Goal: Task Accomplishment & Management: Use online tool/utility

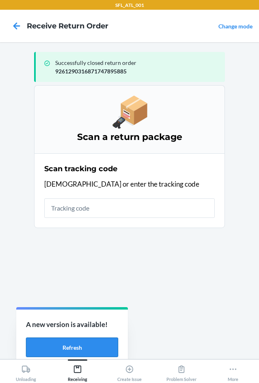
click at [75, 347] on button "Refresh" at bounding box center [72, 346] width 92 height 19
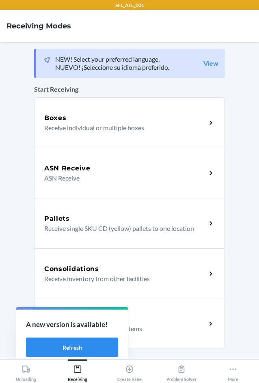
click at [148, 328] on p "Receive return order package items" at bounding box center [121, 328] width 155 height 10
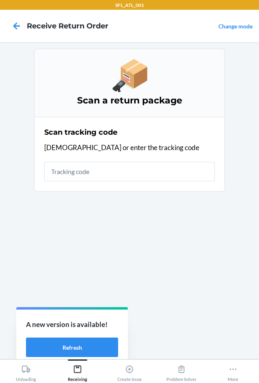
click at [81, 175] on input "text" at bounding box center [129, 171] width 170 height 19
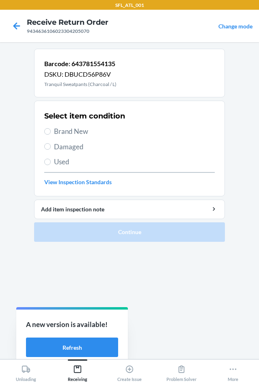
click at [66, 131] on span "Brand New" at bounding box center [134, 131] width 161 height 11
click at [51, 131] on input "Brand New" at bounding box center [47, 131] width 6 height 6
radio input "true"
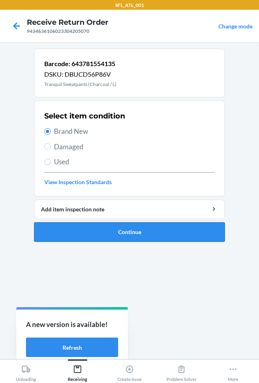
click at [128, 235] on button "Continue" at bounding box center [129, 231] width 191 height 19
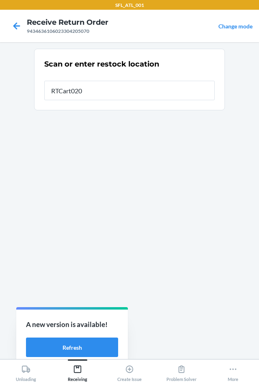
type input "RTCart020"
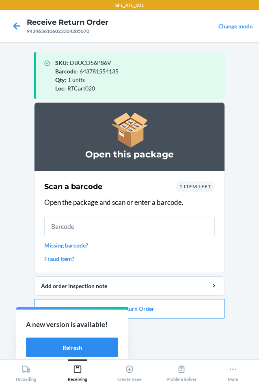
click at [203, 184] on span "1 item left" at bounding box center [195, 186] width 32 height 6
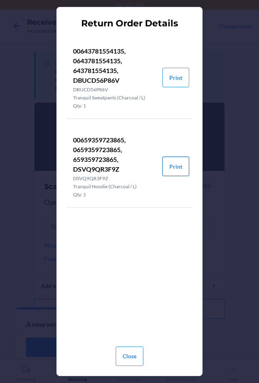
click at [181, 172] on button "Print" at bounding box center [175, 165] width 27 height 19
click at [135, 357] on button "Close" at bounding box center [130, 355] width 28 height 19
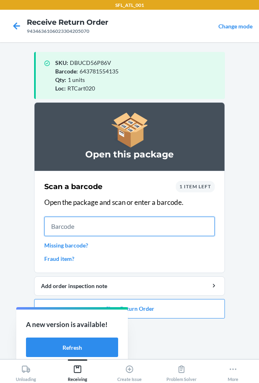
click at [104, 225] on input "text" at bounding box center [129, 225] width 170 height 19
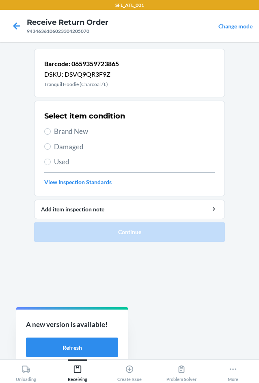
click at [63, 127] on span "Brand New" at bounding box center [134, 131] width 161 height 11
click at [51, 128] on input "Brand New" at bounding box center [47, 131] width 6 height 6
radio input "true"
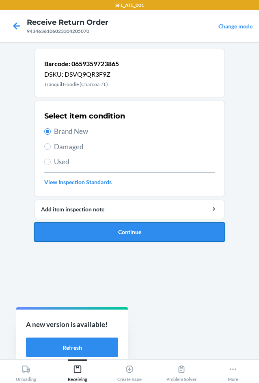
click at [100, 232] on button "Continue" at bounding box center [129, 231] width 191 height 19
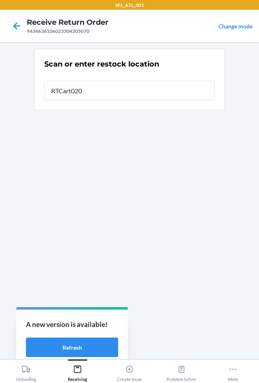
type input "RTCart020"
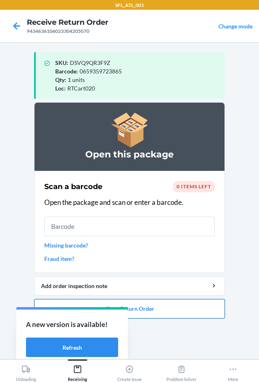
click at [161, 308] on button "Close Return Order" at bounding box center [129, 308] width 191 height 19
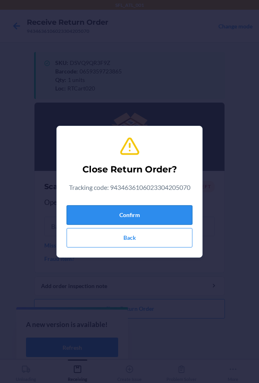
click at [149, 220] on button "Confirm" at bounding box center [129, 214] width 126 height 19
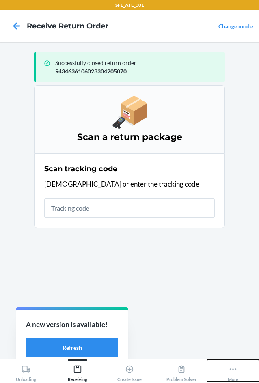
click at [239, 374] on button "More" at bounding box center [233, 370] width 52 height 22
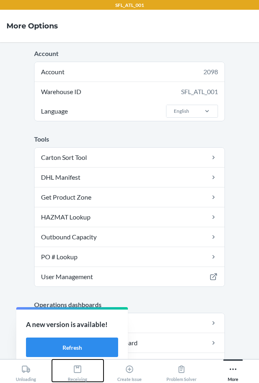
drag, startPoint x: 72, startPoint y: 373, endPoint x: 75, endPoint y: 357, distance: 16.5
click at [72, 372] on div "Receiving" at bounding box center [77, 371] width 19 height 20
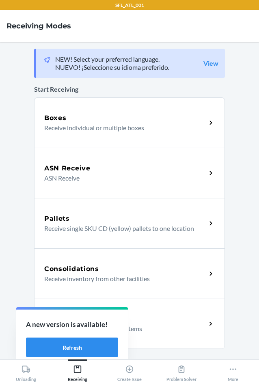
click at [96, 283] on p "Receive inventory from other facilities" at bounding box center [121, 279] width 155 height 10
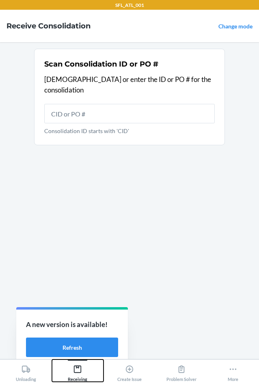
click at [79, 376] on div "Receiving" at bounding box center [77, 371] width 19 height 20
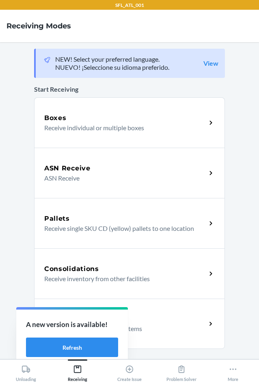
click at [171, 332] on p "Receive return order package items" at bounding box center [121, 328] width 155 height 10
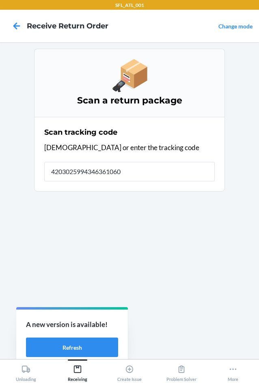
type input "42030259943463610602"
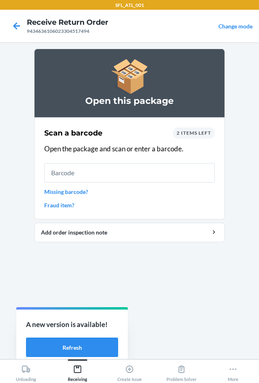
click at [182, 133] on span "2 items left" at bounding box center [193, 133] width 34 height 6
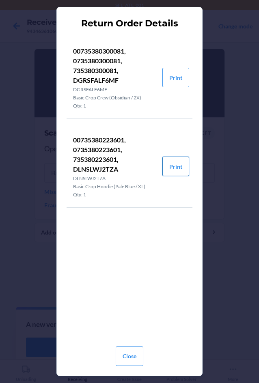
click at [176, 170] on button "Print" at bounding box center [175, 165] width 27 height 19
click at [128, 350] on button "Close" at bounding box center [130, 355] width 28 height 19
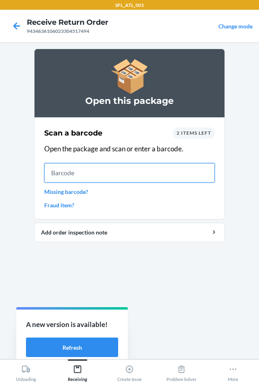
click at [141, 167] on input "text" at bounding box center [129, 172] width 170 height 19
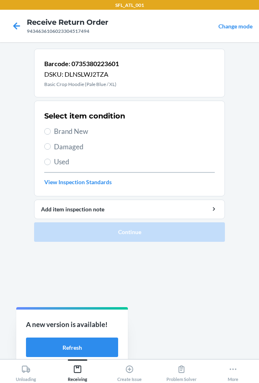
click at [55, 133] on span "Brand New" at bounding box center [134, 131] width 161 height 11
click at [51, 133] on input "Brand New" at bounding box center [47, 131] width 6 height 6
radio input "true"
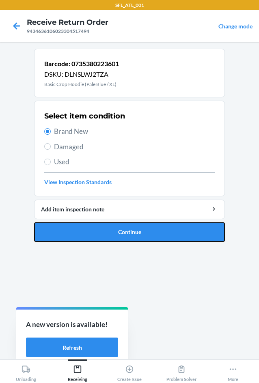
click at [75, 237] on button "Continue" at bounding box center [129, 231] width 191 height 19
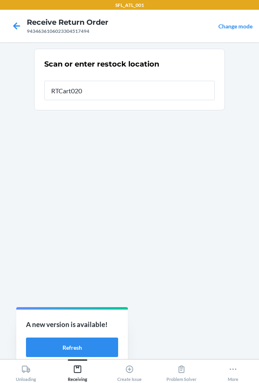
type input "RTCart020"
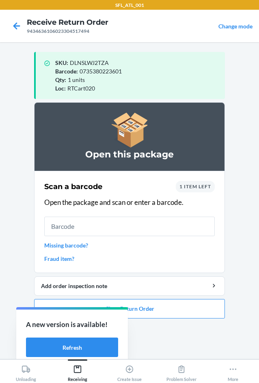
click at [200, 186] on span "1 item left" at bounding box center [195, 186] width 32 height 6
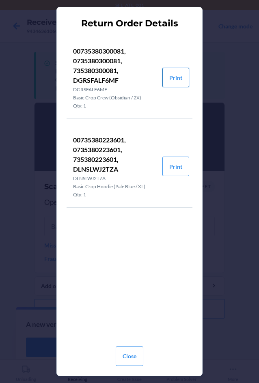
click at [176, 77] on button "Print" at bounding box center [175, 77] width 27 height 19
click at [137, 354] on button "Close" at bounding box center [130, 355] width 28 height 19
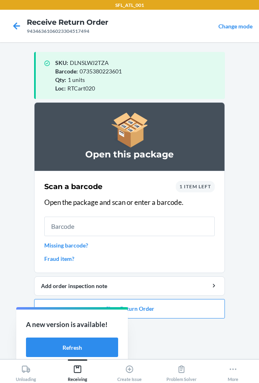
click at [191, 185] on span "1 item left" at bounding box center [195, 186] width 32 height 6
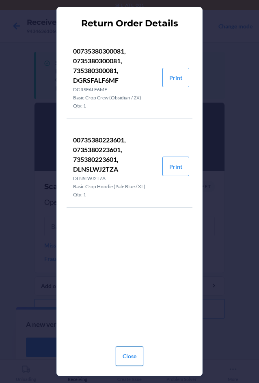
click at [128, 361] on button "Close" at bounding box center [130, 355] width 28 height 19
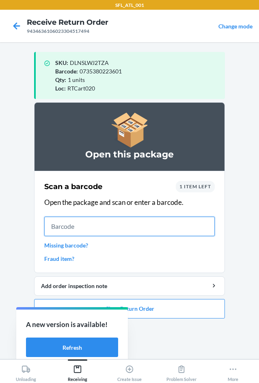
click at [103, 221] on input "text" at bounding box center [129, 225] width 170 height 19
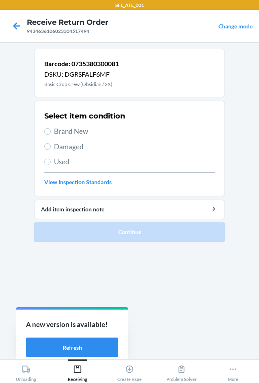
drag, startPoint x: 56, startPoint y: 131, endPoint x: 60, endPoint y: 133, distance: 4.7
click at [57, 131] on span "Brand New" at bounding box center [134, 131] width 161 height 11
click at [71, 126] on div "Select item condition Brand New Damaged Used View Inspection Standards" at bounding box center [129, 148] width 170 height 80
click at [71, 127] on span "Brand New" at bounding box center [134, 131] width 161 height 11
click at [51, 128] on input "Brand New" at bounding box center [47, 131] width 6 height 6
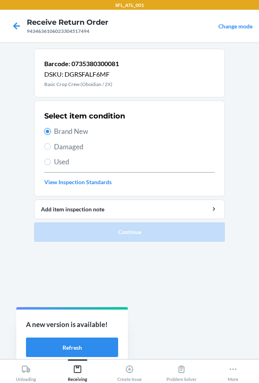
radio input "true"
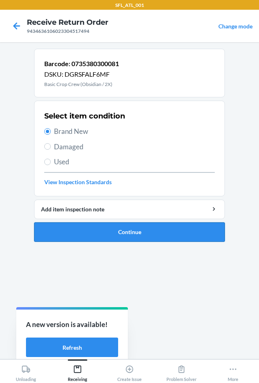
click at [94, 237] on button "Continue" at bounding box center [129, 231] width 191 height 19
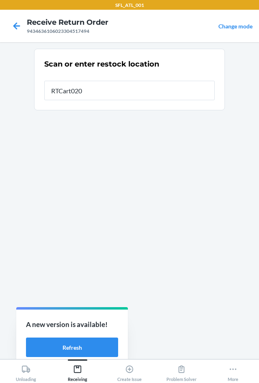
type input "RTCart020"
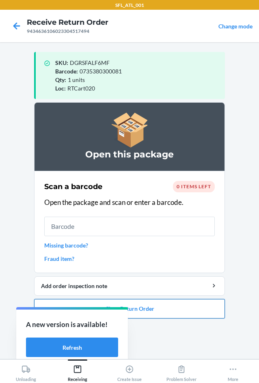
click at [153, 313] on button "Close Return Order" at bounding box center [129, 308] width 191 height 19
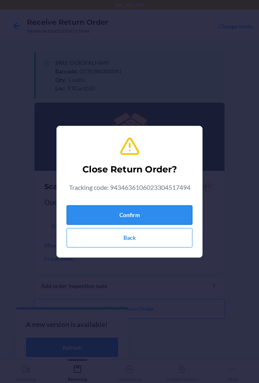
click at [133, 221] on button "Confirm" at bounding box center [129, 214] width 126 height 19
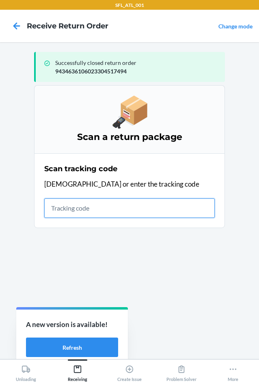
click at [105, 209] on input "text" at bounding box center [129, 207] width 170 height 19
type input "4203025994"
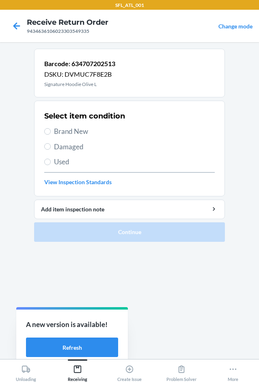
drag, startPoint x: 59, startPoint y: 127, endPoint x: 70, endPoint y: 161, distance: 35.3
click at [61, 132] on span "Brand New" at bounding box center [134, 131] width 161 height 11
click at [58, 134] on span "Brand New" at bounding box center [134, 131] width 161 height 11
click at [51, 134] on input "Brand New" at bounding box center [47, 131] width 6 height 6
radio input "true"
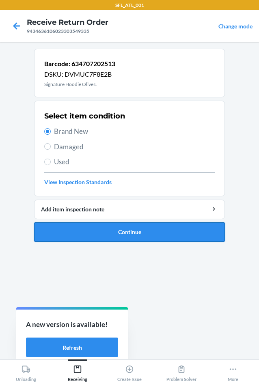
click at [91, 233] on button "Continue" at bounding box center [129, 231] width 191 height 19
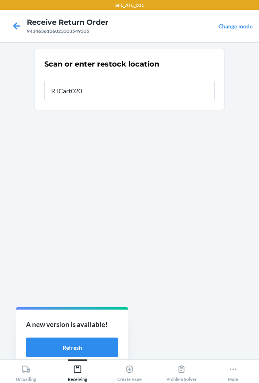
type input "RTCart020"
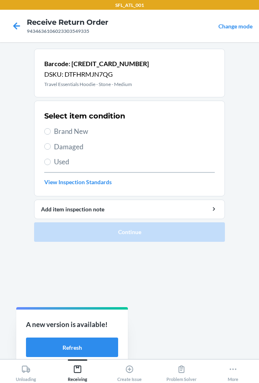
click at [52, 127] on label "Brand New" at bounding box center [129, 131] width 170 height 11
click at [51, 128] on input "Brand New" at bounding box center [47, 131] width 6 height 6
radio input "true"
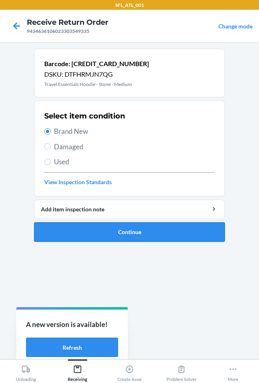
click at [90, 234] on button "Continue" at bounding box center [129, 231] width 191 height 19
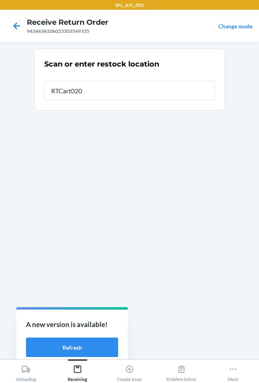
type input "RTCart020"
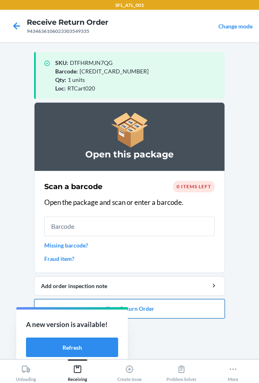
click at [140, 307] on button "Close Return Order" at bounding box center [129, 308] width 191 height 19
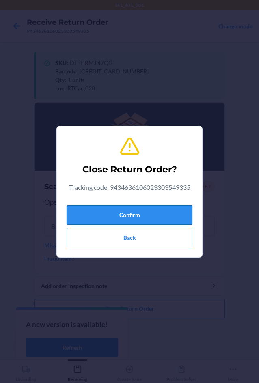
click at [127, 218] on button "Confirm" at bounding box center [129, 214] width 126 height 19
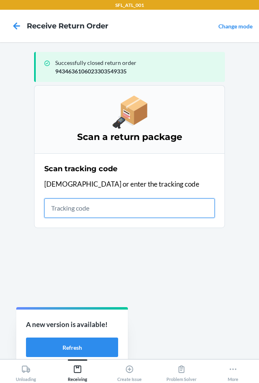
click at [112, 203] on input "text" at bounding box center [129, 207] width 170 height 19
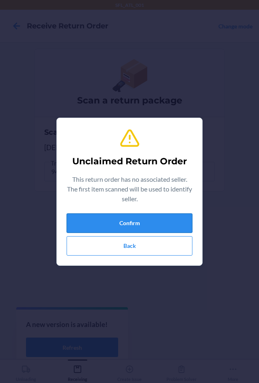
click at [130, 220] on button "Confirm" at bounding box center [129, 222] width 126 height 19
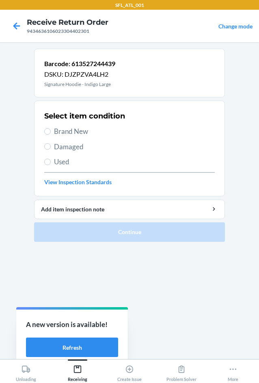
drag, startPoint x: 63, startPoint y: 133, endPoint x: 86, endPoint y: 191, distance: 62.4
click at [66, 136] on span "Brand New" at bounding box center [134, 131] width 161 height 11
drag, startPoint x: 57, startPoint y: 130, endPoint x: 71, endPoint y: 161, distance: 34.0
click at [57, 132] on span "Brand New" at bounding box center [134, 131] width 161 height 11
click at [51, 132] on input "Brand New" at bounding box center [47, 131] width 6 height 6
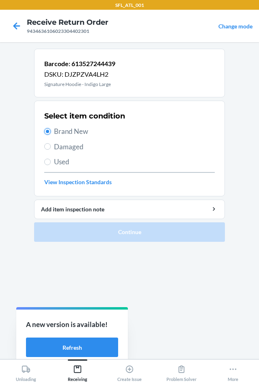
radio input "true"
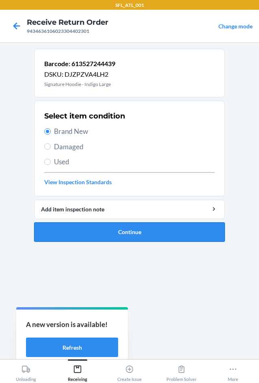
click at [101, 232] on button "Continue" at bounding box center [129, 231] width 191 height 19
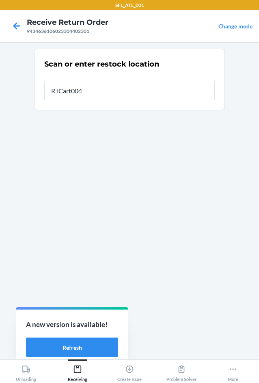
type input "RTCart004"
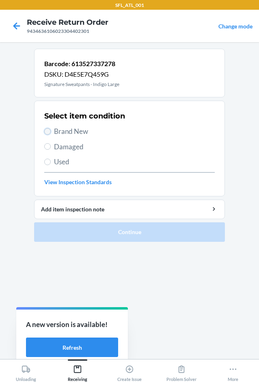
click at [50, 131] on input "Brand New" at bounding box center [47, 131] width 6 height 6
radio input "true"
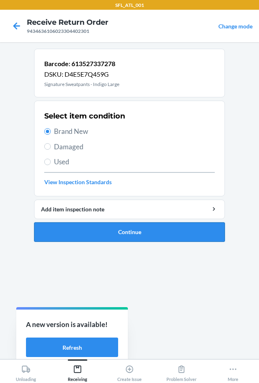
click at [73, 228] on button "Continue" at bounding box center [129, 231] width 191 height 19
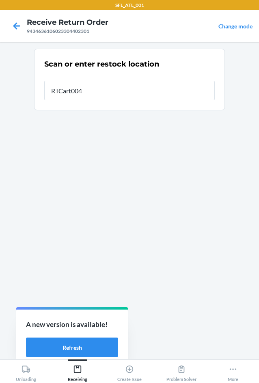
type input "RTCart004"
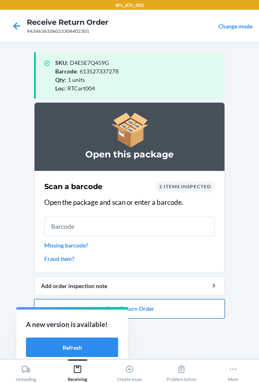
click at [171, 309] on button "Close Return Order" at bounding box center [129, 308] width 191 height 19
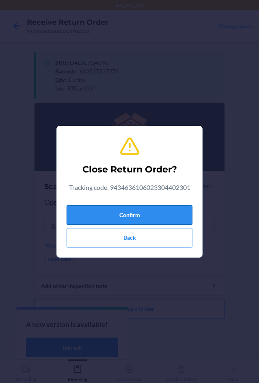
click at [131, 218] on button "Confirm" at bounding box center [129, 214] width 126 height 19
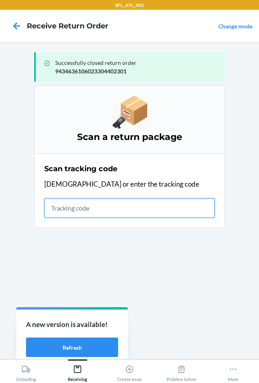
click at [81, 212] on input "text" at bounding box center [129, 207] width 170 height 19
type input "4203025994346361060233043"
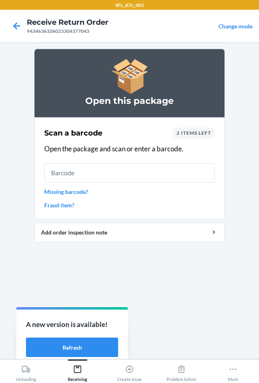
click at [190, 129] on div "2 items left" at bounding box center [194, 132] width 42 height 11
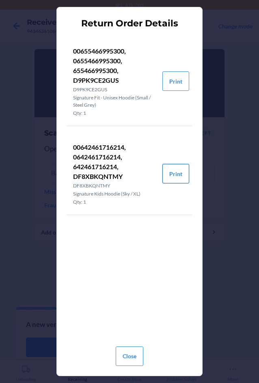
click at [182, 171] on button "Print" at bounding box center [175, 173] width 27 height 19
click at [125, 357] on button "Close" at bounding box center [130, 355] width 28 height 19
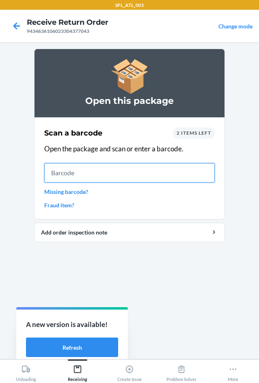
click at [129, 174] on input "text" at bounding box center [129, 172] width 170 height 19
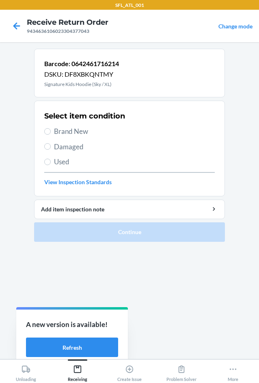
click at [70, 132] on span "Brand New" at bounding box center [134, 131] width 161 height 11
click at [51, 132] on input "Brand New" at bounding box center [47, 131] width 6 height 6
radio input "true"
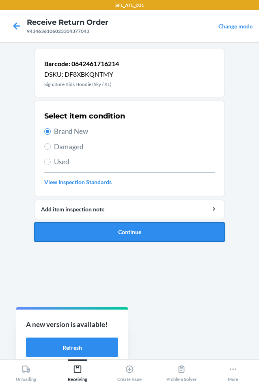
click at [149, 235] on button "Continue" at bounding box center [129, 231] width 191 height 19
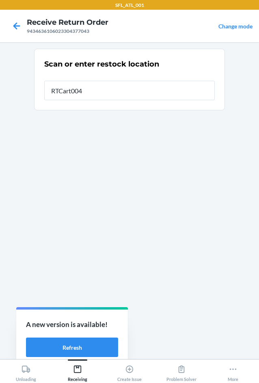
type input "RTCart004"
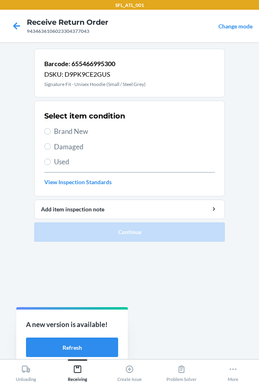
click at [60, 131] on span "Brand New" at bounding box center [134, 131] width 161 height 11
click at [51, 131] on input "Brand New" at bounding box center [47, 131] width 6 height 6
radio input "true"
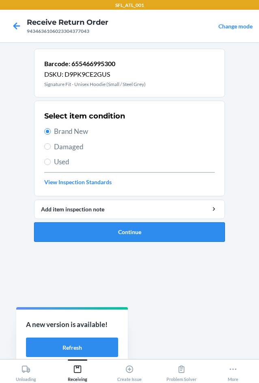
click at [83, 227] on button "Continue" at bounding box center [129, 231] width 191 height 19
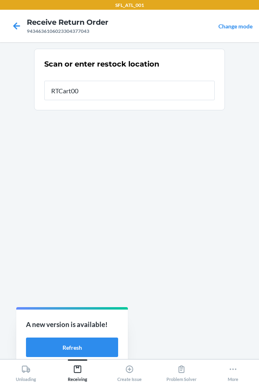
type input "RTCart004"
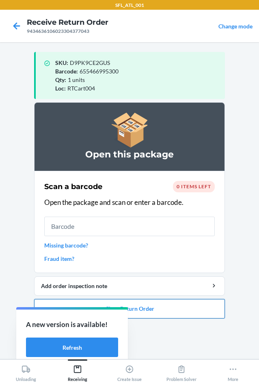
click at [159, 307] on button "Close Return Order" at bounding box center [129, 308] width 191 height 19
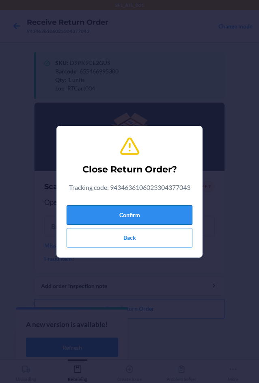
click at [147, 210] on button "Confirm" at bounding box center [129, 214] width 126 height 19
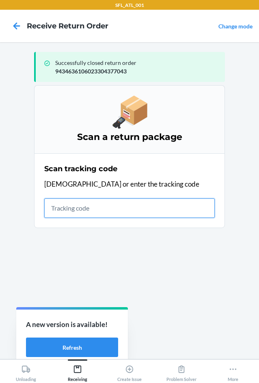
click at [83, 208] on input "text" at bounding box center [129, 207] width 170 height 19
type input "42030259943463610602330"
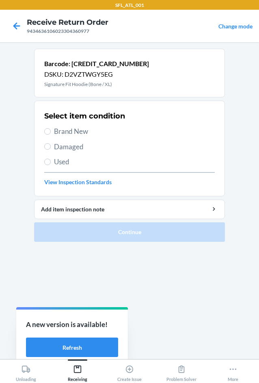
click at [62, 131] on span "Brand New" at bounding box center [134, 131] width 161 height 11
click at [51, 131] on input "Brand New" at bounding box center [47, 131] width 6 height 6
radio input "true"
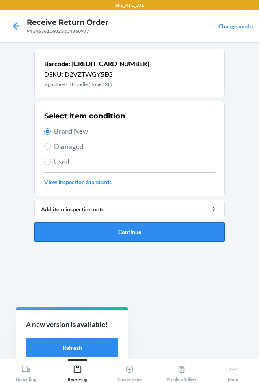
click at [88, 236] on button "Continue" at bounding box center [129, 231] width 191 height 19
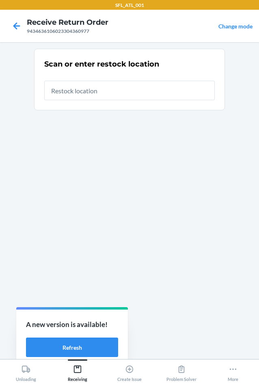
click at [41, 30] on div "9434636106023304360977" at bounding box center [67, 31] width 81 height 7
copy div "9434636106023304360977"
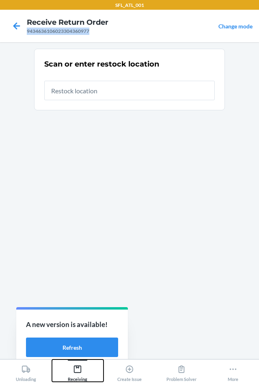
click at [76, 371] on icon at bounding box center [77, 368] width 9 height 9
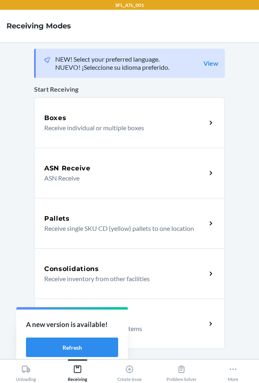
click at [86, 280] on p "Receive inventory from other facilities" at bounding box center [121, 279] width 155 height 10
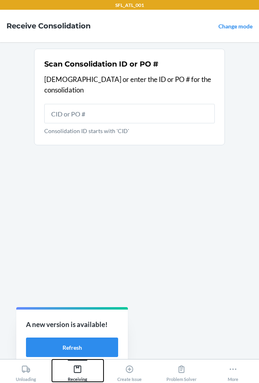
click at [79, 372] on icon at bounding box center [77, 368] width 7 height 7
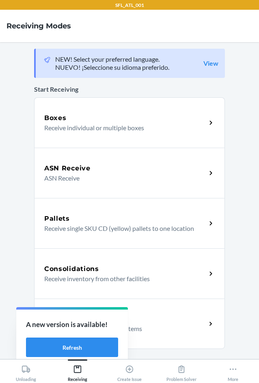
click at [161, 328] on p "Receive return order package items" at bounding box center [121, 328] width 155 height 10
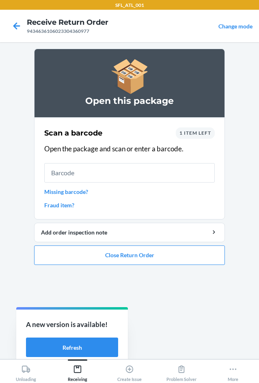
click at [194, 132] on span "1 item left" at bounding box center [195, 133] width 32 height 6
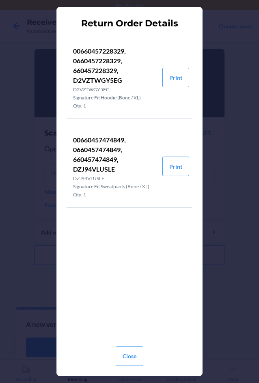
click at [103, 79] on p "00660457228329, 0660457228329, 660457228329, D2VZTWGY5EG" at bounding box center [114, 65] width 83 height 39
copy p "D2VZTWGY5EG"
drag, startPoint x: 128, startPoint y: 349, endPoint x: 131, endPoint y: 345, distance: 5.2
click at [129, 348] on button "Close" at bounding box center [130, 355] width 28 height 19
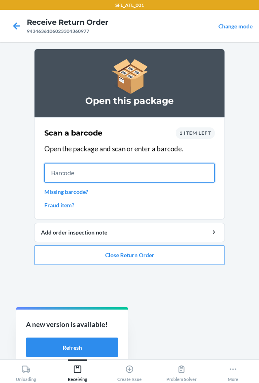
click at [78, 173] on input "text" at bounding box center [129, 172] width 170 height 19
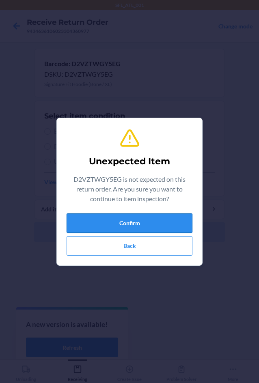
click at [110, 222] on button "Confirm" at bounding box center [129, 222] width 126 height 19
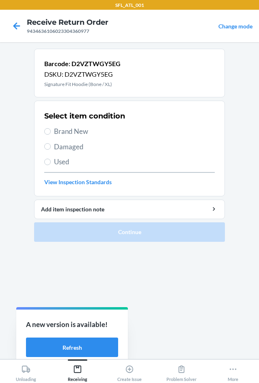
drag, startPoint x: 61, startPoint y: 161, endPoint x: 62, endPoint y: 165, distance: 4.6
click at [61, 163] on span "Used" at bounding box center [134, 161] width 161 height 11
click at [51, 163] on input "Used" at bounding box center [47, 161] width 6 height 6
radio input "true"
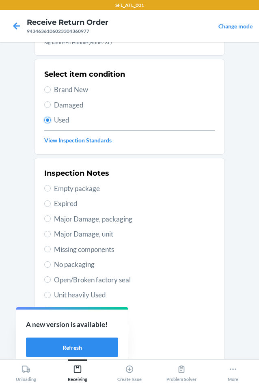
scroll to position [106, 0]
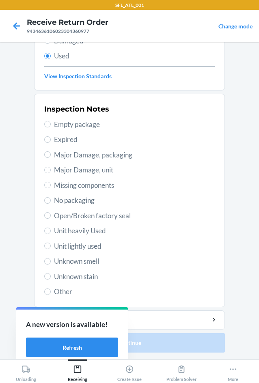
click at [77, 231] on span "Unit heavily Used" at bounding box center [134, 230] width 161 height 11
click at [51, 231] on input "Unit heavily Used" at bounding box center [47, 230] width 6 height 6
radio input "true"
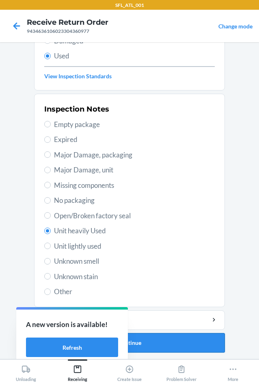
click at [184, 341] on button "Continue" at bounding box center [129, 342] width 191 height 19
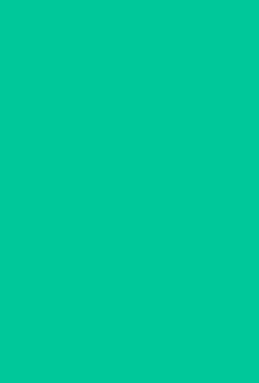
scroll to position [0, 0]
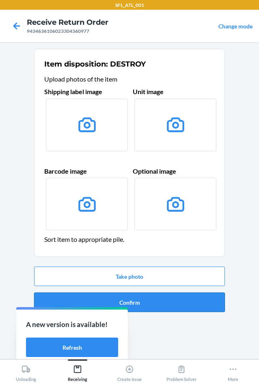
click at [165, 310] on button "Confirm" at bounding box center [129, 301] width 191 height 19
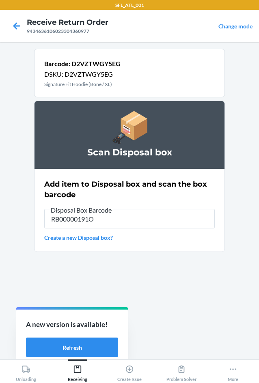
type input "RB00000191O"
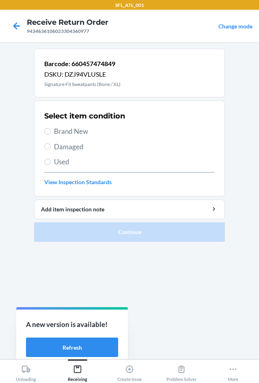
drag, startPoint x: 60, startPoint y: 133, endPoint x: 73, endPoint y: 149, distance: 20.1
click at [60, 133] on span "Brand New" at bounding box center [134, 131] width 161 height 11
click at [51, 133] on input "Brand New" at bounding box center [47, 131] width 6 height 6
radio input "true"
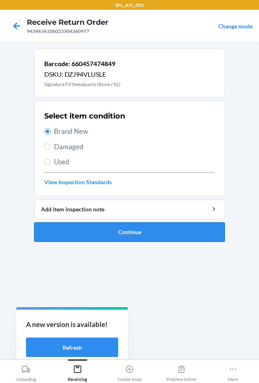
click at [95, 229] on button "Continue" at bounding box center [129, 231] width 191 height 19
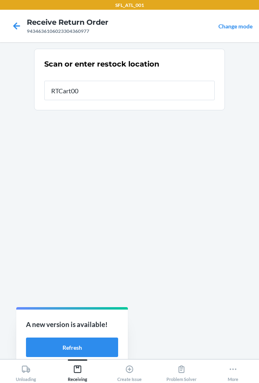
type input "RTCart004"
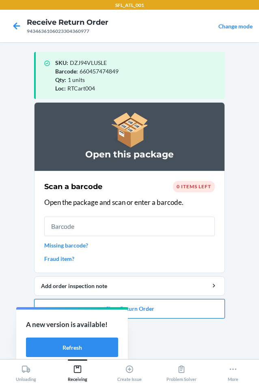
click at [177, 310] on button "Close Return Order" at bounding box center [129, 308] width 191 height 19
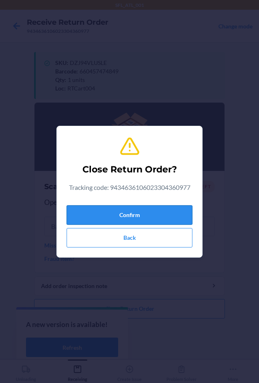
click at [158, 216] on button "Confirm" at bounding box center [129, 214] width 126 height 19
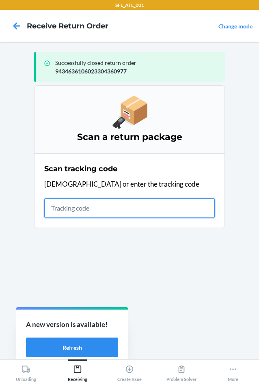
click at [94, 212] on input "text" at bounding box center [129, 207] width 170 height 19
type input "420302599434636106023305193"
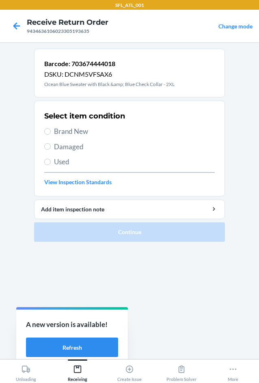
click at [67, 163] on span "Used" at bounding box center [134, 161] width 161 height 11
click at [51, 163] on input "Used" at bounding box center [47, 161] width 6 height 6
radio input "true"
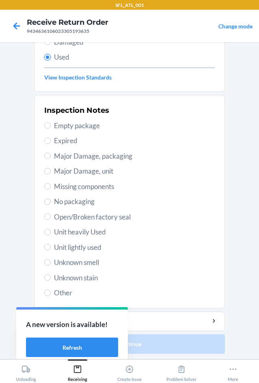
scroll to position [106, 0]
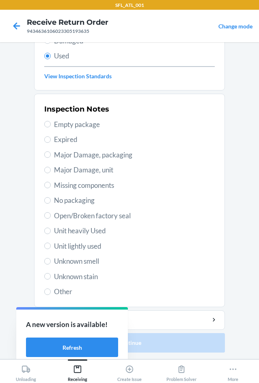
click at [87, 231] on span "Unit heavily Used" at bounding box center [134, 230] width 161 height 11
click at [51, 231] on input "Unit heavily Used" at bounding box center [47, 230] width 6 height 6
radio input "true"
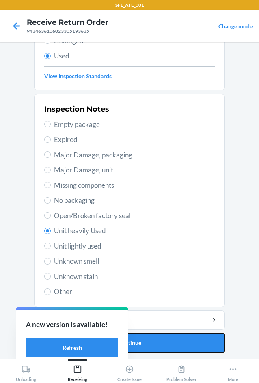
drag, startPoint x: 154, startPoint y: 343, endPoint x: 147, endPoint y: 331, distance: 14.7
click at [154, 343] on button "Continue" at bounding box center [129, 342] width 191 height 19
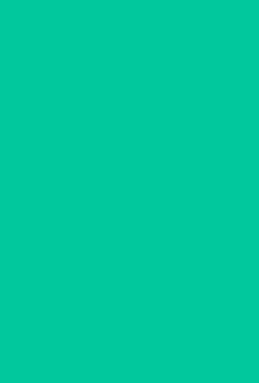
scroll to position [0, 0]
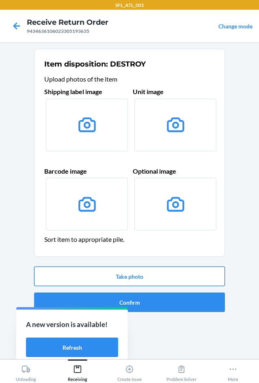
click at [146, 278] on button "Take photo" at bounding box center [129, 275] width 191 height 19
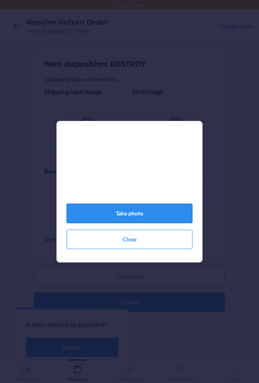
click at [151, 222] on button "Take photo" at bounding box center [129, 212] width 126 height 19
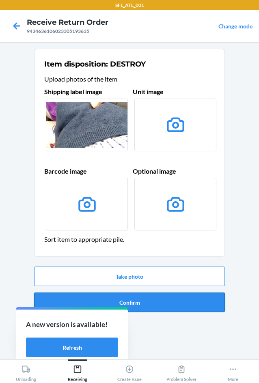
click at [158, 308] on button "Confirm" at bounding box center [129, 301] width 191 height 19
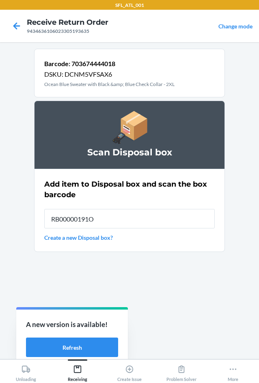
type input "RB00000191O"
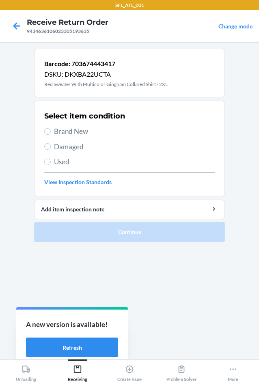
drag, startPoint x: 59, startPoint y: 155, endPoint x: 59, endPoint y: 161, distance: 6.1
click at [59, 159] on div "Select item condition Brand New Damaged Used View Inspection Standards" at bounding box center [129, 148] width 170 height 80
click at [59, 162] on span "Used" at bounding box center [134, 161] width 161 height 11
click at [51, 162] on input "Used" at bounding box center [47, 161] width 6 height 6
radio input "true"
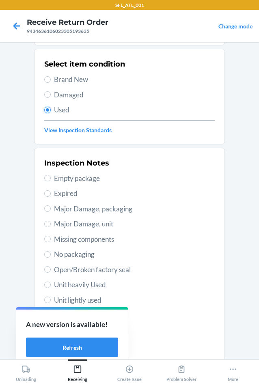
scroll to position [106, 0]
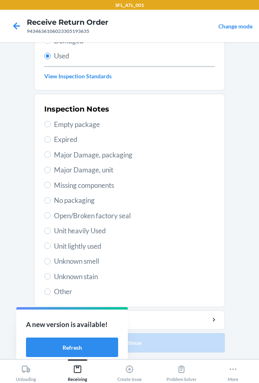
click at [86, 232] on span "Unit heavily Used" at bounding box center [134, 230] width 161 height 11
click at [51, 232] on input "Unit heavily Used" at bounding box center [47, 230] width 6 height 6
radio input "true"
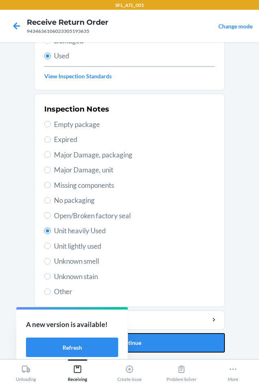
drag, startPoint x: 174, startPoint y: 341, endPoint x: 175, endPoint y: 336, distance: 5.8
click at [174, 341] on button "Continue" at bounding box center [129, 342] width 191 height 19
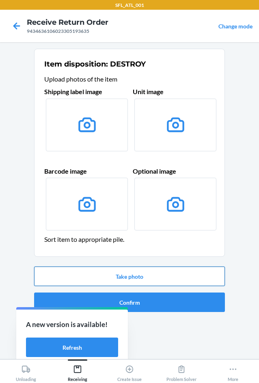
click at [164, 275] on button "Take photo" at bounding box center [129, 275] width 191 height 19
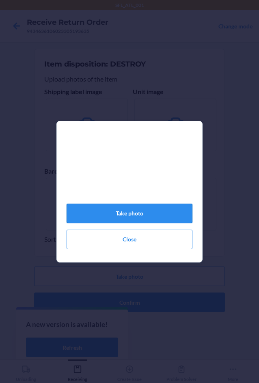
click at [151, 219] on button "Take photo" at bounding box center [129, 212] width 126 height 19
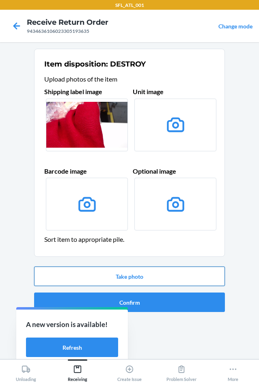
click at [163, 276] on button "Take photo" at bounding box center [129, 275] width 191 height 19
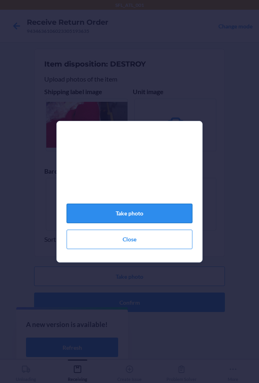
click at [163, 214] on button "Take photo" at bounding box center [129, 212] width 126 height 19
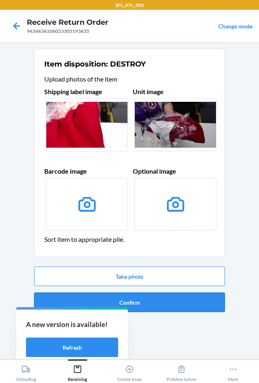
click at [169, 304] on button "Confirm" at bounding box center [129, 301] width 191 height 19
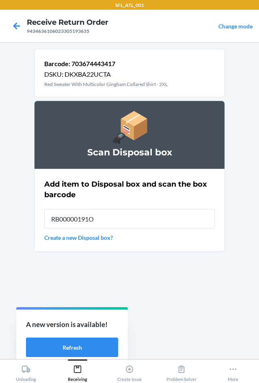
type input "RB00000191O"
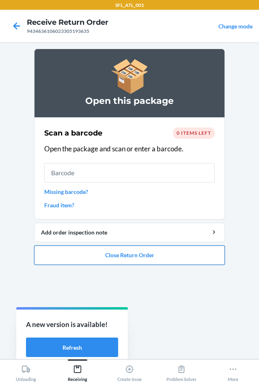
click at [166, 261] on button "Close Return Order" at bounding box center [129, 254] width 191 height 19
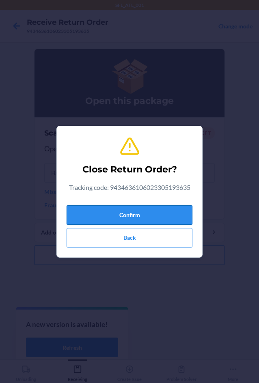
click at [155, 211] on button "Confirm" at bounding box center [129, 214] width 126 height 19
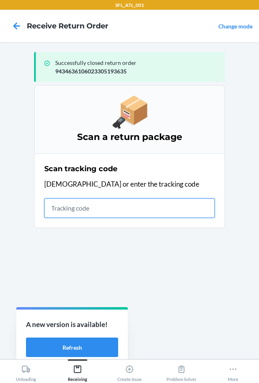
click at [63, 209] on input "text" at bounding box center [129, 207] width 170 height 19
type input "42030259943463610"
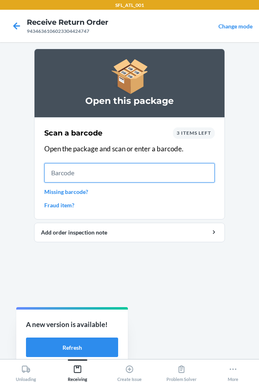
click at [102, 174] on input "text" at bounding box center [129, 172] width 170 height 19
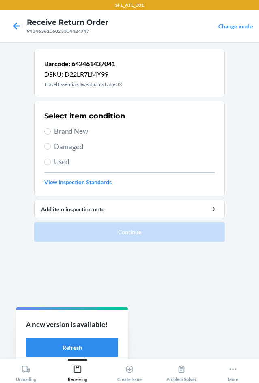
click at [64, 128] on span "Brand New" at bounding box center [134, 131] width 161 height 11
click at [51, 128] on input "Brand New" at bounding box center [47, 131] width 6 height 6
radio input "true"
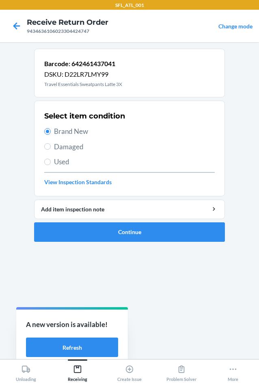
click at [94, 242] on ol "Barcode: 642461437041 DSKU: D22LR7LMY99 Travel Essentials Sweatpants Latte 3X S…" at bounding box center [129, 148] width 191 height 199
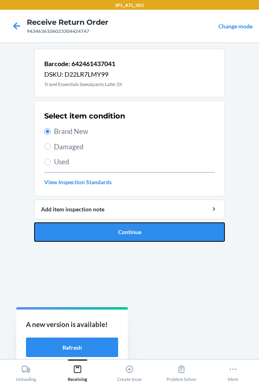
click at [98, 232] on button "Continue" at bounding box center [129, 231] width 191 height 19
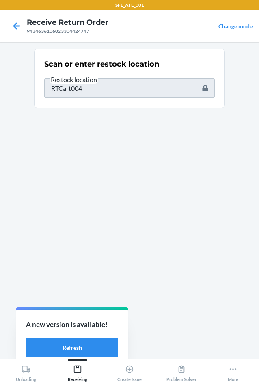
type input "659675050836"
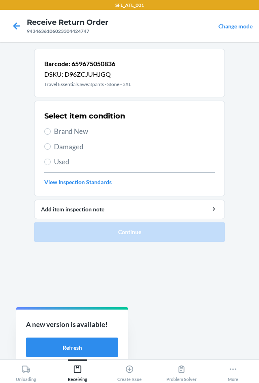
click at [54, 131] on span "Brand New" at bounding box center [134, 131] width 161 height 11
click at [51, 131] on input "Brand New" at bounding box center [47, 131] width 6 height 6
radio input "true"
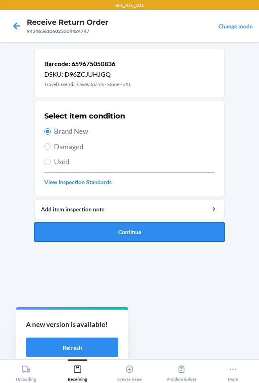
click at [71, 222] on button "Continue" at bounding box center [129, 231] width 191 height 19
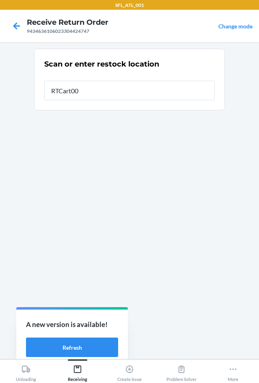
type input "RTCart004"
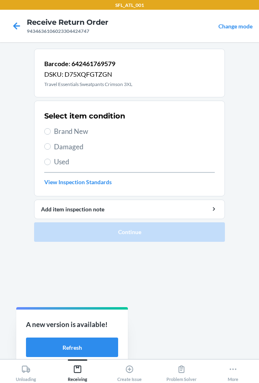
drag, startPoint x: 51, startPoint y: 130, endPoint x: 68, endPoint y: 185, distance: 57.9
click at [52, 133] on label "Brand New" at bounding box center [129, 131] width 170 height 11
click at [51, 133] on input "Brand New" at bounding box center [47, 131] width 6 height 6
radio input "true"
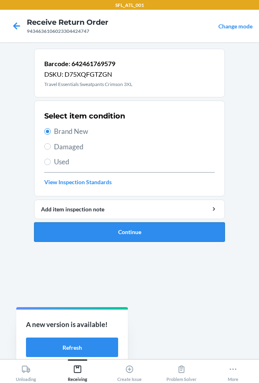
click at [77, 223] on button "Continue" at bounding box center [129, 231] width 191 height 19
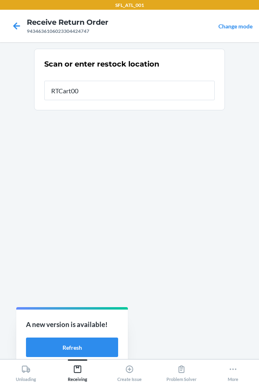
type input "RTCart004"
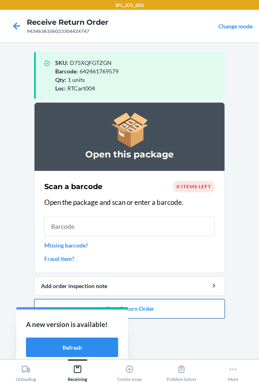
click at [152, 311] on button "Close Return Order" at bounding box center [129, 308] width 191 height 19
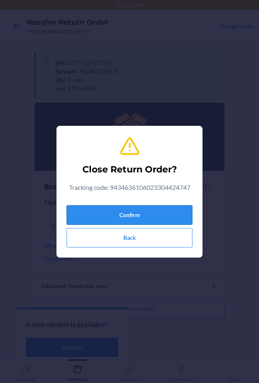
click at [126, 216] on button "Confirm" at bounding box center [129, 214] width 126 height 19
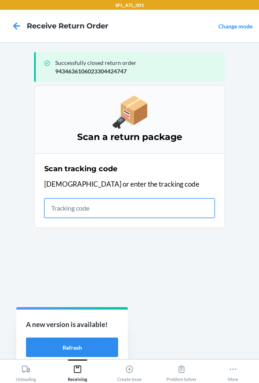
click at [79, 209] on input "text" at bounding box center [129, 207] width 170 height 19
type input "420302599434636106"
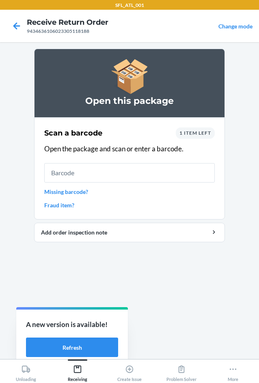
click at [196, 132] on span "1 item left" at bounding box center [195, 133] width 32 height 6
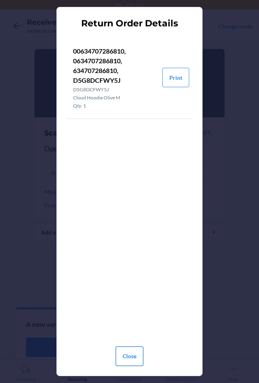
click at [128, 351] on button "Close" at bounding box center [130, 355] width 28 height 19
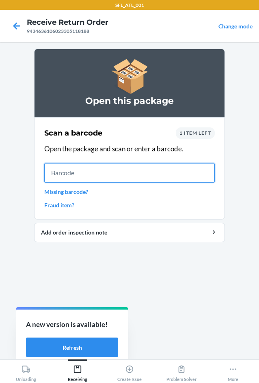
click at [110, 173] on input "text" at bounding box center [129, 172] width 170 height 19
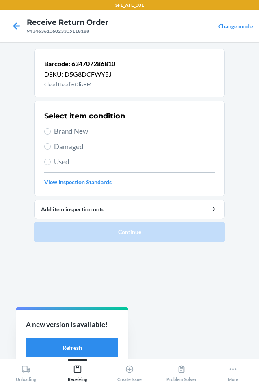
click at [51, 135] on label "Brand New" at bounding box center [129, 131] width 170 height 11
click at [51, 135] on input "Brand New" at bounding box center [47, 131] width 6 height 6
radio input "true"
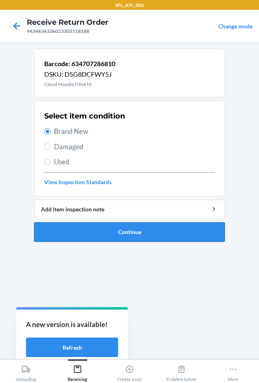
click at [70, 227] on button "Continue" at bounding box center [129, 231] width 191 height 19
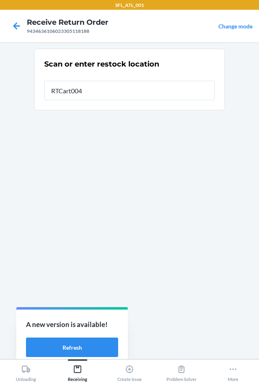
type input "RTCart004"
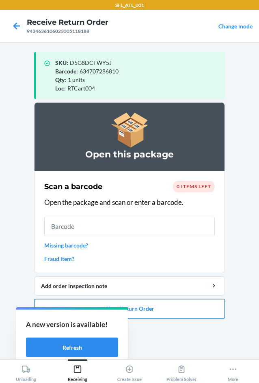
click at [184, 313] on button "Close Return Order" at bounding box center [129, 308] width 191 height 19
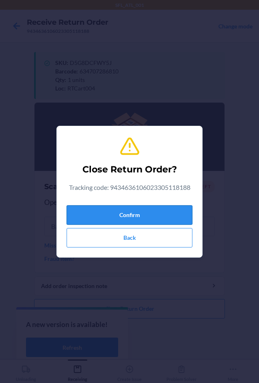
click at [160, 207] on button "Confirm" at bounding box center [129, 214] width 126 height 19
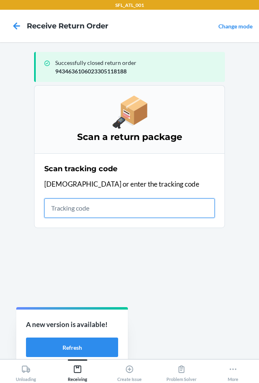
click at [73, 208] on input "text" at bounding box center [129, 207] width 170 height 19
type input "42030259943463610602330434811"
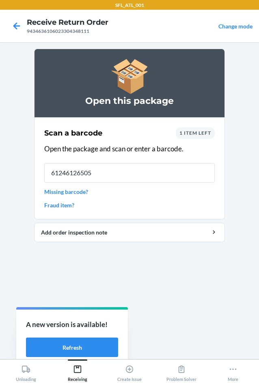
type input "612461265050"
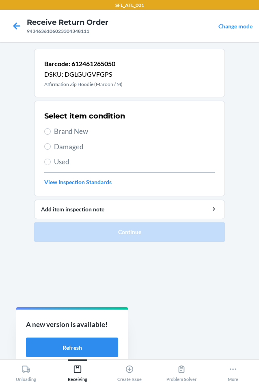
drag, startPoint x: 62, startPoint y: 129, endPoint x: 63, endPoint y: 133, distance: 4.7
click at [62, 131] on span "Brand New" at bounding box center [134, 131] width 161 height 11
click at [51, 131] on input "Brand New" at bounding box center [47, 131] width 6 height 6
radio input "true"
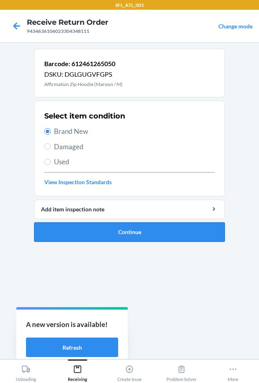
click at [75, 231] on button "Continue" at bounding box center [129, 231] width 191 height 19
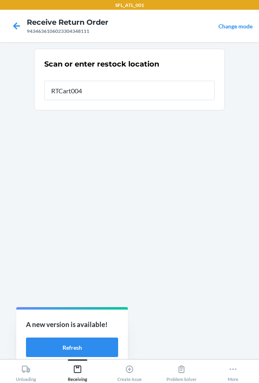
type input "RTCart004"
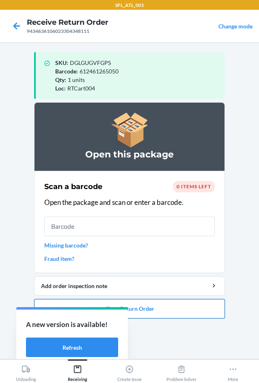
click at [191, 304] on button "Close Return Order" at bounding box center [129, 308] width 191 height 19
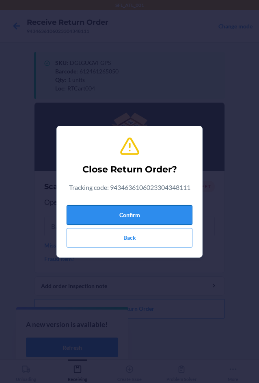
click at [135, 218] on button "Confirm" at bounding box center [129, 214] width 126 height 19
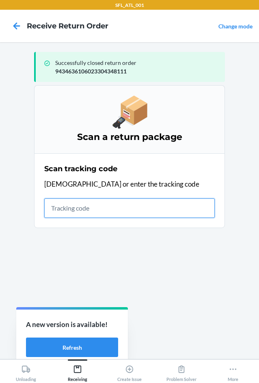
click at [62, 213] on input "text" at bounding box center [129, 207] width 170 height 19
type input "420302599434636106023"
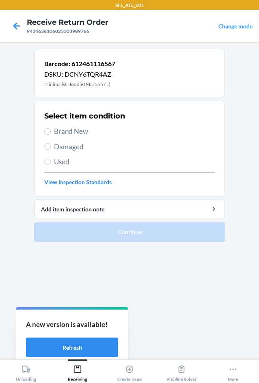
click at [48, 137] on div "Select item condition Brand New Damaged Used View Inspection Standards" at bounding box center [129, 148] width 170 height 80
click at [49, 131] on input "Brand New" at bounding box center [47, 131] width 6 height 6
radio input "true"
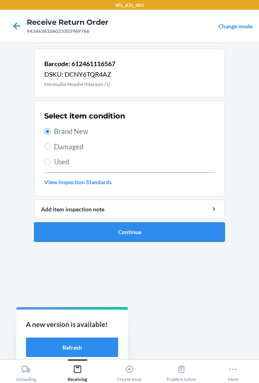
click at [77, 231] on button "Continue" at bounding box center [129, 231] width 191 height 19
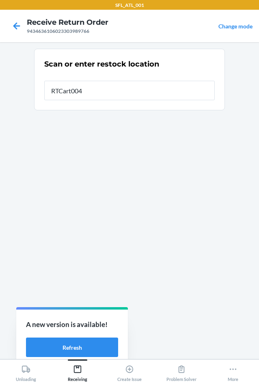
type input "RTCart004"
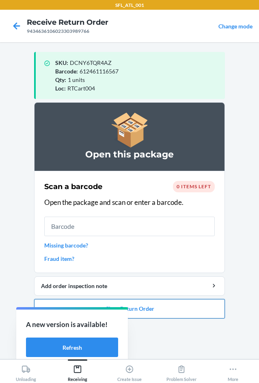
click at [190, 312] on button "Close Return Order" at bounding box center [129, 308] width 191 height 19
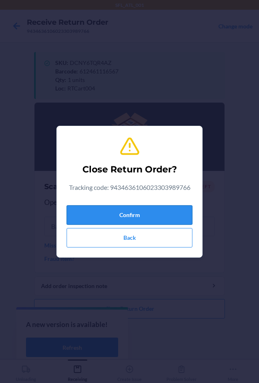
click at [162, 216] on button "Confirm" at bounding box center [129, 214] width 126 height 19
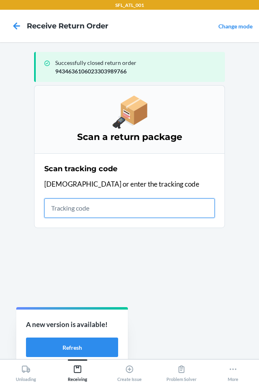
click at [87, 212] on input "text" at bounding box center [129, 207] width 170 height 19
type input "420302599434636106023304200"
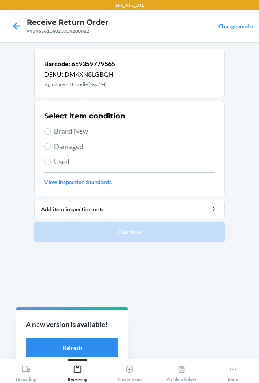
drag, startPoint x: 79, startPoint y: 126, endPoint x: 79, endPoint y: 131, distance: 4.5
click at [79, 128] on span "Brand New" at bounding box center [134, 131] width 161 height 11
click at [51, 128] on input "Brand New" at bounding box center [47, 131] width 6 height 6
radio input "true"
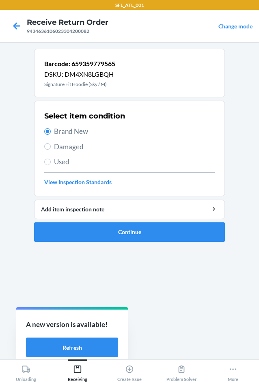
click at [79, 132] on span "Brand New" at bounding box center [134, 131] width 161 height 11
click at [51, 132] on input "Brand New" at bounding box center [47, 131] width 6 height 6
click at [107, 233] on button "Continue" at bounding box center [129, 231] width 191 height 19
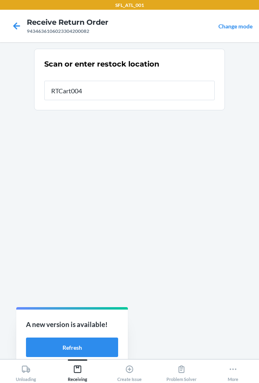
type input "RTCart004"
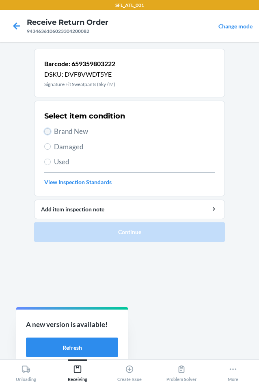
click at [47, 131] on input "Brand New" at bounding box center [47, 131] width 6 height 6
radio input "true"
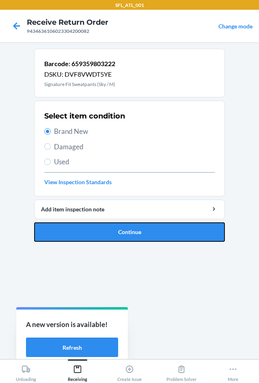
click at [86, 231] on button "Continue" at bounding box center [129, 231] width 191 height 19
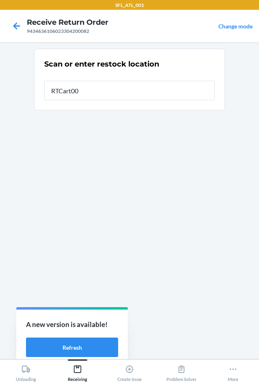
type input "RTCart004"
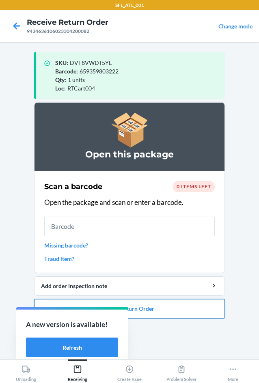
click at [163, 308] on button "Close Return Order" at bounding box center [129, 308] width 191 height 19
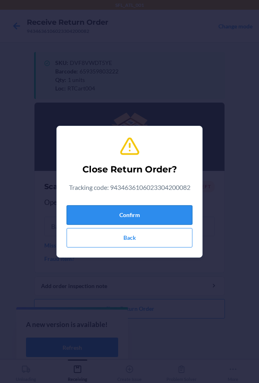
click at [161, 219] on button "Confirm" at bounding box center [129, 214] width 126 height 19
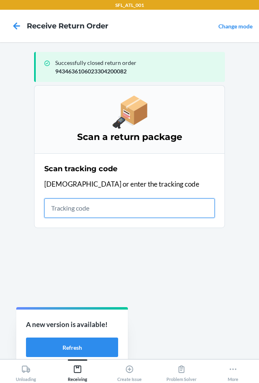
click at [60, 201] on input "text" at bounding box center [129, 207] width 170 height 19
type input "42030259943"
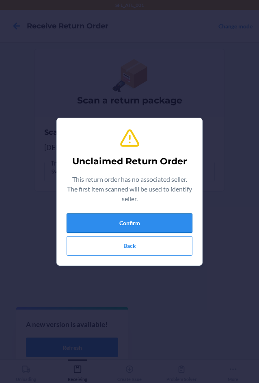
click at [113, 219] on button "Confirm" at bounding box center [129, 222] width 126 height 19
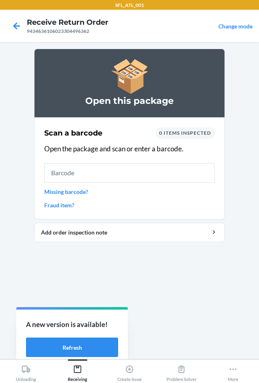
click at [179, 129] on div "0 items inspected" at bounding box center [184, 132] width 59 height 11
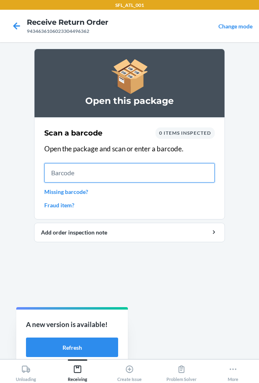
click at [163, 176] on input "text" at bounding box center [129, 172] width 170 height 19
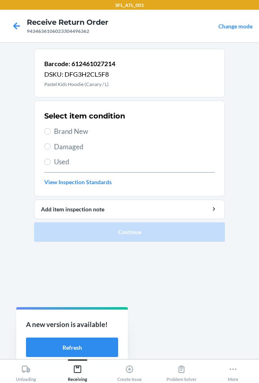
click at [71, 130] on span "Brand New" at bounding box center [134, 131] width 161 height 11
click at [51, 130] on input "Brand New" at bounding box center [47, 131] width 6 height 6
radio input "true"
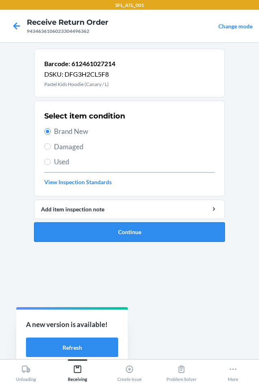
click at [95, 231] on button "Continue" at bounding box center [129, 231] width 191 height 19
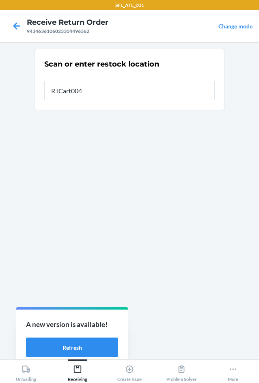
type input "RTCart004"
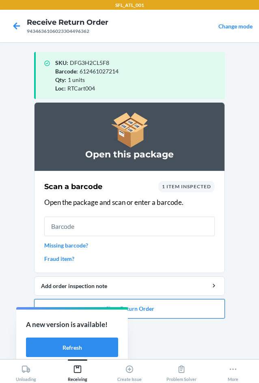
click at [173, 314] on button "Close Return Order" at bounding box center [129, 308] width 191 height 19
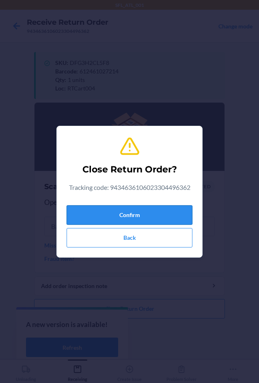
click at [135, 222] on button "Confirm" at bounding box center [129, 214] width 126 height 19
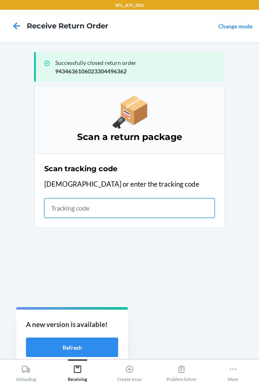
click at [67, 207] on input "text" at bounding box center [129, 207] width 170 height 19
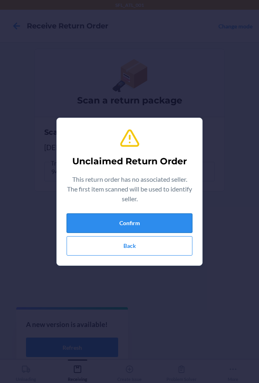
click at [88, 222] on button "Confirm" at bounding box center [129, 222] width 126 height 19
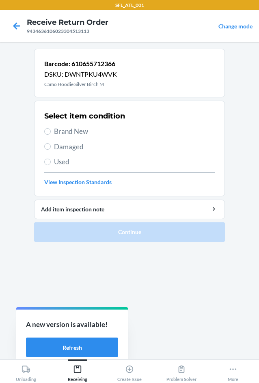
click at [72, 130] on span "Brand New" at bounding box center [134, 131] width 161 height 11
click at [51, 130] on input "Brand New" at bounding box center [47, 131] width 6 height 6
radio input "true"
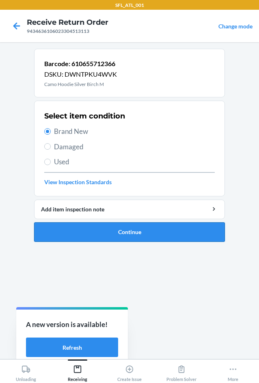
click at [94, 237] on button "Continue" at bounding box center [129, 231] width 191 height 19
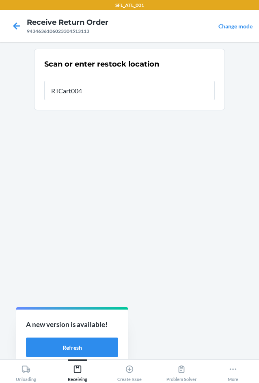
type input "RTCart004"
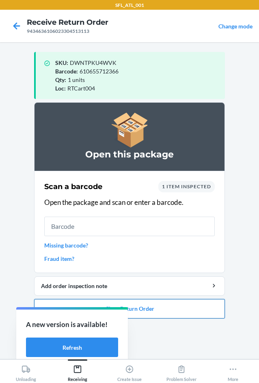
click at [182, 304] on button "Close Return Order" at bounding box center [129, 308] width 191 height 19
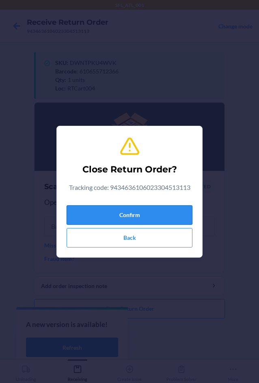
click at [155, 220] on button "Confirm" at bounding box center [129, 214] width 126 height 19
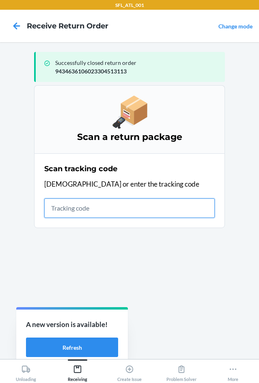
click at [70, 208] on input "text" at bounding box center [129, 207] width 170 height 19
type input "4203025994346361060233039"
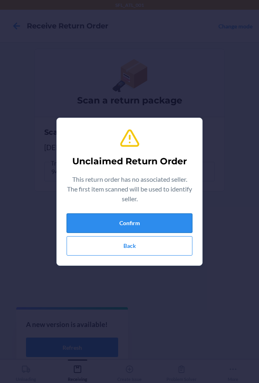
click at [109, 226] on button "Confirm" at bounding box center [129, 222] width 126 height 19
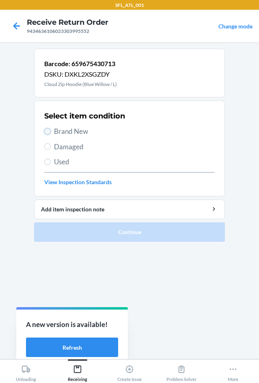
click at [49, 129] on input "Brand New" at bounding box center [47, 131] width 6 height 6
radio input "true"
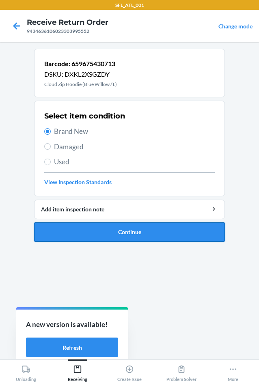
click at [94, 236] on button "Continue" at bounding box center [129, 231] width 191 height 19
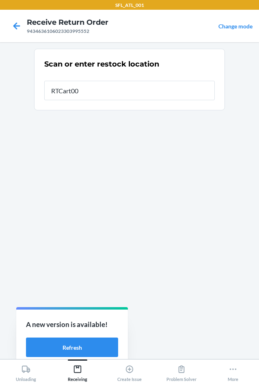
type input "RTCart004"
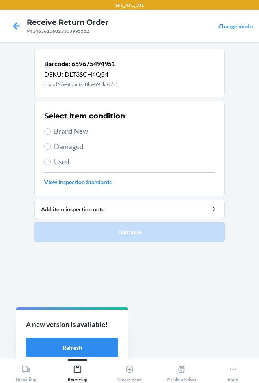
drag, startPoint x: 64, startPoint y: 133, endPoint x: 71, endPoint y: 185, distance: 52.2
click at [64, 133] on span "Brand New" at bounding box center [134, 131] width 161 height 11
click at [51, 133] on input "Brand New" at bounding box center [47, 131] width 6 height 6
radio input "true"
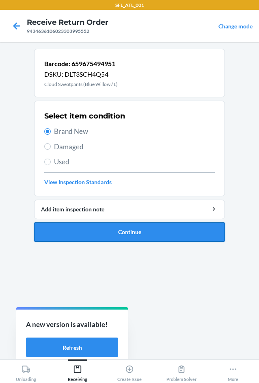
click at [77, 235] on button "Continue" at bounding box center [129, 231] width 191 height 19
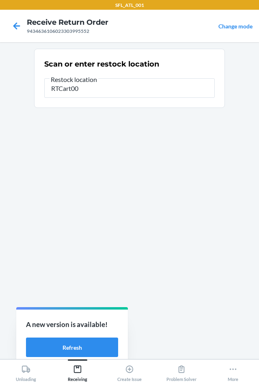
type input "RTCart004"
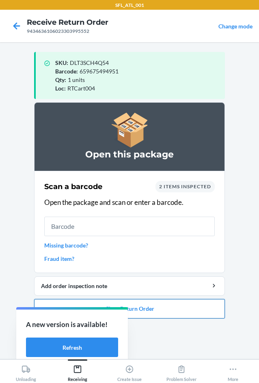
click at [155, 313] on button "Close Return Order" at bounding box center [129, 308] width 191 height 19
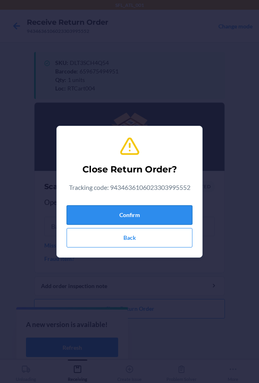
click at [157, 215] on button "Confirm" at bounding box center [129, 214] width 126 height 19
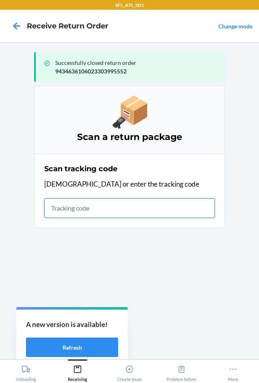
click at [92, 206] on input "text" at bounding box center [129, 207] width 170 height 19
type input "42030259943463610602330"
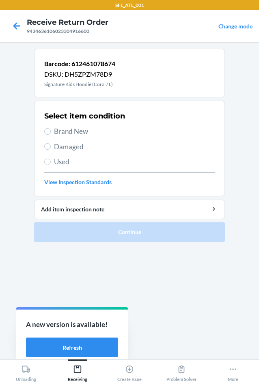
click at [53, 159] on label "Used" at bounding box center [129, 161] width 170 height 11
click at [51, 159] on input "Used" at bounding box center [47, 161] width 6 height 6
radio input "true"
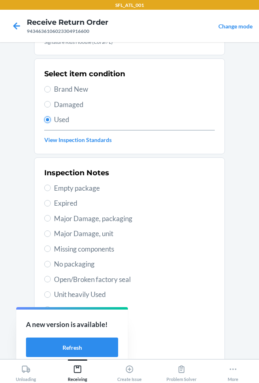
scroll to position [106, 0]
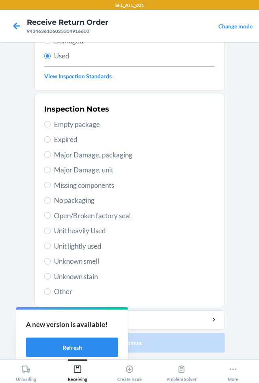
click at [92, 233] on span "Unit heavily Used" at bounding box center [134, 230] width 161 height 11
click at [51, 233] on input "Unit heavily Used" at bounding box center [47, 230] width 6 height 6
radio input "true"
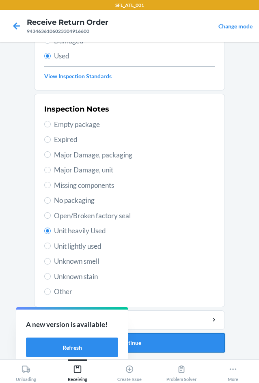
click at [195, 337] on button "Continue" at bounding box center [129, 342] width 191 height 19
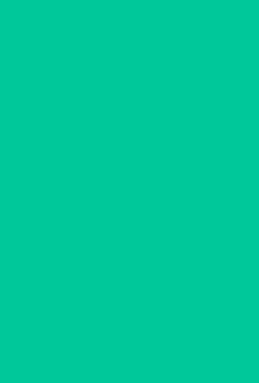
scroll to position [0, 0]
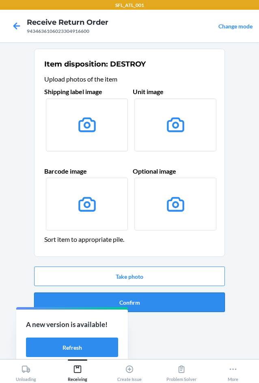
click at [180, 301] on button "Confirm" at bounding box center [129, 301] width 191 height 19
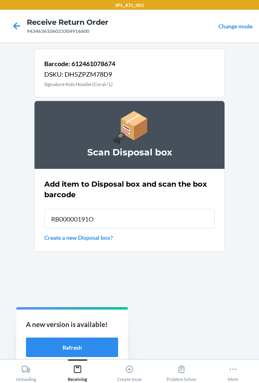
type input "RB00000191O"
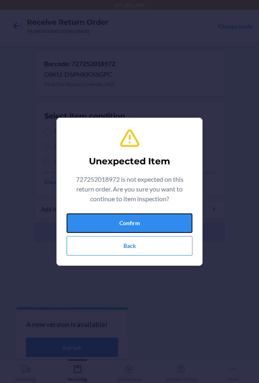
click at [129, 227] on button "Confirm" at bounding box center [129, 222] width 126 height 19
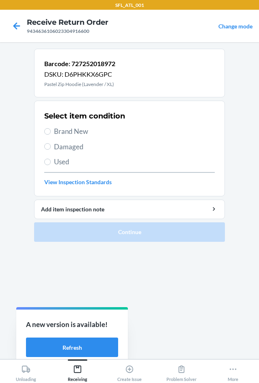
click at [63, 131] on span "Brand New" at bounding box center [134, 131] width 161 height 11
click at [51, 131] on input "Brand New" at bounding box center [47, 131] width 6 height 6
radio input "true"
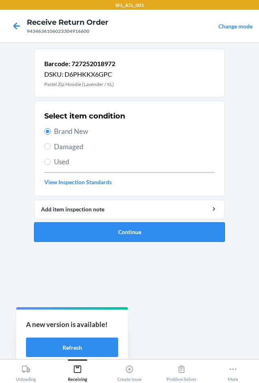
click at [88, 231] on button "Continue" at bounding box center [129, 231] width 191 height 19
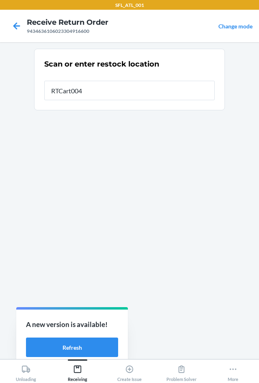
type input "RTCart004"
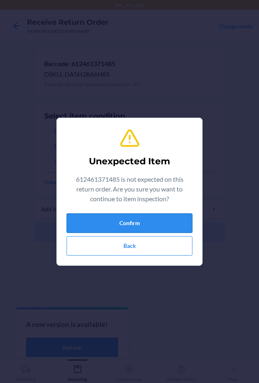
click at [90, 230] on button "Confirm" at bounding box center [129, 222] width 126 height 19
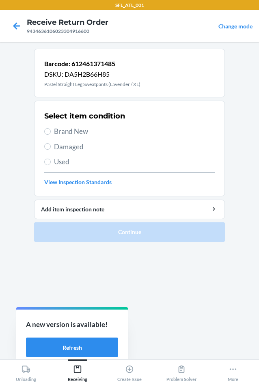
click at [62, 133] on span "Brand New" at bounding box center [134, 131] width 161 height 11
click at [51, 133] on input "Brand New" at bounding box center [47, 131] width 6 height 6
radio input "true"
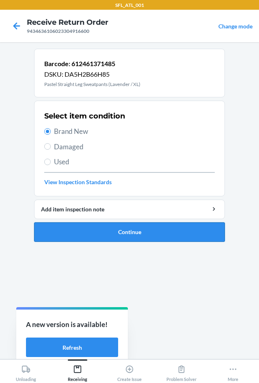
click at [92, 232] on button "Continue" at bounding box center [129, 231] width 191 height 19
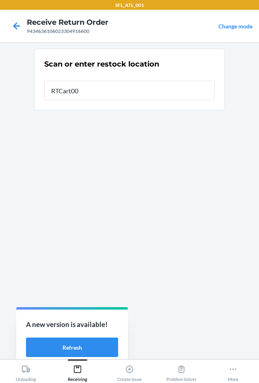
type input "RTCart004"
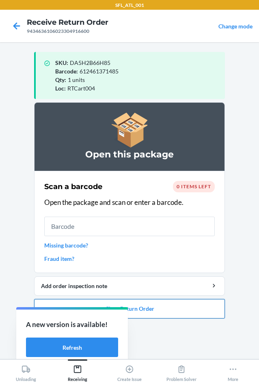
click at [163, 307] on button "Close Return Order" at bounding box center [129, 308] width 191 height 19
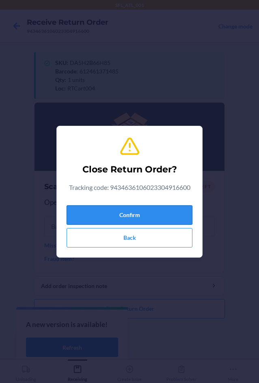
click at [139, 220] on button "Confirm" at bounding box center [129, 214] width 126 height 19
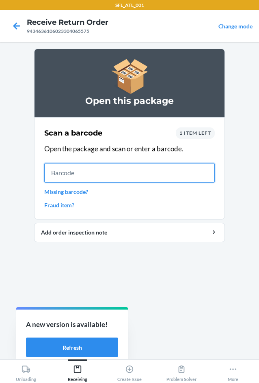
click at [124, 169] on input "text" at bounding box center [129, 172] width 170 height 19
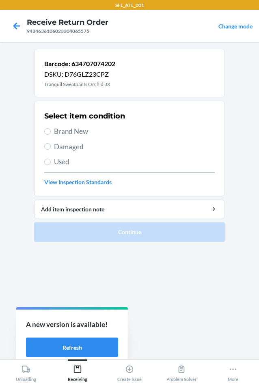
drag, startPoint x: 56, startPoint y: 126, endPoint x: 63, endPoint y: 140, distance: 16.0
click at [58, 133] on span "Brand New" at bounding box center [134, 131] width 161 height 11
click at [54, 130] on label "Brand New" at bounding box center [129, 131] width 170 height 11
click at [51, 130] on input "Brand New" at bounding box center [47, 131] width 6 height 6
radio input "true"
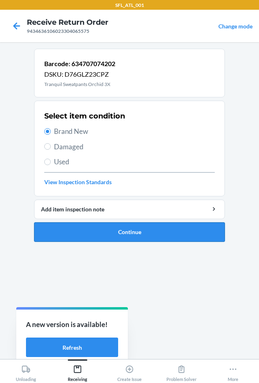
click at [93, 231] on button "Continue" at bounding box center [129, 231] width 191 height 19
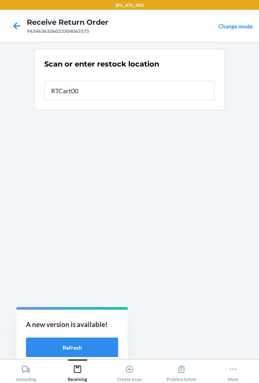
type input "RTCart004"
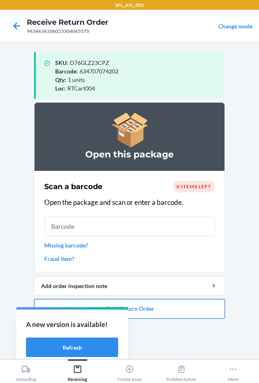
click at [168, 310] on button "Close Return Order" at bounding box center [129, 308] width 191 height 19
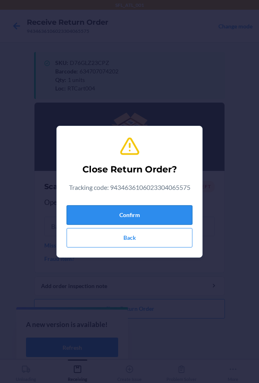
click at [128, 214] on button "Confirm" at bounding box center [129, 214] width 126 height 19
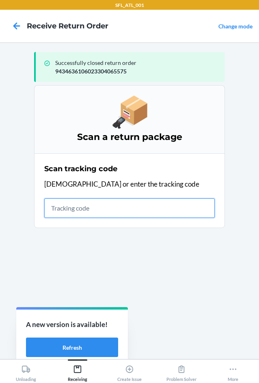
click at [62, 207] on input "text" at bounding box center [129, 207] width 170 height 19
type input "42030259943463610602330"
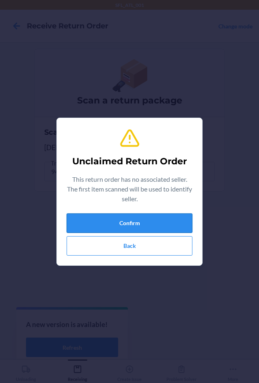
click at [85, 223] on button "Confirm" at bounding box center [129, 222] width 126 height 19
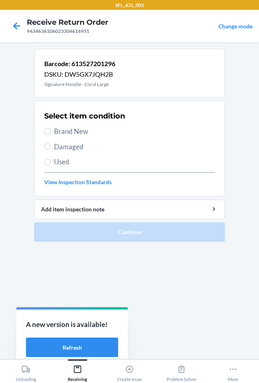
click at [61, 133] on span "Brand New" at bounding box center [134, 131] width 161 height 11
click at [51, 133] on input "Brand New" at bounding box center [47, 131] width 6 height 6
radio input "true"
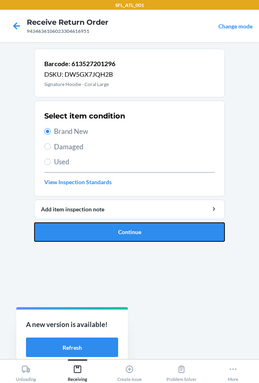
click at [77, 224] on button "Continue" at bounding box center [129, 231] width 191 height 19
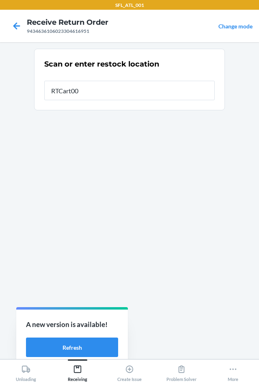
type input "RTCart004"
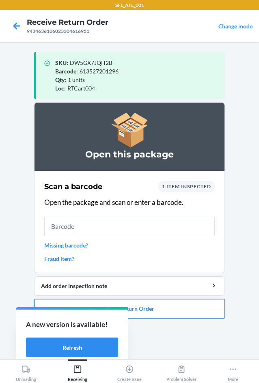
click at [193, 309] on button "Close Return Order" at bounding box center [129, 308] width 191 height 19
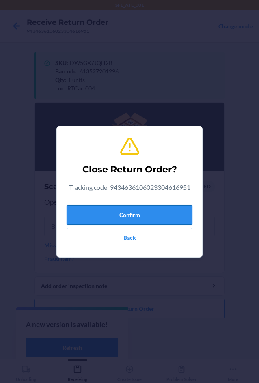
click at [136, 219] on button "Confirm" at bounding box center [129, 214] width 126 height 19
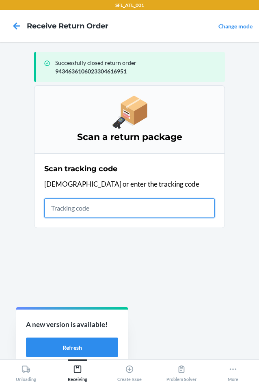
click at [60, 212] on input "text" at bounding box center [129, 207] width 170 height 19
type input "4203025994346361060"
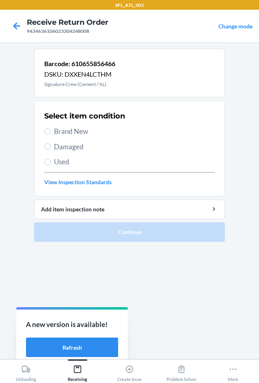
drag, startPoint x: 53, startPoint y: 125, endPoint x: 53, endPoint y: 133, distance: 7.7
click at [53, 129] on div "Select item condition Brand New Damaged Used View Inspection Standards" at bounding box center [129, 148] width 170 height 80
click at [54, 135] on label "Brand New" at bounding box center [129, 131] width 170 height 11
click at [51, 135] on input "Brand New" at bounding box center [47, 131] width 6 height 6
radio input "true"
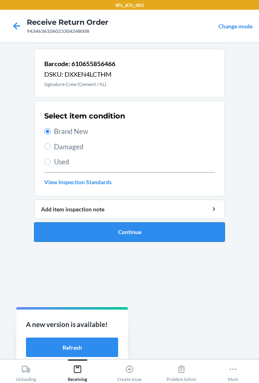
click at [116, 234] on button "Continue" at bounding box center [129, 231] width 191 height 19
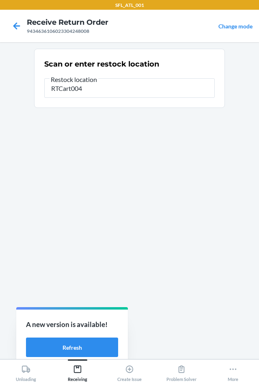
type input "RTCart004"
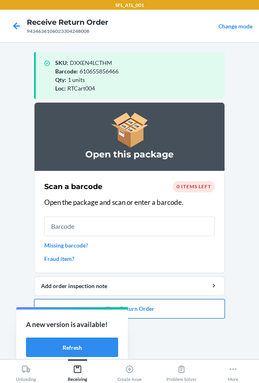
click at [152, 307] on button "Close Return Order" at bounding box center [129, 308] width 191 height 19
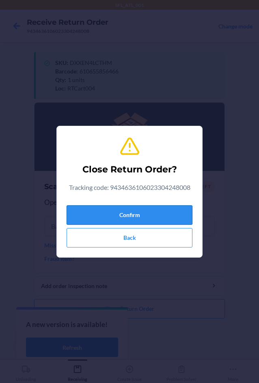
click at [121, 216] on button "Confirm" at bounding box center [129, 214] width 126 height 19
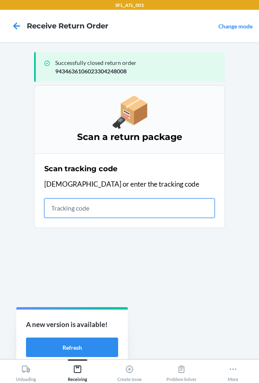
click at [81, 205] on input "text" at bounding box center [129, 207] width 170 height 19
type input "42030259943463610602330420440"
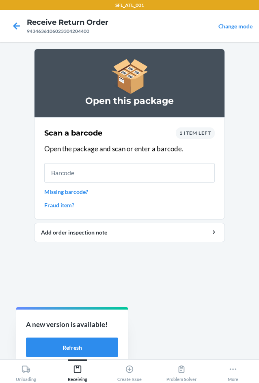
click at [204, 133] on span "1 item left" at bounding box center [195, 133] width 32 height 6
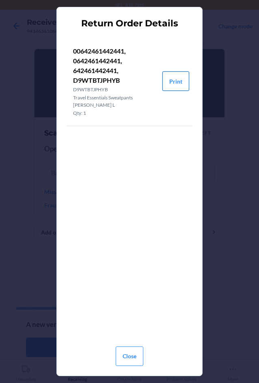
click at [176, 76] on button "Print" at bounding box center [175, 80] width 27 height 19
drag, startPoint x: 130, startPoint y: 350, endPoint x: 123, endPoint y: 332, distance: 19.5
click at [130, 347] on button "Close" at bounding box center [130, 355] width 28 height 19
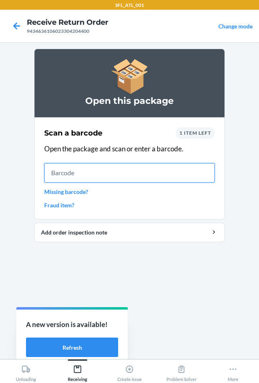
click at [70, 164] on input "text" at bounding box center [129, 172] width 170 height 19
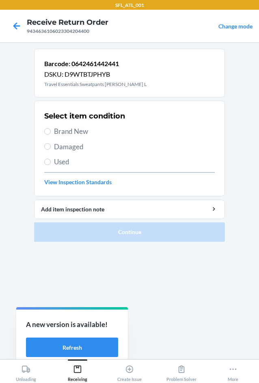
drag, startPoint x: 57, startPoint y: 130, endPoint x: 64, endPoint y: 149, distance: 20.1
click at [58, 132] on span "Brand New" at bounding box center [134, 131] width 161 height 11
click at [51, 132] on input "Brand New" at bounding box center [47, 131] width 6 height 6
radio input "true"
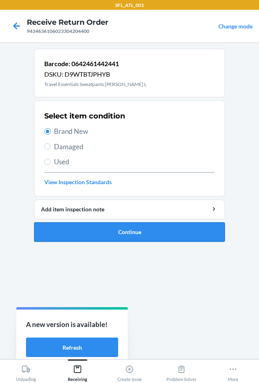
drag, startPoint x: 75, startPoint y: 232, endPoint x: 73, endPoint y: 217, distance: 14.8
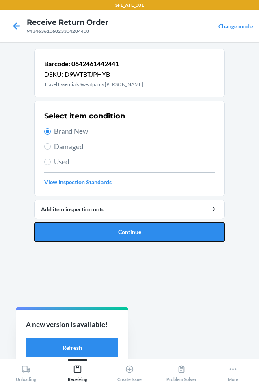
click at [75, 231] on button "Continue" at bounding box center [129, 231] width 191 height 19
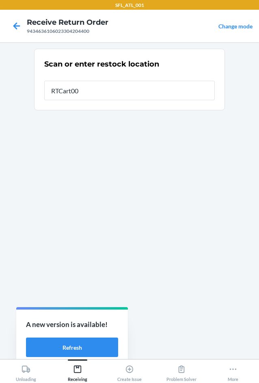
type input "RTCart004"
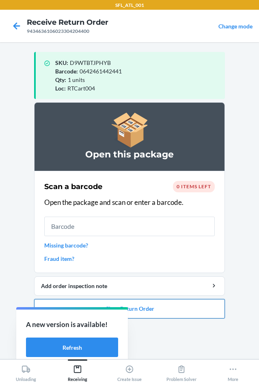
click at [177, 307] on button "Close Return Order" at bounding box center [129, 308] width 191 height 19
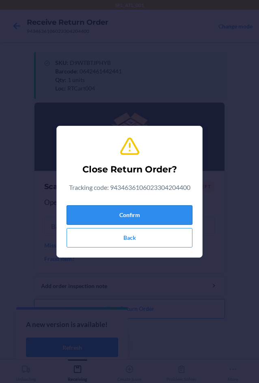
click at [147, 218] on button "Confirm" at bounding box center [129, 214] width 126 height 19
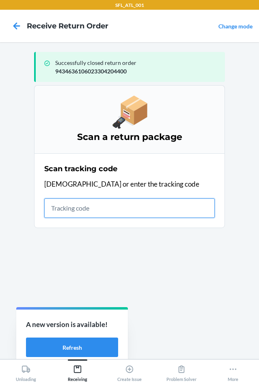
click at [61, 210] on input "text" at bounding box center [129, 207] width 170 height 19
type input "42030259"
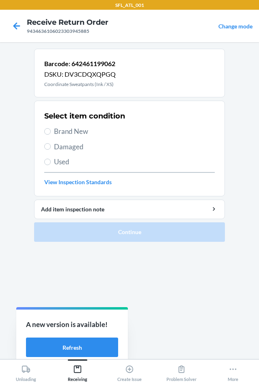
click at [54, 166] on span "Used" at bounding box center [134, 161] width 161 height 11
click at [51, 165] on input "Used" at bounding box center [47, 161] width 6 height 6
radio input "true"
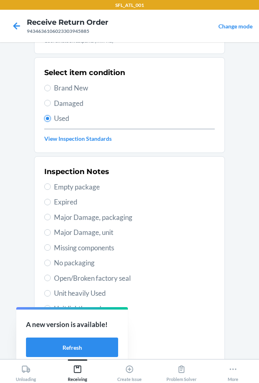
scroll to position [106, 0]
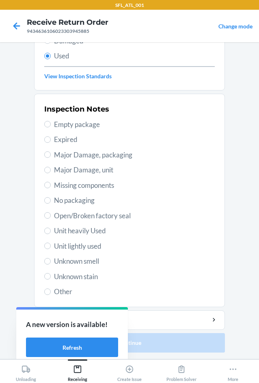
drag, startPoint x: 88, startPoint y: 232, endPoint x: 94, endPoint y: 233, distance: 7.0
click at [88, 232] on span "Unit heavily Used" at bounding box center [134, 230] width 161 height 11
click at [51, 232] on input "Unit heavily Used" at bounding box center [47, 230] width 6 height 6
radio input "true"
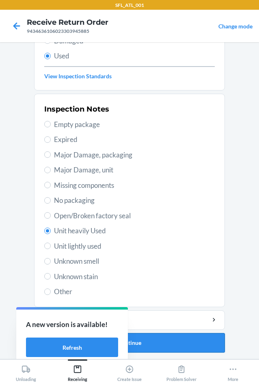
click at [180, 336] on button "Continue" at bounding box center [129, 342] width 191 height 19
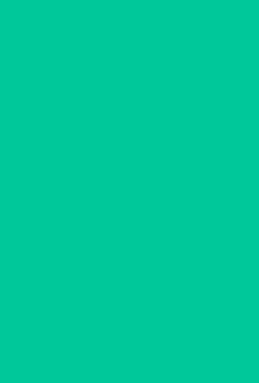
scroll to position [0, 0]
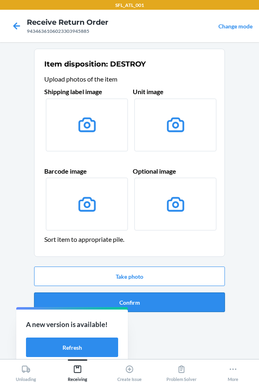
click at [167, 296] on button "Confirm" at bounding box center [129, 301] width 191 height 19
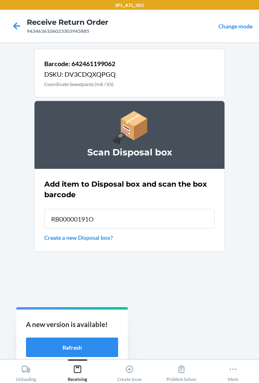
type input "RB00000191O"
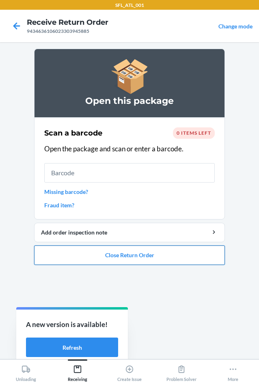
click at [127, 254] on button "Close Return Order" at bounding box center [129, 254] width 191 height 19
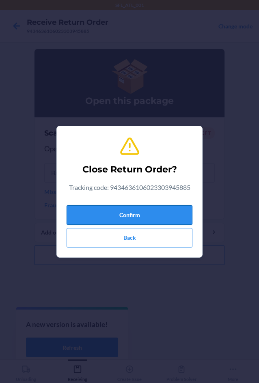
click at [121, 207] on button "Confirm" at bounding box center [129, 214] width 126 height 19
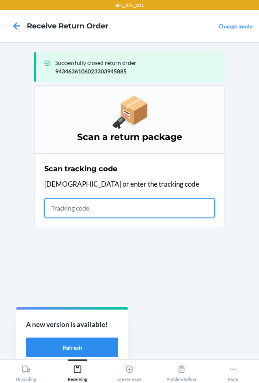
click at [93, 207] on input "text" at bounding box center [129, 207] width 170 height 19
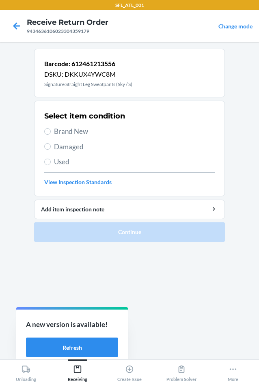
click at [56, 135] on span "Brand New" at bounding box center [134, 131] width 161 height 11
click at [51, 135] on input "Brand New" at bounding box center [47, 131] width 6 height 6
radio input "true"
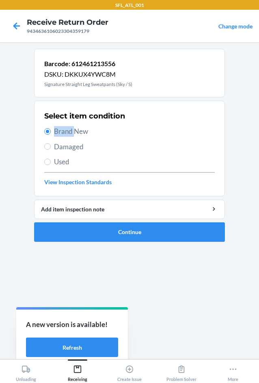
click at [56, 135] on span "Brand New" at bounding box center [134, 131] width 161 height 11
click at [51, 135] on input "Brand New" at bounding box center [47, 131] width 6 height 6
click at [114, 234] on button "Continue" at bounding box center [129, 231] width 191 height 19
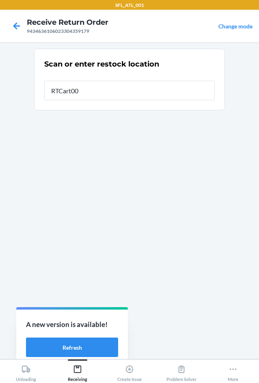
type input "RTCart004"
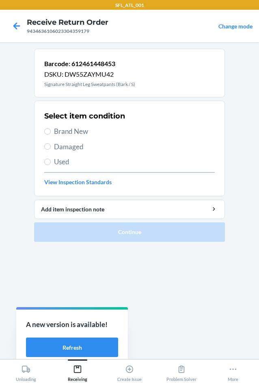
click at [81, 131] on span "Brand New" at bounding box center [134, 131] width 161 height 11
click at [51, 131] on input "Brand New" at bounding box center [47, 131] width 6 height 6
radio input "true"
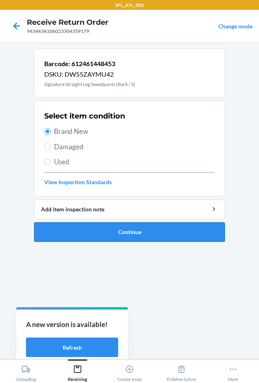
click at [112, 230] on button "Continue" at bounding box center [129, 231] width 191 height 19
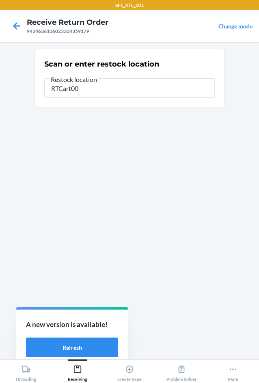
type input "RTCart004"
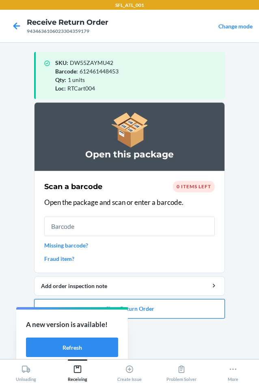
click at [156, 310] on button "Close Return Order" at bounding box center [129, 308] width 191 height 19
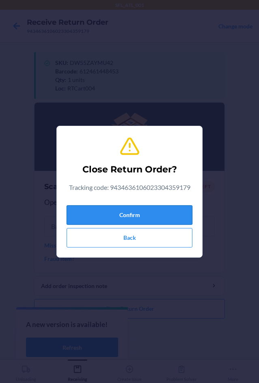
click at [126, 219] on button "Confirm" at bounding box center [129, 214] width 126 height 19
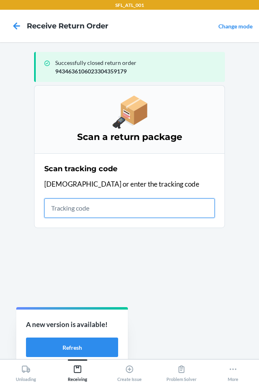
click at [89, 205] on input "text" at bounding box center [129, 207] width 170 height 19
type input "4203025994346361060233"
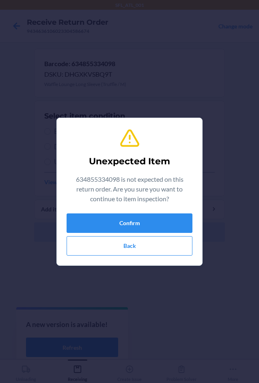
click at [89, 205] on div "634855334098 is not expected on this return order. Are you sure you want to con…" at bounding box center [129, 190] width 126 height 32
click at [101, 214] on button "Confirm" at bounding box center [129, 222] width 126 height 19
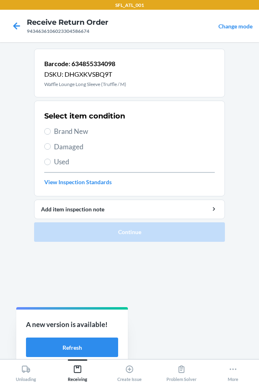
click at [54, 161] on span "Used" at bounding box center [134, 161] width 161 height 11
click at [51, 161] on input "Used" at bounding box center [47, 161] width 6 height 6
radio input "true"
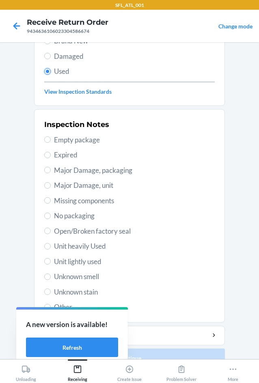
scroll to position [106, 0]
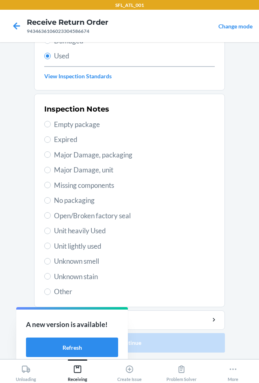
click at [71, 231] on span "Unit heavily Used" at bounding box center [134, 230] width 161 height 11
click at [51, 231] on input "Unit heavily Used" at bounding box center [47, 230] width 6 height 6
radio input "true"
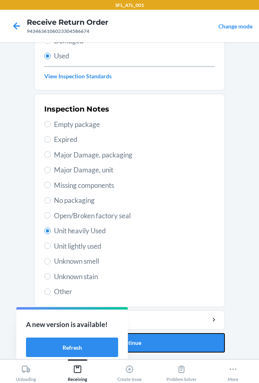
drag, startPoint x: 178, startPoint y: 344, endPoint x: 173, endPoint y: 328, distance: 16.5
click at [178, 343] on button "Continue" at bounding box center [129, 342] width 191 height 19
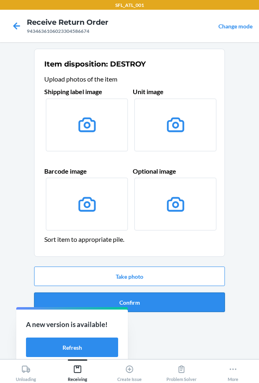
click at [167, 305] on button "Confirm" at bounding box center [129, 301] width 191 height 19
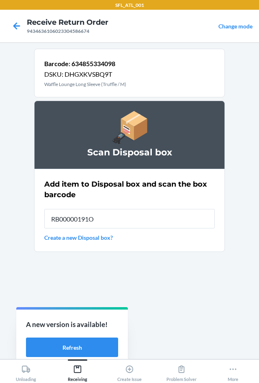
type input "RB00000191O"
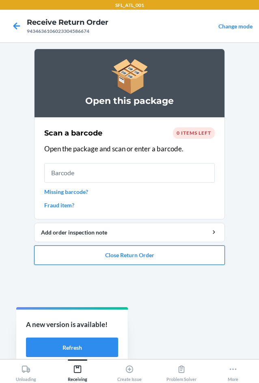
click at [114, 261] on button "Close Return Order" at bounding box center [129, 254] width 191 height 19
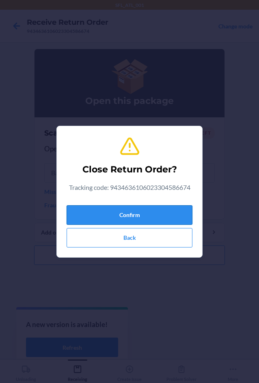
click at [103, 210] on button "Confirm" at bounding box center [129, 214] width 126 height 19
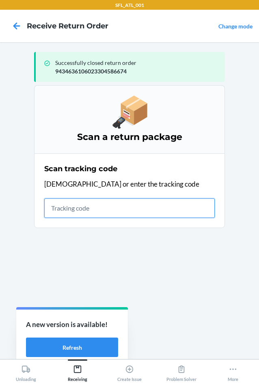
click at [100, 208] on input "text" at bounding box center [129, 207] width 170 height 19
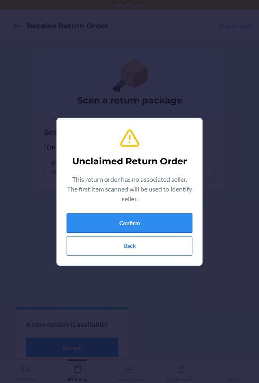
click at [116, 216] on button "Confirm" at bounding box center [129, 222] width 126 height 19
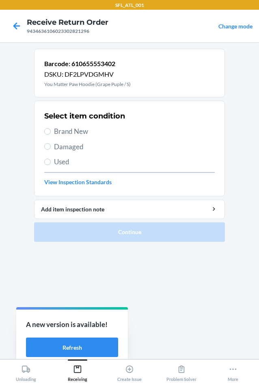
drag, startPoint x: 53, startPoint y: 161, endPoint x: 76, endPoint y: 191, distance: 37.5
click at [54, 162] on label "Used" at bounding box center [129, 161] width 170 height 11
click at [51, 162] on input "Used" at bounding box center [47, 161] width 6 height 6
radio input "true"
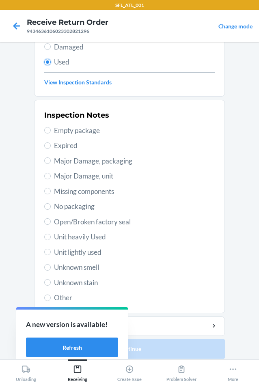
scroll to position [106, 0]
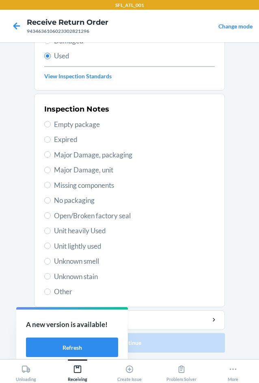
click at [82, 234] on span "Unit heavily Used" at bounding box center [134, 230] width 161 height 11
click at [51, 234] on input "Unit heavily Used" at bounding box center [47, 230] width 6 height 6
radio input "true"
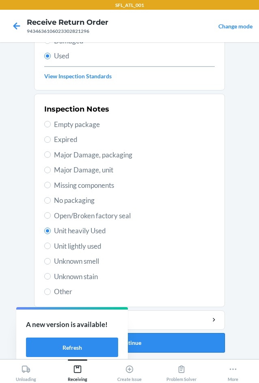
click at [176, 343] on button "Continue" at bounding box center [129, 342] width 191 height 19
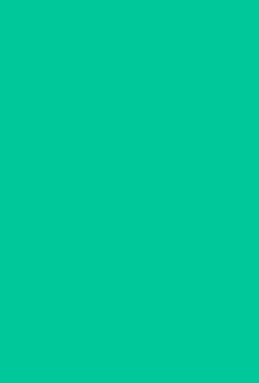
scroll to position [0, 0]
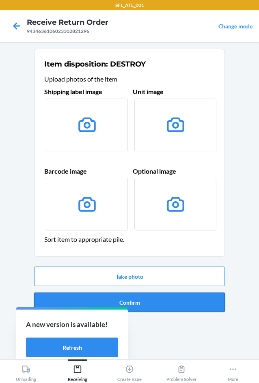
click at [146, 299] on button "Confirm" at bounding box center [129, 301] width 191 height 19
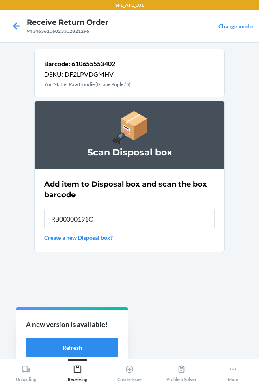
type input "RB00000191O"
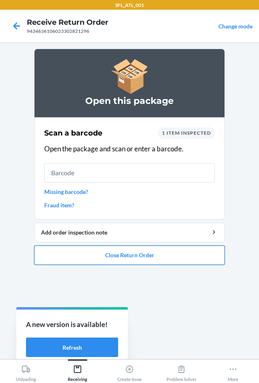
click at [107, 257] on button "Close Return Order" at bounding box center [129, 254] width 191 height 19
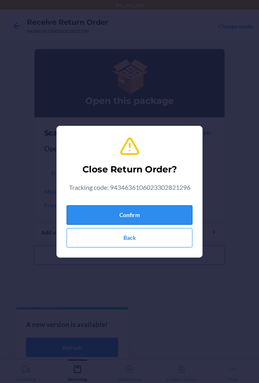
click at [100, 218] on button "Confirm" at bounding box center [129, 214] width 126 height 19
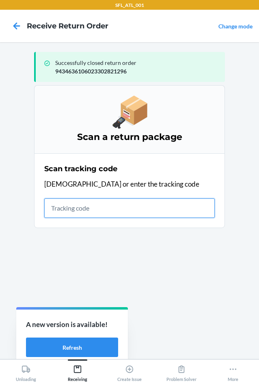
click at [77, 209] on input "text" at bounding box center [129, 207] width 170 height 19
click at [66, 209] on input "text" at bounding box center [129, 207] width 170 height 19
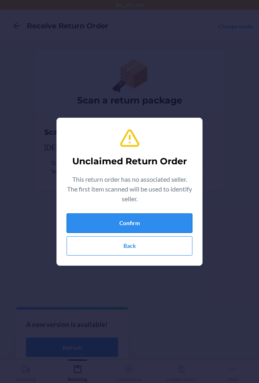
click at [103, 220] on button "Confirm" at bounding box center [129, 222] width 126 height 19
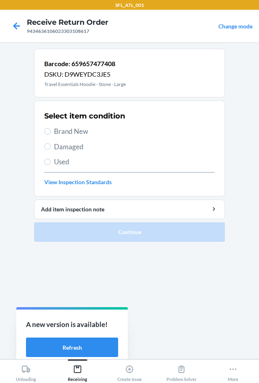
drag, startPoint x: 56, startPoint y: 130, endPoint x: 72, endPoint y: 149, distance: 24.8
click at [58, 131] on span "Brand New" at bounding box center [134, 131] width 161 height 11
click at [51, 131] on input "Brand New" at bounding box center [47, 131] width 6 height 6
radio input "true"
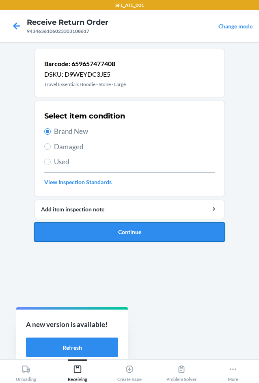
click at [97, 236] on button "Continue" at bounding box center [129, 231] width 191 height 19
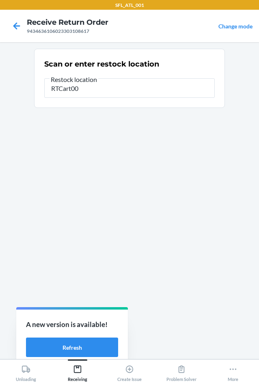
type input "RTCart004"
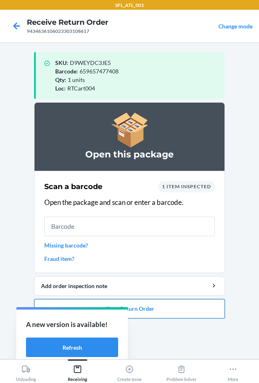
click at [173, 316] on button "Close Return Order" at bounding box center [129, 308] width 191 height 19
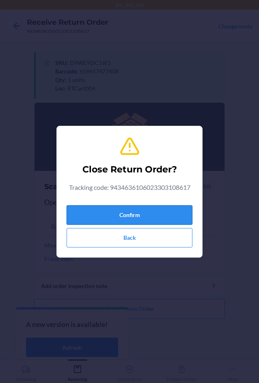
click at [148, 211] on button "Confirm" at bounding box center [129, 214] width 126 height 19
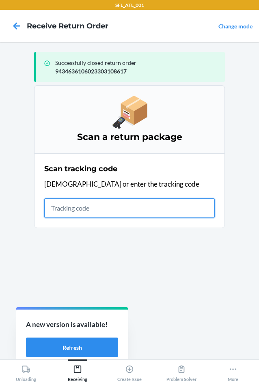
click at [67, 210] on input "text" at bounding box center [129, 207] width 170 height 19
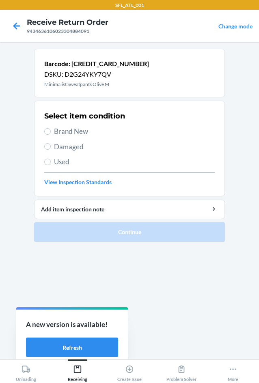
click at [53, 133] on label "Brand New" at bounding box center [129, 131] width 170 height 11
click at [54, 134] on span "Brand New" at bounding box center [134, 131] width 161 height 11
click at [51, 134] on input "Brand New" at bounding box center [47, 131] width 6 height 6
radio input "true"
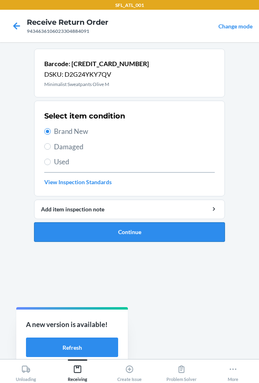
click at [103, 238] on button "Continue" at bounding box center [129, 231] width 191 height 19
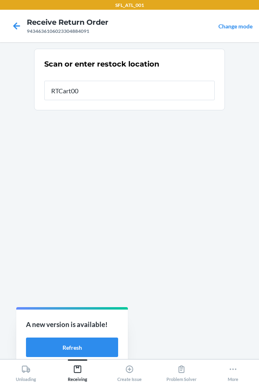
type input "RTCart004"
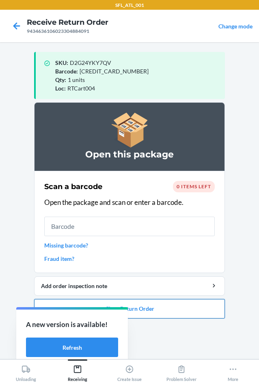
click at [173, 306] on button "Close Return Order" at bounding box center [129, 308] width 191 height 19
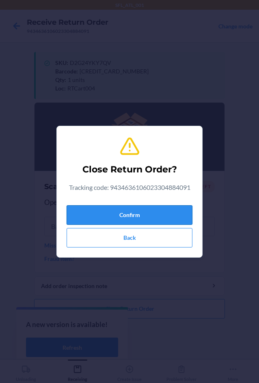
click at [169, 215] on button "Confirm" at bounding box center [129, 214] width 126 height 19
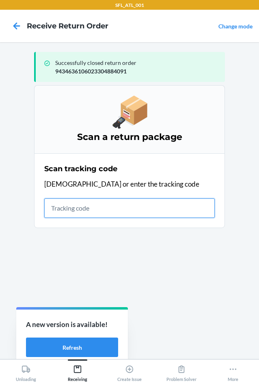
click at [87, 206] on input "text" at bounding box center [129, 207] width 170 height 19
type input "420302599434636106"
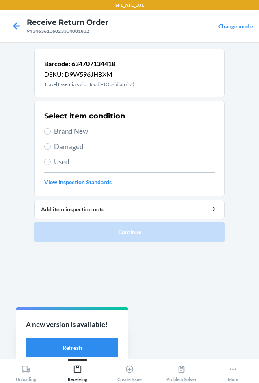
click at [77, 130] on span "Brand New" at bounding box center [134, 131] width 161 height 11
click at [51, 130] on input "Brand New" at bounding box center [47, 131] width 6 height 6
radio input "true"
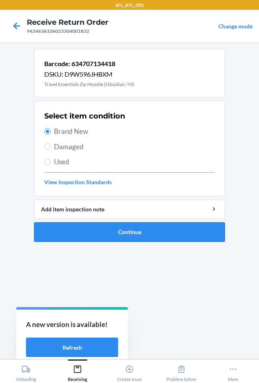
click at [72, 232] on button "Continue" at bounding box center [129, 231] width 191 height 19
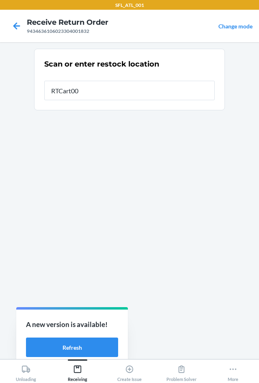
type input "RTCart004"
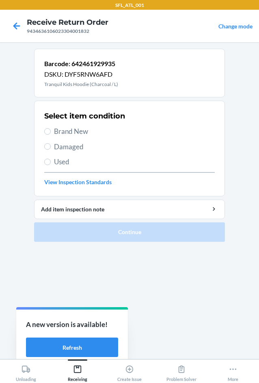
click at [68, 135] on span "Brand New" at bounding box center [134, 131] width 161 height 11
click at [51, 135] on input "Brand New" at bounding box center [47, 131] width 6 height 6
radio input "true"
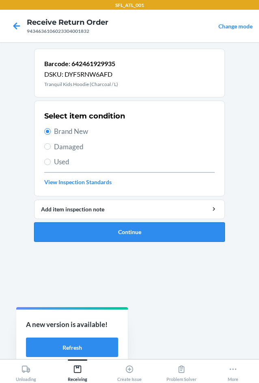
click at [86, 235] on button "Continue" at bounding box center [129, 231] width 191 height 19
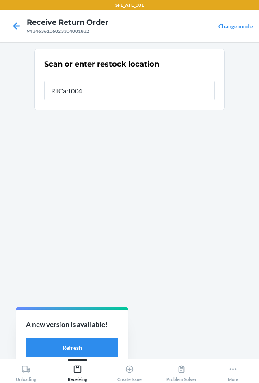
type input "RTCart004"
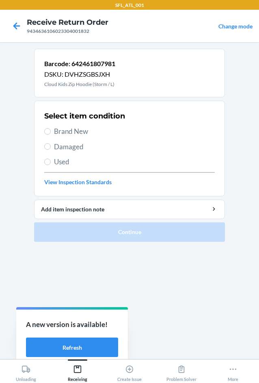
click at [75, 131] on span "Brand New" at bounding box center [134, 131] width 161 height 11
click at [51, 131] on input "Brand New" at bounding box center [47, 131] width 6 height 6
radio input "true"
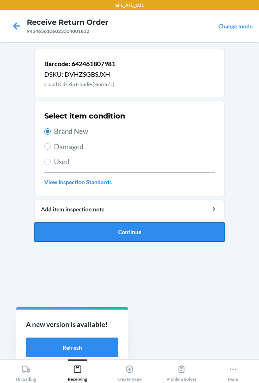
click at [92, 240] on button "Continue" at bounding box center [129, 231] width 191 height 19
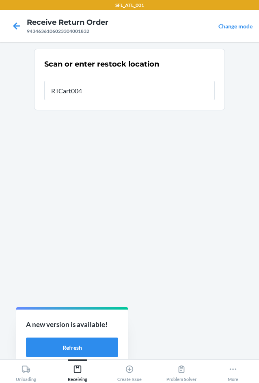
type input "RTCart004"
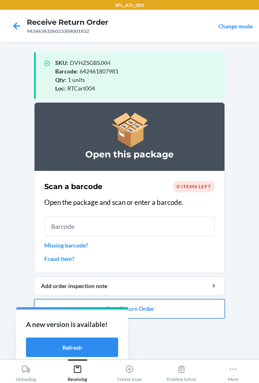
click at [172, 312] on button "Close Return Order" at bounding box center [129, 308] width 191 height 19
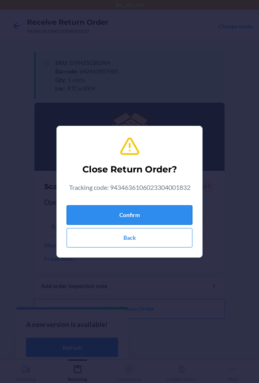
click at [158, 215] on button "Confirm" at bounding box center [129, 214] width 126 height 19
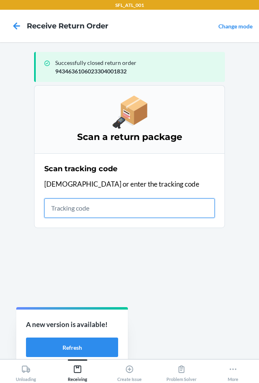
click at [82, 205] on input "text" at bounding box center [129, 207] width 170 height 19
type input "4203025994346"
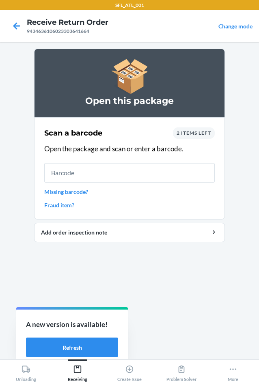
click at [191, 132] on span "2 items left" at bounding box center [193, 133] width 34 height 6
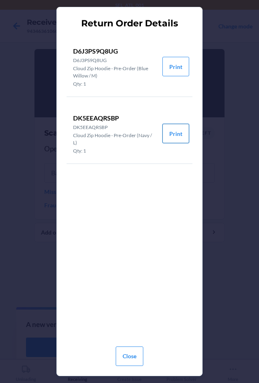
click at [175, 135] on button "Print" at bounding box center [175, 133] width 27 height 19
click at [124, 356] on button "Close" at bounding box center [130, 355] width 28 height 19
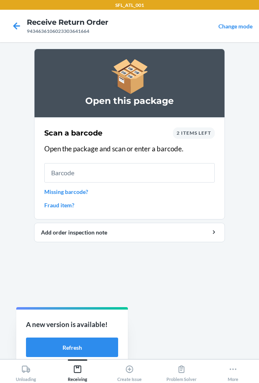
click at [191, 133] on span "2 items left" at bounding box center [193, 133] width 34 height 6
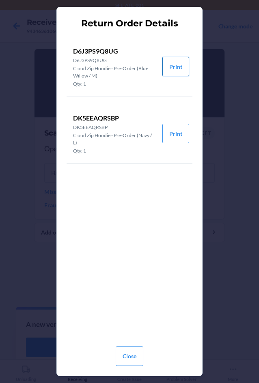
click at [175, 70] on button "Print" at bounding box center [175, 66] width 27 height 19
drag, startPoint x: 132, startPoint y: 354, endPoint x: 117, endPoint y: 323, distance: 35.0
click at [132, 354] on button "Close" at bounding box center [130, 355] width 28 height 19
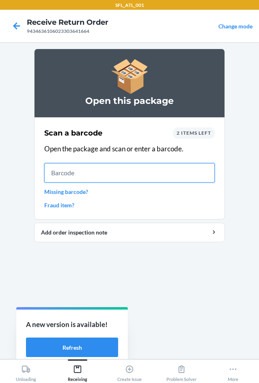
click at [102, 166] on input "text" at bounding box center [129, 172] width 170 height 19
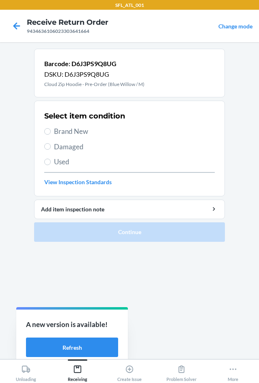
click at [77, 130] on span "Brand New" at bounding box center [134, 131] width 161 height 11
click at [51, 130] on input "Brand New" at bounding box center [47, 131] width 6 height 6
radio input "true"
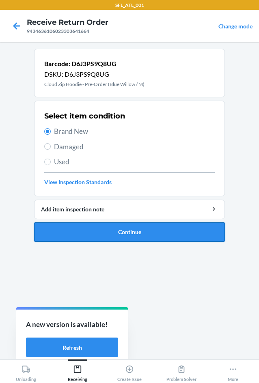
click at [96, 229] on button "Continue" at bounding box center [129, 231] width 191 height 19
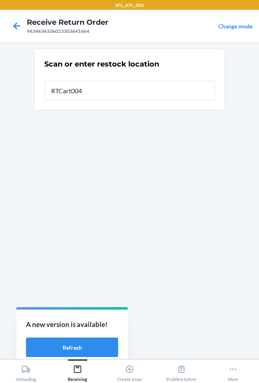
type input "RTCart004"
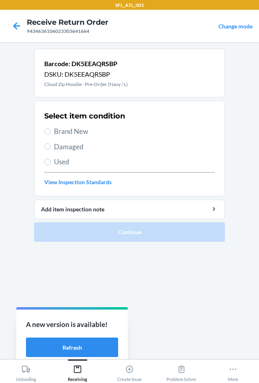
drag, startPoint x: 78, startPoint y: 135, endPoint x: 86, endPoint y: 174, distance: 39.7
click at [78, 136] on span "Brand New" at bounding box center [134, 131] width 161 height 11
click at [51, 135] on input "Brand New" at bounding box center [47, 131] width 6 height 6
radio input "true"
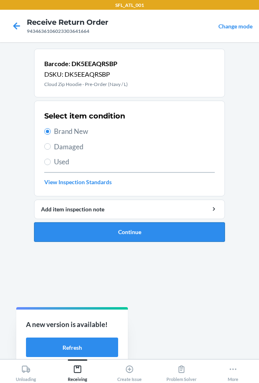
click at [94, 233] on button "Continue" at bounding box center [129, 231] width 191 height 19
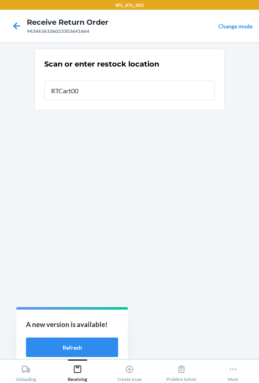
type input "RTCart004"
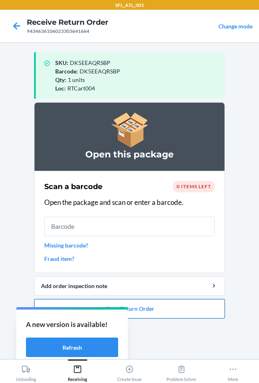
click at [178, 306] on button "Close Return Order" at bounding box center [129, 308] width 191 height 19
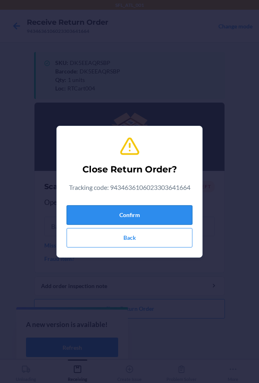
click at [152, 211] on button "Confirm" at bounding box center [129, 214] width 126 height 19
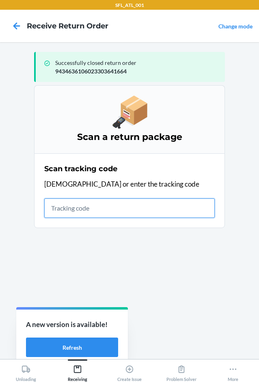
click at [82, 210] on input "text" at bounding box center [129, 207] width 170 height 19
type input "42030259943463610602330"
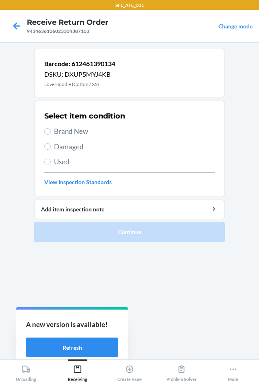
click at [67, 126] on div "Select item condition Brand New Damaged Used View Inspection Standards" at bounding box center [129, 148] width 170 height 80
click at [66, 134] on span "Brand New" at bounding box center [134, 131] width 161 height 11
click at [51, 134] on input "Brand New" at bounding box center [47, 131] width 6 height 6
radio input "true"
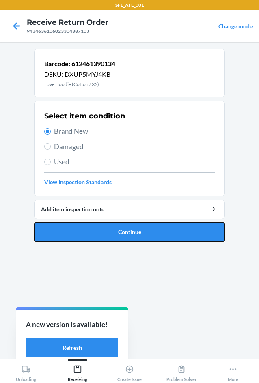
click at [86, 237] on button "Continue" at bounding box center [129, 231] width 191 height 19
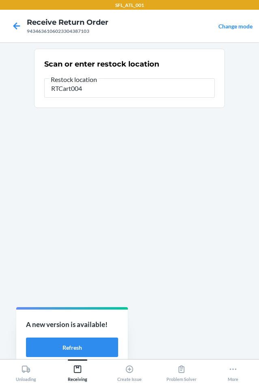
type input "RTCart004"
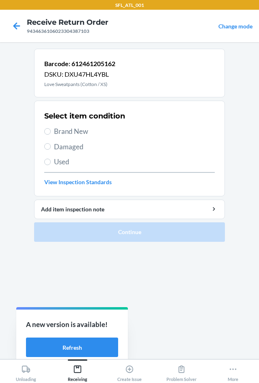
click at [52, 134] on label "Brand New" at bounding box center [129, 131] width 170 height 11
click at [51, 134] on input "Brand New" at bounding box center [47, 131] width 6 height 6
radio input "true"
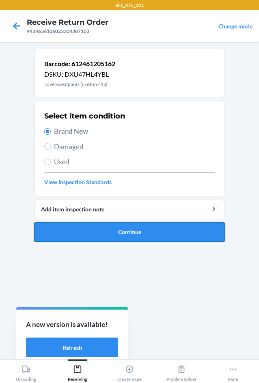
click at [89, 223] on button "Continue" at bounding box center [129, 231] width 191 height 19
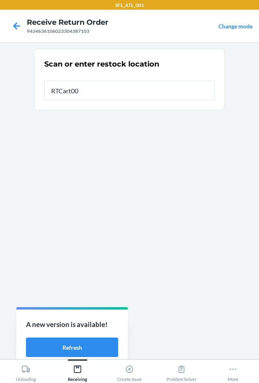
type input "RTCart004"
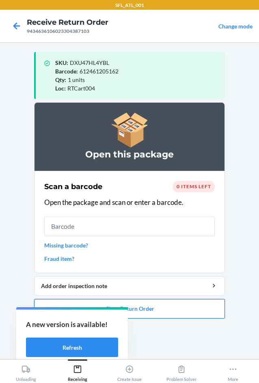
click at [182, 308] on button "Close Return Order" at bounding box center [129, 308] width 191 height 19
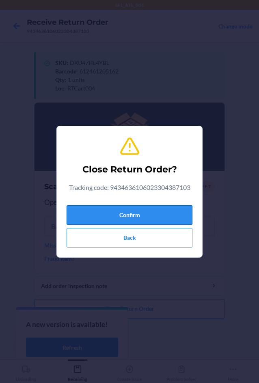
drag, startPoint x: 162, startPoint y: 215, endPoint x: 191, endPoint y: 218, distance: 28.9
click at [161, 215] on button "Confirm" at bounding box center [129, 214] width 126 height 19
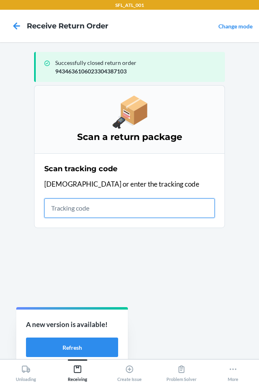
click at [62, 204] on input "text" at bounding box center [129, 207] width 170 height 19
type input "420302599434636106023"
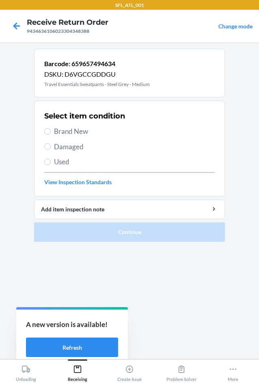
click at [86, 129] on span "Brand New" at bounding box center [134, 131] width 161 height 11
click at [51, 129] on input "Brand New" at bounding box center [47, 131] width 6 height 6
radio input "true"
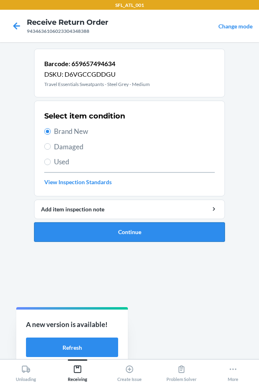
click at [118, 235] on button "Continue" at bounding box center [129, 231] width 191 height 19
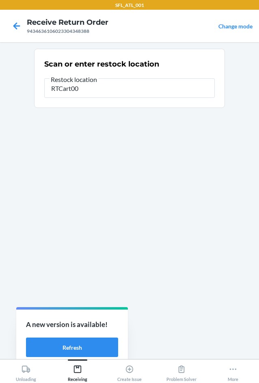
type input "RTCart004"
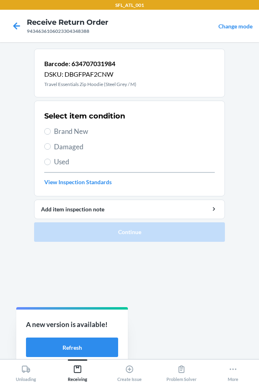
click at [66, 135] on span "Brand New" at bounding box center [134, 131] width 161 height 11
click at [51, 135] on input "Brand New" at bounding box center [47, 131] width 6 height 6
radio input "true"
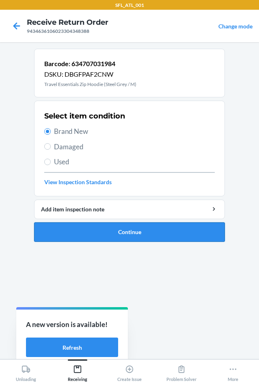
click at [68, 222] on button "Continue" at bounding box center [129, 231] width 191 height 19
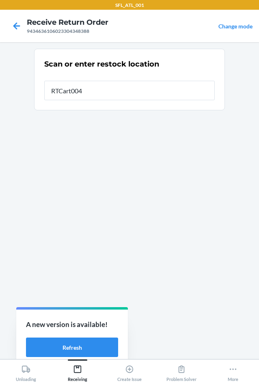
type input "RTCart004"
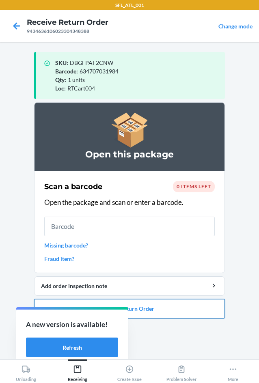
click at [187, 308] on button "Close Return Order" at bounding box center [129, 308] width 191 height 19
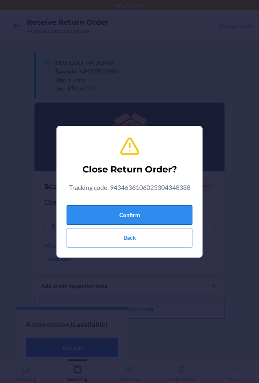
click at [167, 219] on button "Confirm" at bounding box center [129, 214] width 126 height 19
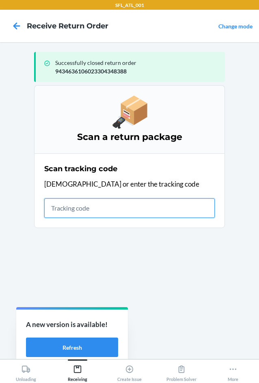
click at [88, 209] on input "text" at bounding box center [129, 207] width 170 height 19
type input "4203025994"
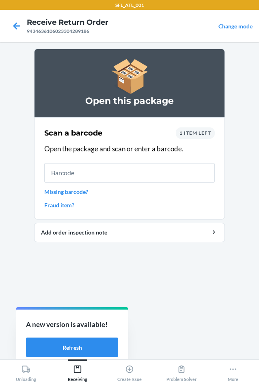
click at [189, 132] on span "1 item left" at bounding box center [195, 133] width 32 height 6
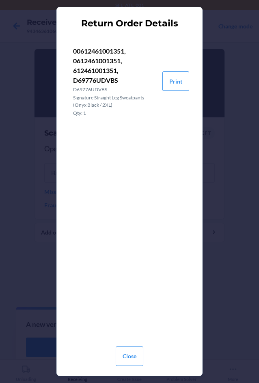
click at [93, 80] on p "00612461001351, 0612461001351, 612461001351, D69776UDVBS" at bounding box center [114, 65] width 83 height 39
copy p "D69776UDVBS"
click at [136, 354] on button "Close" at bounding box center [130, 355] width 28 height 19
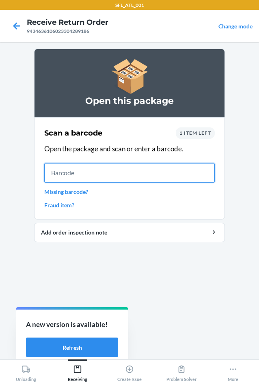
drag, startPoint x: 94, startPoint y: 176, endPoint x: 94, endPoint y: 171, distance: 4.5
click at [94, 173] on input "text" at bounding box center [129, 172] width 170 height 19
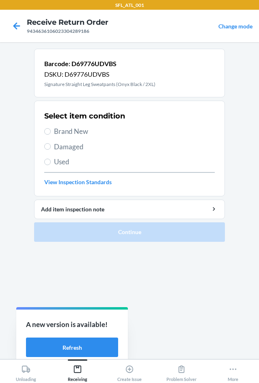
click at [54, 166] on span "Used" at bounding box center [134, 161] width 161 height 11
click at [51, 165] on input "Used" at bounding box center [47, 161] width 6 height 6
radio input "true"
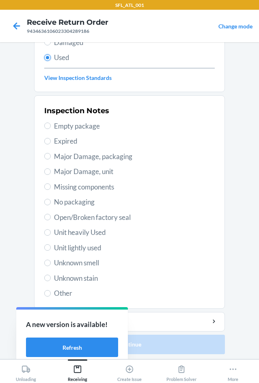
scroll to position [106, 0]
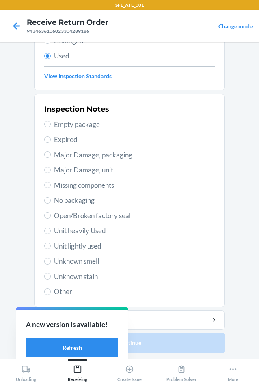
drag, startPoint x: 90, startPoint y: 229, endPoint x: 98, endPoint y: 241, distance: 15.1
click at [90, 229] on span "Unit heavily Used" at bounding box center [134, 230] width 161 height 11
click at [51, 229] on input "Unit heavily Used" at bounding box center [47, 230] width 6 height 6
radio input "true"
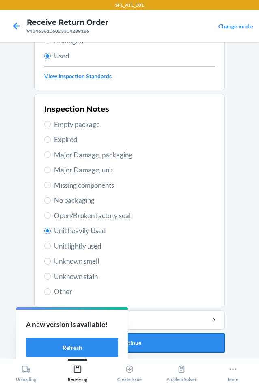
click at [183, 341] on button "Continue" at bounding box center [129, 342] width 191 height 19
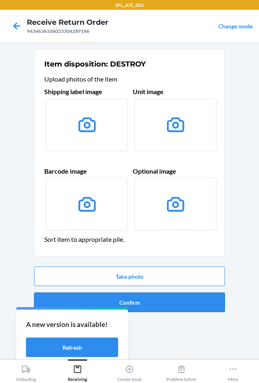
click at [166, 294] on button "Confirm" at bounding box center [129, 301] width 191 height 19
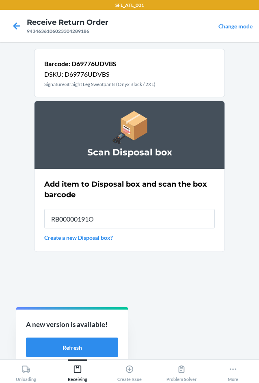
type input "RB00000191O"
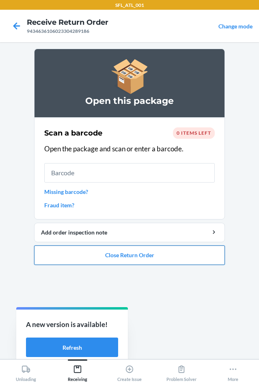
click at [117, 259] on button "Close Return Order" at bounding box center [129, 254] width 191 height 19
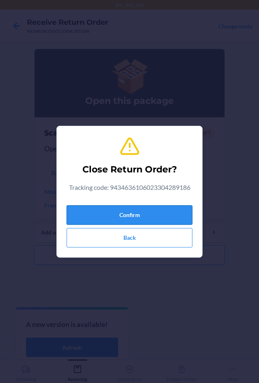
click at [95, 210] on button "Confirm" at bounding box center [129, 214] width 126 height 19
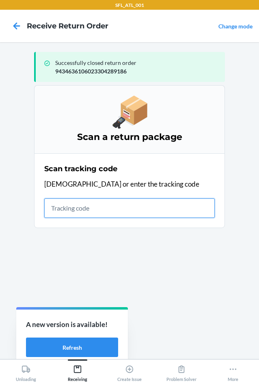
click at [74, 208] on input "text" at bounding box center [129, 207] width 170 height 19
type input "42030259943463610602330"
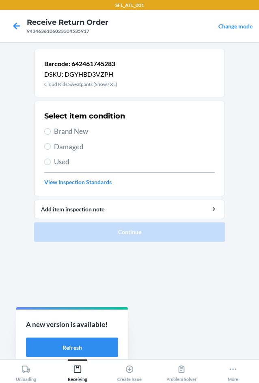
click at [66, 131] on span "Brand New" at bounding box center [134, 131] width 161 height 11
click at [51, 131] on input "Brand New" at bounding box center [47, 131] width 6 height 6
radio input "true"
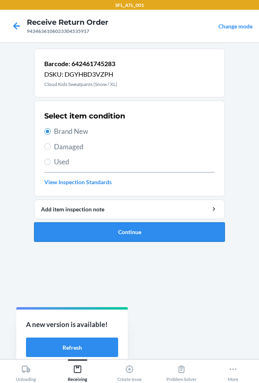
click at [94, 237] on button "Continue" at bounding box center [129, 231] width 191 height 19
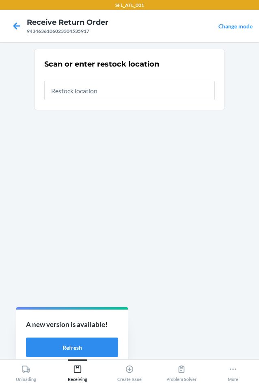
drag, startPoint x: 49, startPoint y: 30, endPoint x: 30, endPoint y: 30, distance: 18.6
click at [30, 30] on div "9434636106023304535917" at bounding box center [67, 31] width 81 height 7
copy div "9434636106023304535917"
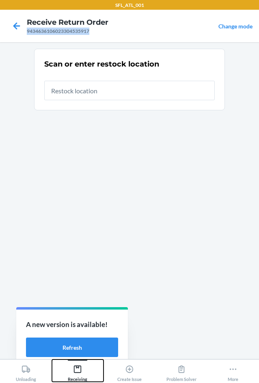
click at [73, 374] on div "Receiving" at bounding box center [77, 371] width 19 height 20
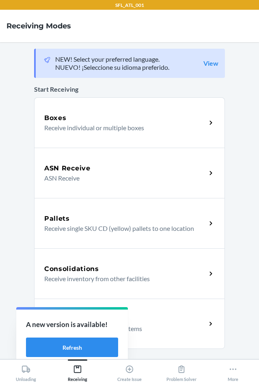
click at [150, 321] on div "Return Orders" at bounding box center [125, 319] width 162 height 10
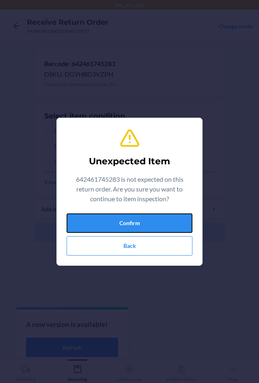
drag, startPoint x: 111, startPoint y: 222, endPoint x: 107, endPoint y: 223, distance: 4.1
click at [110, 223] on button "Confirm" at bounding box center [129, 222] width 126 height 19
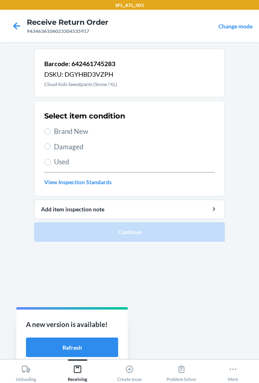
click at [63, 162] on span "Used" at bounding box center [134, 161] width 161 height 11
click at [51, 162] on input "Used" at bounding box center [47, 161] width 6 height 6
radio input "true"
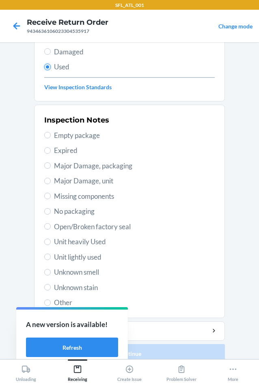
scroll to position [106, 0]
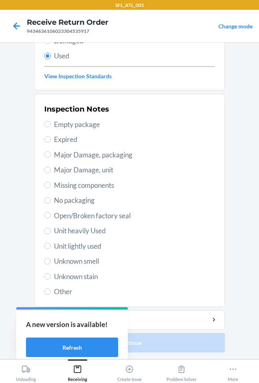
drag, startPoint x: 67, startPoint y: 232, endPoint x: 81, endPoint y: 246, distance: 20.1
click at [68, 233] on span "Unit heavily Used" at bounding box center [134, 230] width 161 height 11
click at [90, 231] on span "Unit heavily Used" at bounding box center [134, 230] width 161 height 11
click at [51, 231] on input "Unit heavily Used" at bounding box center [47, 230] width 6 height 6
radio input "true"
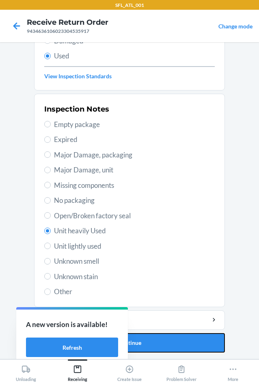
drag, startPoint x: 166, startPoint y: 336, endPoint x: 167, endPoint y: 330, distance: 6.9
click at [167, 336] on button "Continue" at bounding box center [129, 342] width 191 height 19
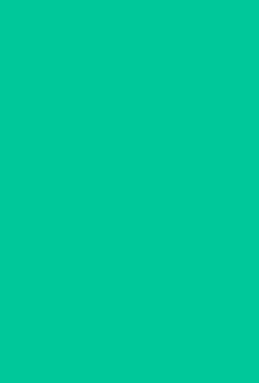
scroll to position [0, 0]
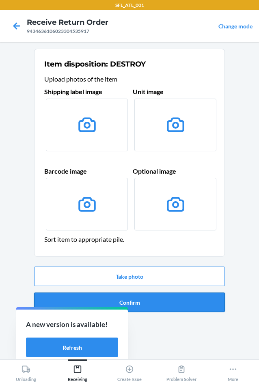
click at [165, 303] on button "Confirm" at bounding box center [129, 301] width 191 height 19
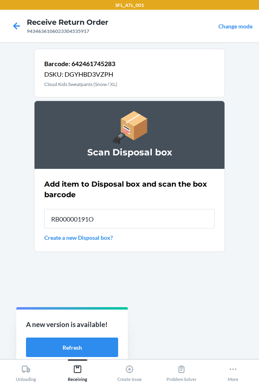
type input "RB00000191O"
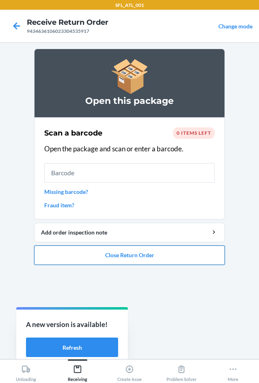
click at [121, 258] on button "Close Return Order" at bounding box center [129, 254] width 191 height 19
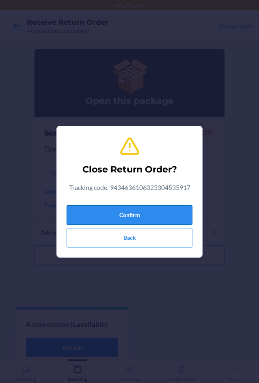
click at [90, 209] on button "Confirm" at bounding box center [129, 214] width 126 height 19
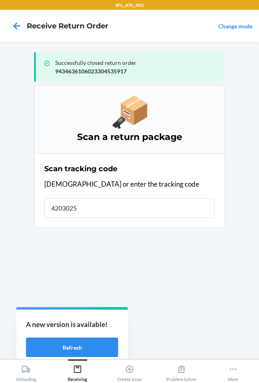
type input "42030259"
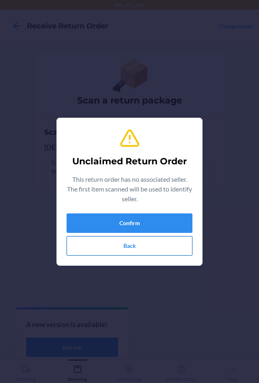
click at [102, 243] on button "Back" at bounding box center [129, 245] width 126 height 19
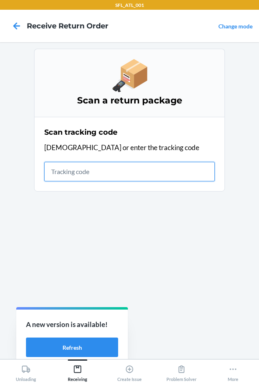
click at [81, 169] on input "text" at bounding box center [129, 171] width 170 height 19
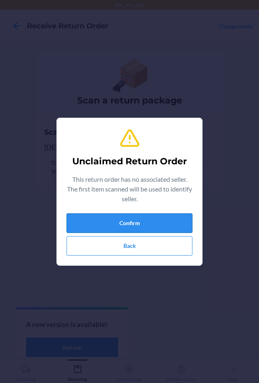
click at [133, 221] on button "Confirm" at bounding box center [129, 222] width 126 height 19
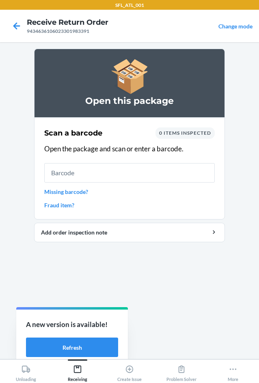
click at [55, 191] on link "Missing barcode?" at bounding box center [129, 191] width 170 height 9
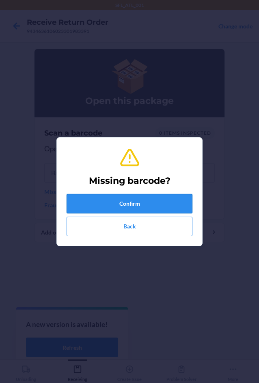
click at [107, 204] on button "Confirm" at bounding box center [129, 203] width 126 height 19
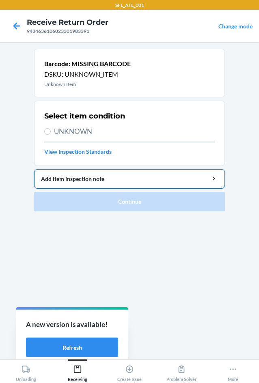
drag, startPoint x: 81, startPoint y: 133, endPoint x: 91, endPoint y: 176, distance: 43.6
click at [82, 136] on span "UNKNOWN" at bounding box center [134, 131] width 161 height 11
click at [51, 135] on input "UNKNOWN" at bounding box center [47, 131] width 6 height 6
radio input "true"
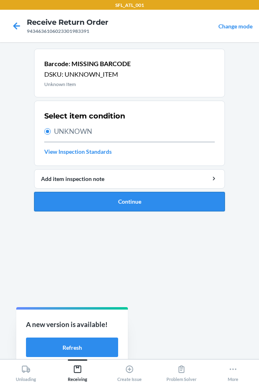
click at [105, 210] on button "Continue" at bounding box center [129, 201] width 191 height 19
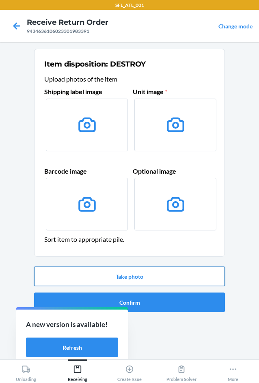
click at [143, 280] on button "Take photo" at bounding box center [129, 275] width 191 height 19
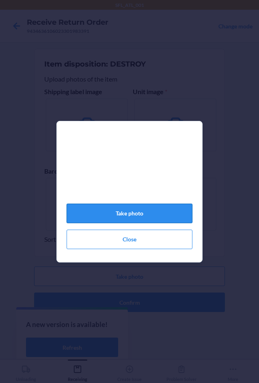
click at [155, 218] on button "Take photo" at bounding box center [129, 212] width 126 height 19
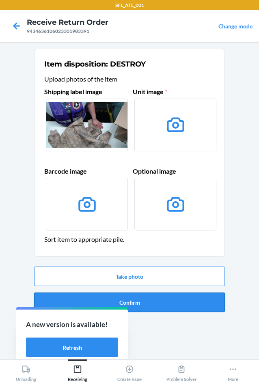
click at [165, 298] on button "Confirm" at bounding box center [129, 301] width 191 height 19
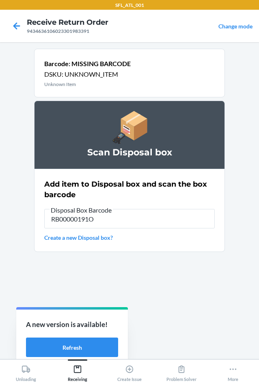
type input "RB00000191O"
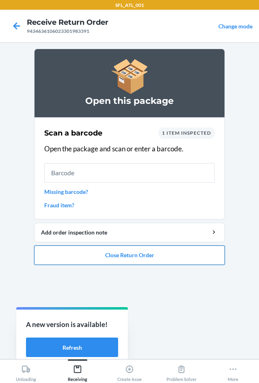
click at [168, 254] on button "Close Return Order" at bounding box center [129, 254] width 191 height 19
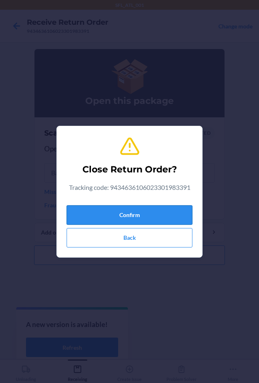
click at [146, 216] on button "Confirm" at bounding box center [129, 214] width 126 height 19
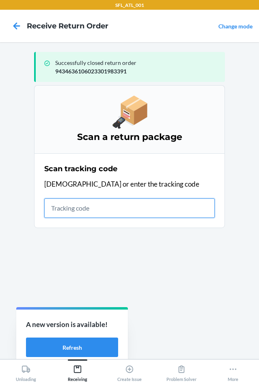
click at [81, 212] on input "text" at bounding box center [129, 207] width 170 height 19
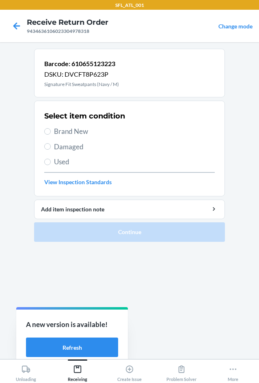
click at [52, 158] on label "Used" at bounding box center [129, 161] width 170 height 11
click at [51, 158] on input "Used" at bounding box center [47, 161] width 6 height 6
radio input "true"
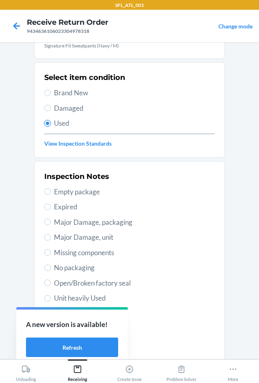
scroll to position [106, 0]
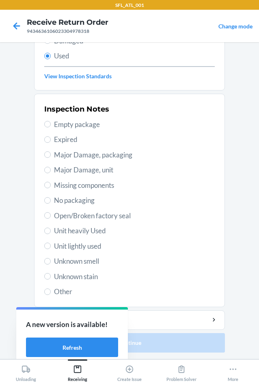
drag, startPoint x: 103, startPoint y: 233, endPoint x: 155, endPoint y: 288, distance: 75.7
click at [104, 233] on span "Unit heavily Used" at bounding box center [134, 230] width 161 height 11
click at [51, 233] on input "Unit heavily Used" at bounding box center [47, 230] width 6 height 6
radio input "true"
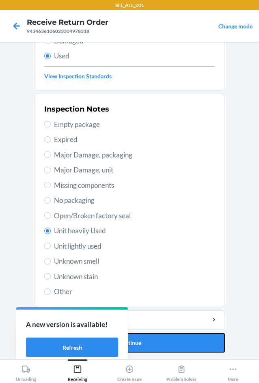
drag, startPoint x: 203, startPoint y: 343, endPoint x: 205, endPoint y: 338, distance: 5.1
click at [203, 342] on button "Continue" at bounding box center [129, 342] width 191 height 19
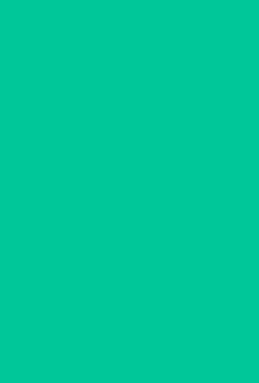
scroll to position [0, 0]
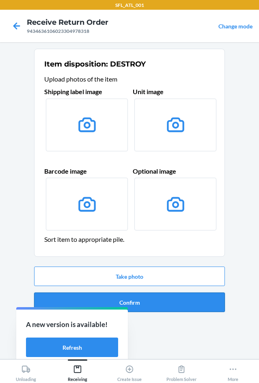
click at [191, 302] on button "Confirm" at bounding box center [129, 301] width 191 height 19
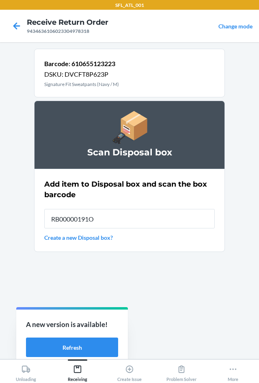
type input "RB00000191O"
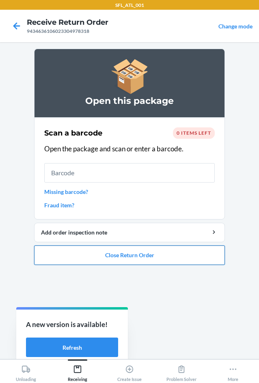
click at [118, 258] on button "Close Return Order" at bounding box center [129, 254] width 191 height 19
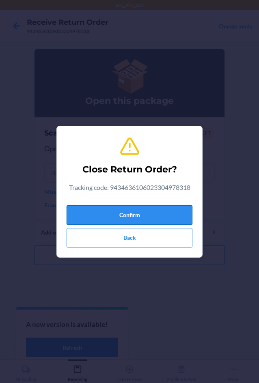
click at [112, 210] on button "Confirm" at bounding box center [129, 214] width 126 height 19
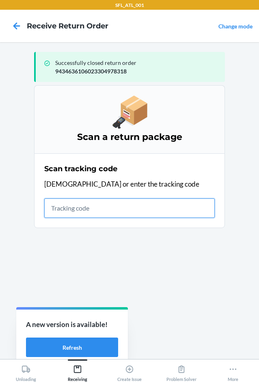
click at [105, 205] on input "text" at bounding box center [129, 207] width 170 height 19
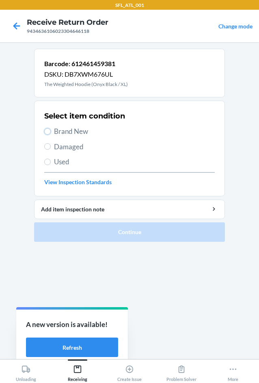
drag, startPoint x: 50, startPoint y: 131, endPoint x: 63, endPoint y: 143, distance: 17.5
click at [52, 133] on label "Brand New" at bounding box center [129, 131] width 170 height 11
click at [51, 133] on input "Brand New" at bounding box center [47, 131] width 6 height 6
radio input "true"
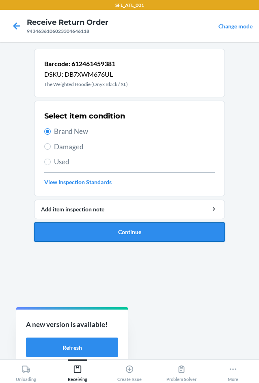
click at [144, 234] on button "Continue" at bounding box center [129, 231] width 191 height 19
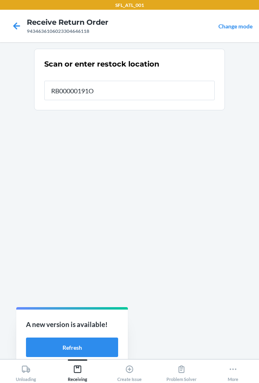
type input "RB00000191O"
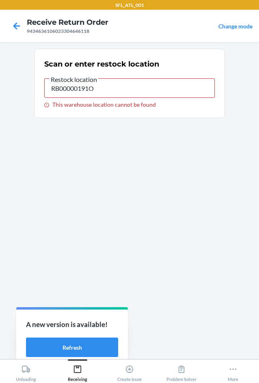
click at [60, 30] on div "9434636106023304646118" at bounding box center [67, 31] width 81 height 7
copy div "9434636106023304646118"
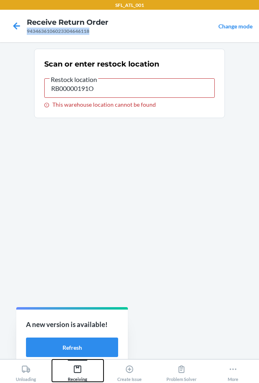
click at [79, 377] on div "Receiving" at bounding box center [77, 371] width 19 height 20
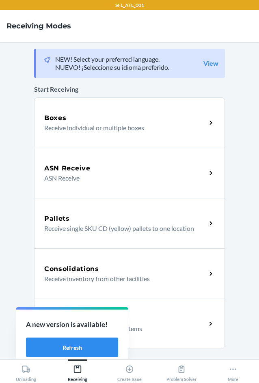
click at [148, 330] on p "Receive return order package items" at bounding box center [121, 328] width 155 height 10
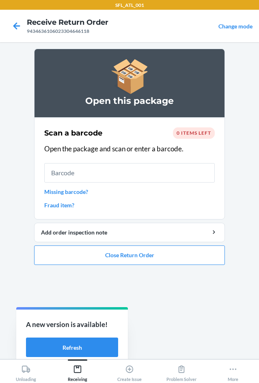
click at [199, 133] on span "0 items left" at bounding box center [193, 133] width 34 height 6
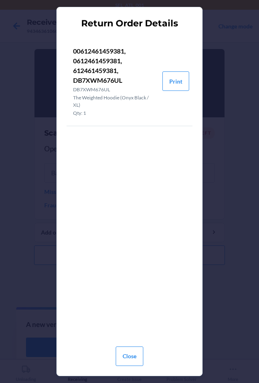
click at [199, 133] on section "Return Order Details 00612461459381, 0612461459381, 612461459381, DB7XWM676UL D…" at bounding box center [129, 191] width 146 height 368
click at [101, 81] on p "00612461459381, 0612461459381, 612461459381, DB7XWM676UL" at bounding box center [114, 65] width 83 height 39
copy p "DB7XWM676UL"
drag, startPoint x: 128, startPoint y: 366, endPoint x: 129, endPoint y: 362, distance: 4.1
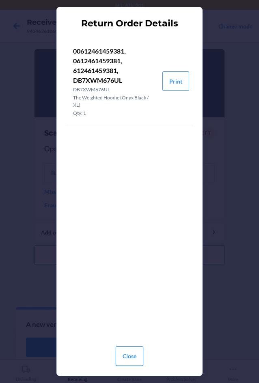
click at [128, 365] on div "Close" at bounding box center [130, 354] width 28 height 29
click at [127, 350] on button "Close" at bounding box center [130, 355] width 28 height 19
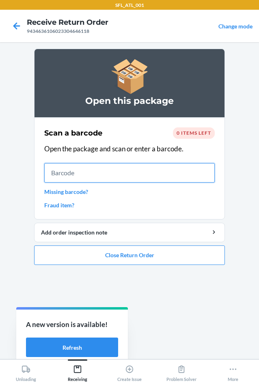
click at [63, 172] on input "text" at bounding box center [129, 172] width 170 height 19
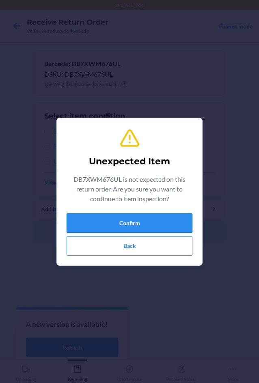
click at [105, 222] on button "Confirm" at bounding box center [129, 222] width 126 height 19
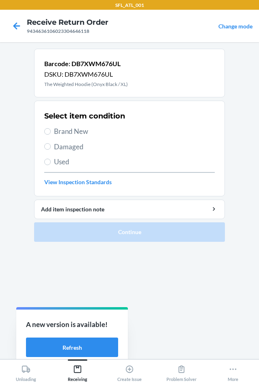
click at [66, 163] on span "Used" at bounding box center [134, 161] width 161 height 11
click at [51, 163] on input "Used" at bounding box center [47, 161] width 6 height 6
radio input "true"
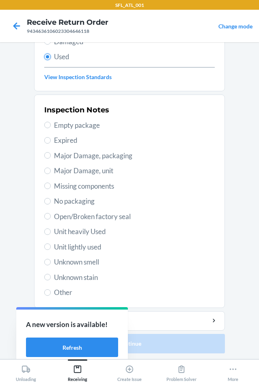
scroll to position [106, 0]
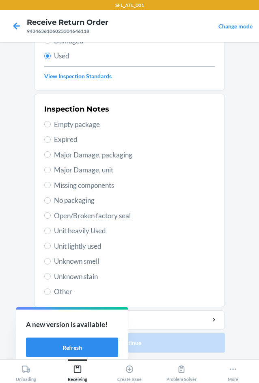
click at [94, 233] on span "Unit heavily Used" at bounding box center [134, 230] width 161 height 11
click at [51, 233] on input "Unit heavily Used" at bounding box center [47, 230] width 6 height 6
radio input "true"
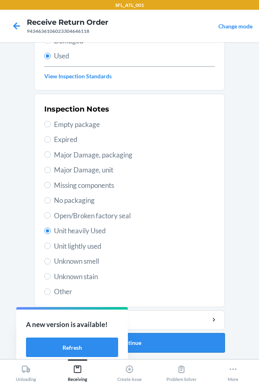
click at [169, 338] on button "Continue" at bounding box center [129, 342] width 191 height 19
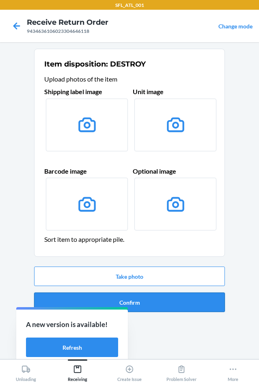
click at [166, 309] on button "Confirm" at bounding box center [129, 301] width 191 height 19
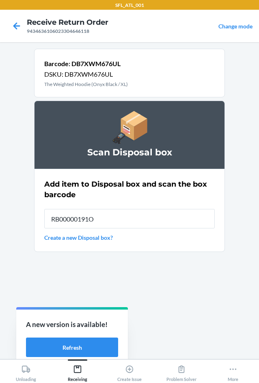
type input "RB00000191O"
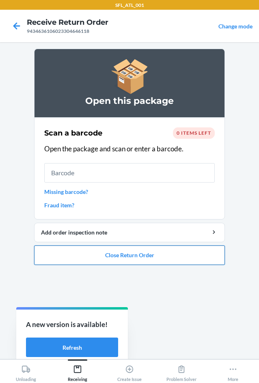
click at [158, 257] on button "Close Return Order" at bounding box center [129, 254] width 191 height 19
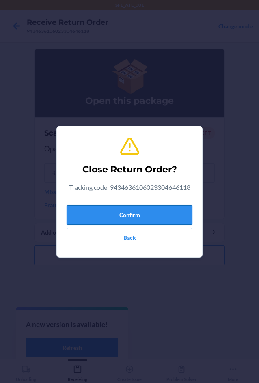
click at [151, 214] on button "Confirm" at bounding box center [129, 214] width 126 height 19
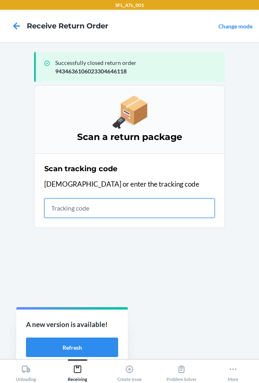
click at [89, 206] on input "text" at bounding box center [129, 207] width 170 height 19
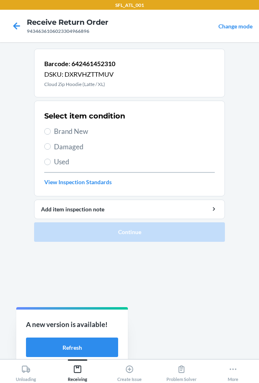
drag, startPoint x: 71, startPoint y: 130, endPoint x: 83, endPoint y: 156, distance: 29.0
click at [71, 133] on span "Brand New" at bounding box center [134, 131] width 161 height 11
click at [51, 133] on input "Brand New" at bounding box center [47, 131] width 6 height 6
radio input "true"
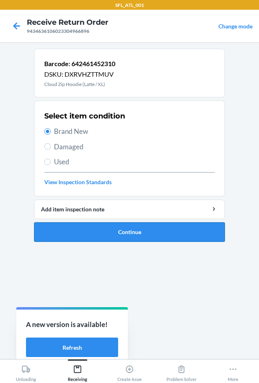
click at [88, 223] on button "Continue" at bounding box center [129, 231] width 191 height 19
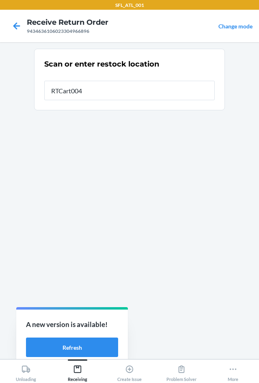
type input "RTCart004"
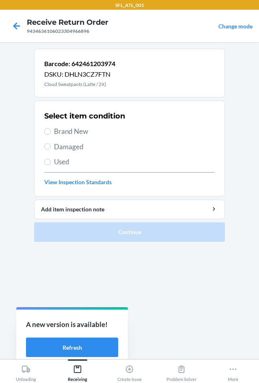
click at [77, 133] on span "Brand New" at bounding box center [134, 131] width 161 height 11
click at [51, 133] on input "Brand New" at bounding box center [47, 131] width 6 height 6
radio input "true"
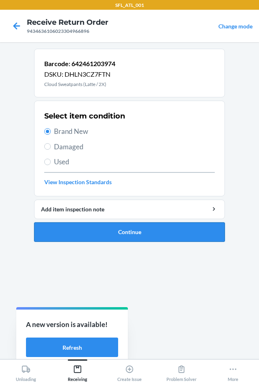
click at [97, 234] on button "Continue" at bounding box center [129, 231] width 191 height 19
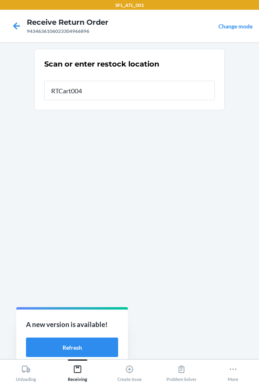
type input "RTCart004"
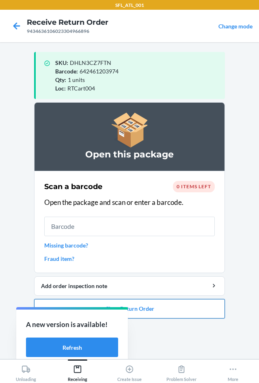
click at [181, 313] on button "Close Return Order" at bounding box center [129, 308] width 191 height 19
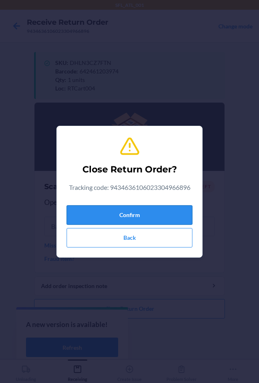
click at [165, 220] on button "Confirm" at bounding box center [129, 214] width 126 height 19
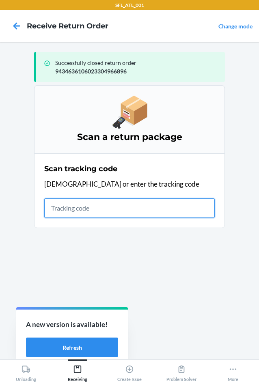
click at [93, 205] on input "text" at bounding box center [129, 207] width 170 height 19
type input "4203025994346361060233044492"
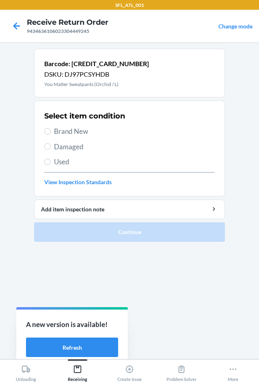
drag, startPoint x: 56, startPoint y: 131, endPoint x: 59, endPoint y: 180, distance: 50.0
click at [56, 131] on span "Brand New" at bounding box center [134, 131] width 161 height 11
click at [51, 131] on input "Brand New" at bounding box center [47, 131] width 6 height 6
radio input "true"
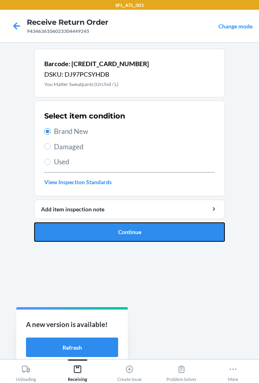
click at [65, 227] on button "Continue" at bounding box center [129, 231] width 191 height 19
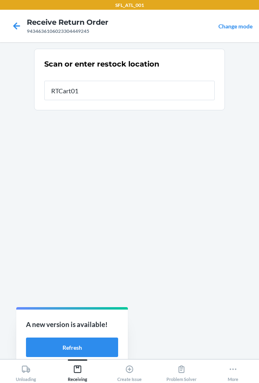
type input "RTCart010"
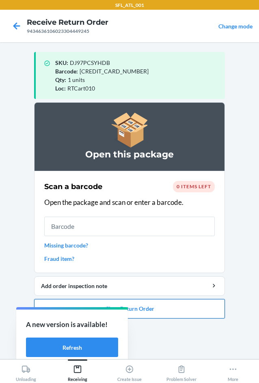
click at [169, 308] on button "Close Return Order" at bounding box center [129, 308] width 191 height 19
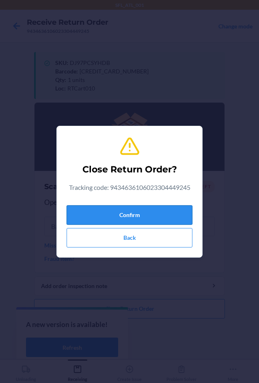
click at [164, 206] on button "Confirm" at bounding box center [129, 214] width 126 height 19
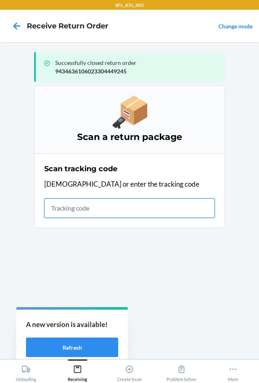
click at [79, 210] on input "text" at bounding box center [129, 207] width 170 height 19
type input "4203025994346361060233052"
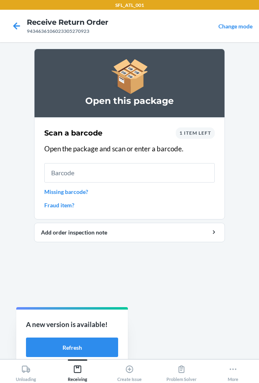
click at [197, 133] on span "1 item left" at bounding box center [195, 133] width 32 height 6
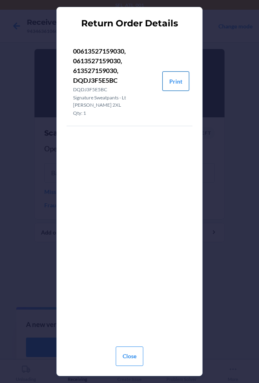
click at [178, 78] on button "Print" at bounding box center [175, 80] width 27 height 19
drag, startPoint x: 124, startPoint y: 354, endPoint x: 125, endPoint y: 322, distance: 32.0
click at [124, 353] on button "Close" at bounding box center [130, 355] width 28 height 19
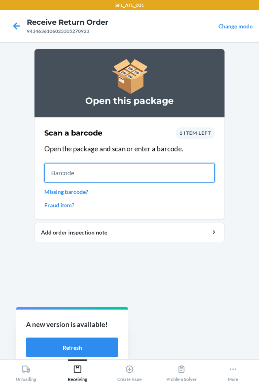
click at [102, 172] on input "text" at bounding box center [129, 172] width 170 height 19
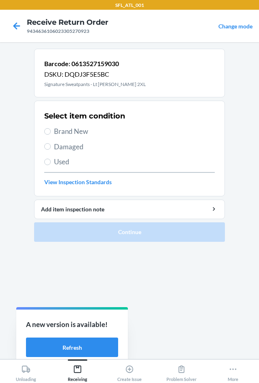
click at [66, 131] on span "Brand New" at bounding box center [134, 131] width 161 height 11
click at [51, 131] on input "Brand New" at bounding box center [47, 131] width 6 height 6
radio input "true"
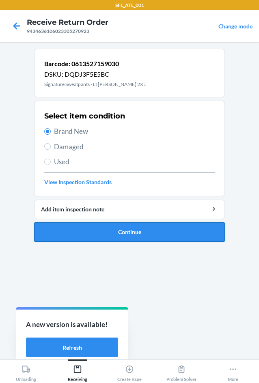
click at [98, 234] on button "Continue" at bounding box center [129, 231] width 191 height 19
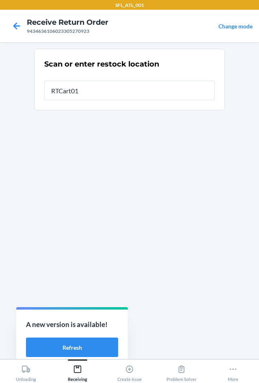
type input "RTCart010"
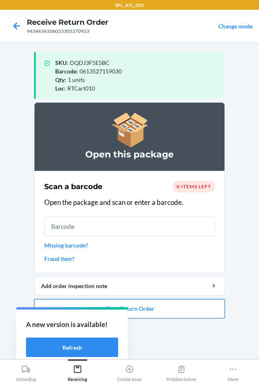
click at [165, 308] on button "Close Return Order" at bounding box center [129, 308] width 191 height 19
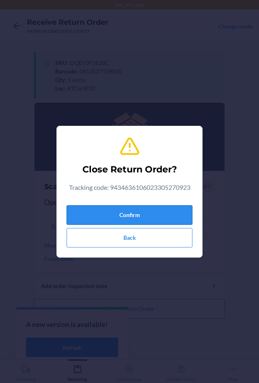
click at [139, 207] on button "Confirm" at bounding box center [129, 214] width 126 height 19
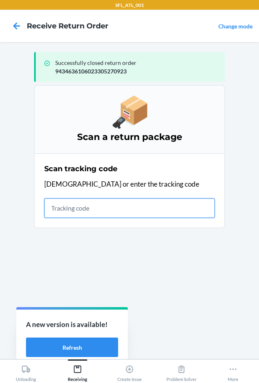
click at [133, 208] on input "text" at bounding box center [129, 207] width 170 height 19
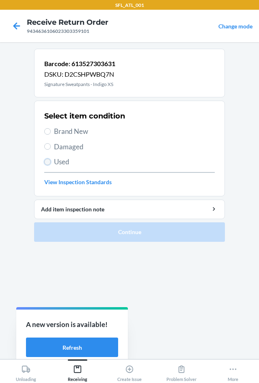
click at [50, 161] on input "Used" at bounding box center [47, 161] width 6 height 6
radio input "true"
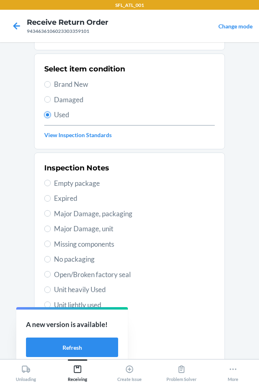
scroll to position [106, 0]
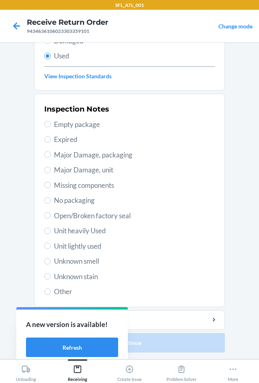
click at [80, 229] on span "Unit heavily Used" at bounding box center [134, 230] width 161 height 11
click at [51, 229] on input "Unit heavily Used" at bounding box center [47, 230] width 6 height 6
radio input "true"
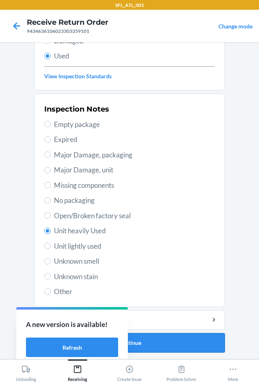
click at [178, 342] on button "Continue" at bounding box center [129, 342] width 191 height 19
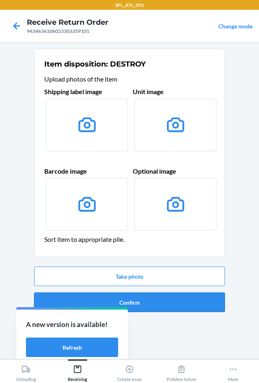
click at [168, 301] on button "Confirm" at bounding box center [129, 301] width 191 height 19
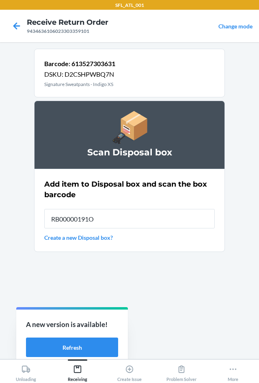
type input "RB00000191O"
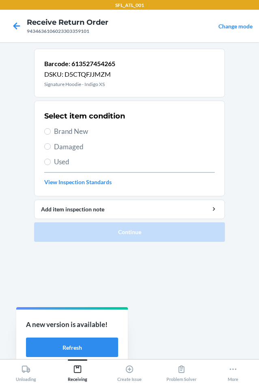
click at [52, 129] on label "Brand New" at bounding box center [129, 131] width 170 height 11
click at [51, 129] on input "Brand New" at bounding box center [47, 131] width 6 height 6
radio input "true"
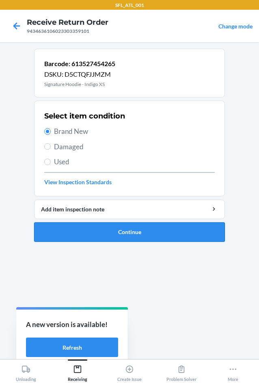
click at [118, 232] on button "Continue" at bounding box center [129, 231] width 191 height 19
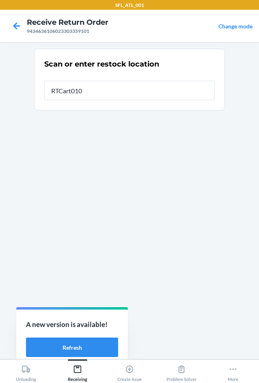
type input "RTCart010"
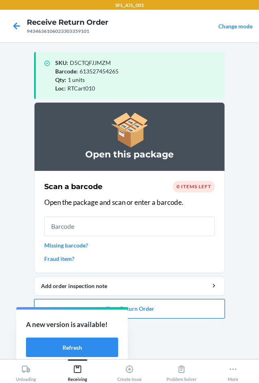
click at [179, 308] on button "Close Return Order" at bounding box center [129, 308] width 191 height 19
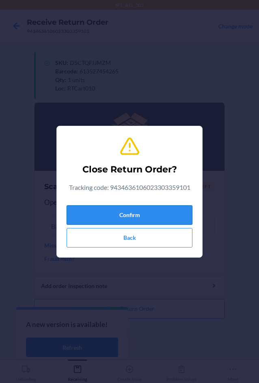
click at [160, 214] on button "Confirm" at bounding box center [129, 214] width 126 height 19
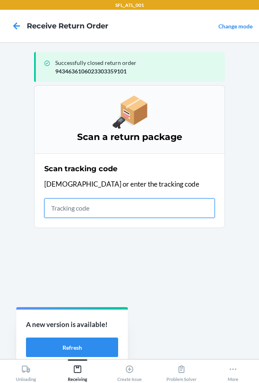
click at [88, 208] on input "text" at bounding box center [129, 207] width 170 height 19
type input "420302599434636106023304"
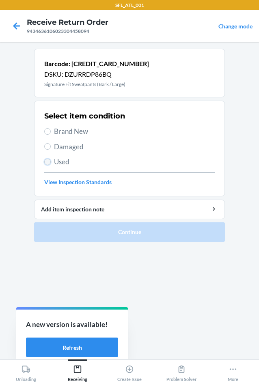
click at [48, 161] on input "Used" at bounding box center [47, 161] width 6 height 6
radio input "true"
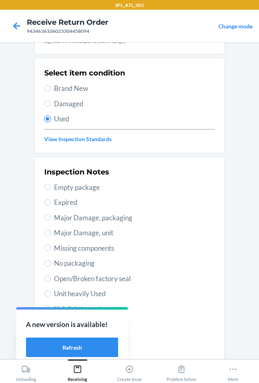
scroll to position [106, 0]
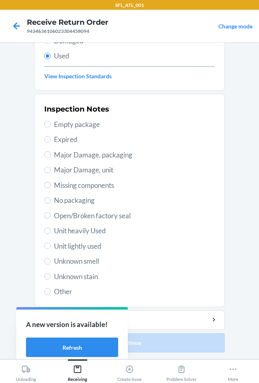
click at [88, 227] on span "Unit heavily Used" at bounding box center [134, 230] width 161 height 11
click at [51, 227] on input "Unit heavily Used" at bounding box center [47, 230] width 6 height 6
radio input "true"
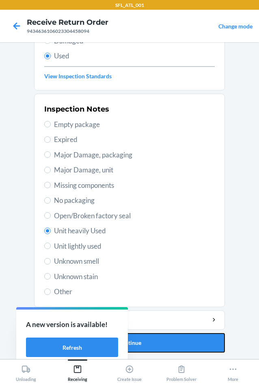
drag, startPoint x: 179, startPoint y: 344, endPoint x: 172, endPoint y: 319, distance: 26.6
click at [179, 343] on button "Continue" at bounding box center [129, 342] width 191 height 19
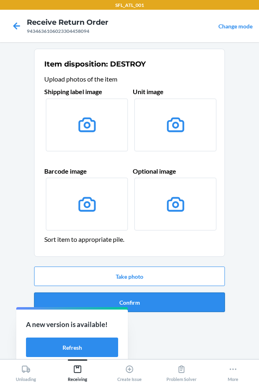
click at [172, 300] on button "Confirm" at bounding box center [129, 301] width 191 height 19
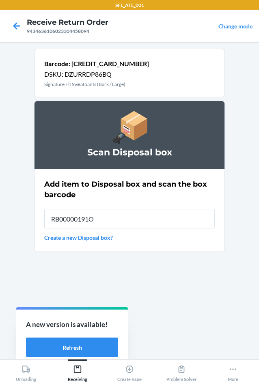
type input "RB00000191O"
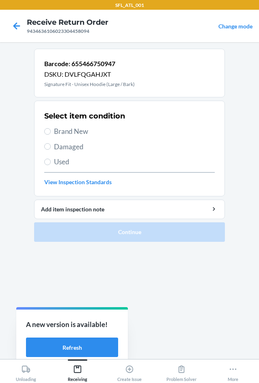
click at [75, 134] on span "Brand New" at bounding box center [134, 131] width 161 height 11
click at [51, 134] on input "Brand New" at bounding box center [47, 131] width 6 height 6
radio input "true"
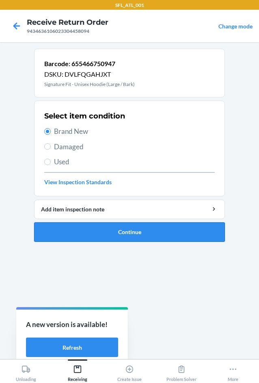
click at [110, 227] on button "Continue" at bounding box center [129, 231] width 191 height 19
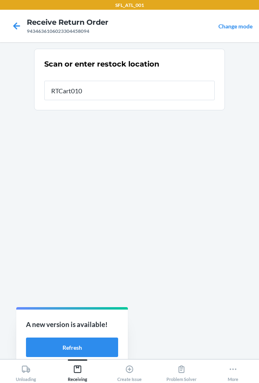
type input "RTCart010"
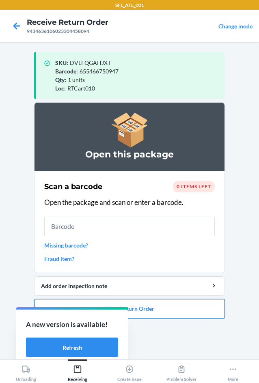
click at [188, 312] on button "Close Return Order" at bounding box center [129, 308] width 191 height 19
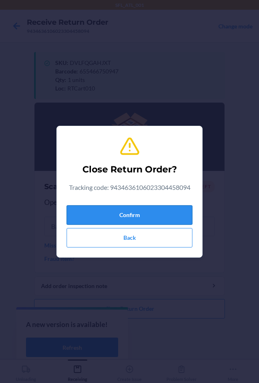
click at [147, 213] on button "Confirm" at bounding box center [129, 214] width 126 height 19
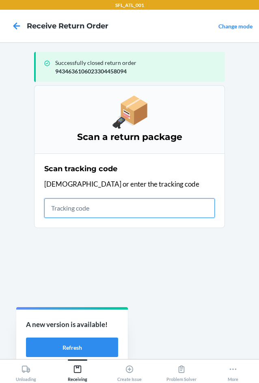
click at [71, 206] on input "text" at bounding box center [129, 207] width 170 height 19
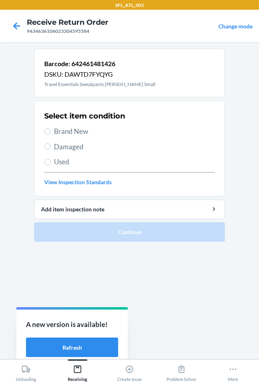
click at [57, 126] on span "Brand New" at bounding box center [134, 131] width 161 height 11
click at [51, 128] on input "Brand New" at bounding box center [47, 131] width 6 height 6
radio input "true"
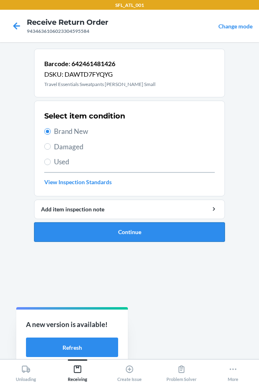
click at [90, 238] on button "Continue" at bounding box center [129, 231] width 191 height 19
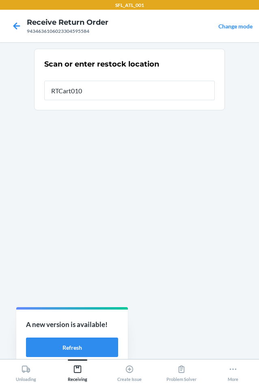
type input "RTCart010"
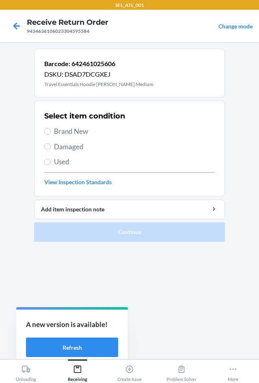
click at [71, 134] on span "Brand New" at bounding box center [134, 131] width 161 height 11
click at [51, 134] on input "Brand New" at bounding box center [47, 131] width 6 height 6
radio input "true"
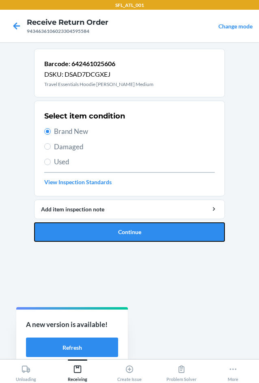
drag, startPoint x: 86, startPoint y: 226, endPoint x: 90, endPoint y: 224, distance: 5.1
click at [88, 225] on button "Continue" at bounding box center [129, 231] width 191 height 19
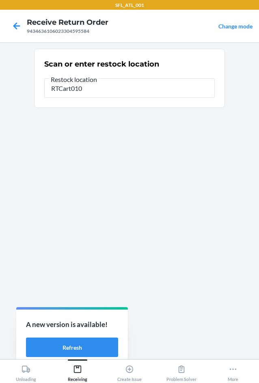
type input "RTCart010"
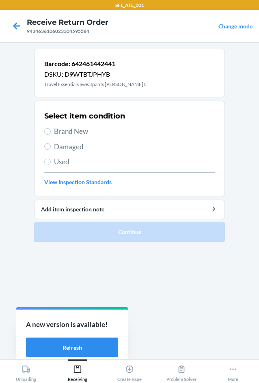
click at [68, 165] on span "Used" at bounding box center [134, 161] width 161 height 11
click at [51, 165] on input "Used" at bounding box center [47, 161] width 6 height 6
radio input "true"
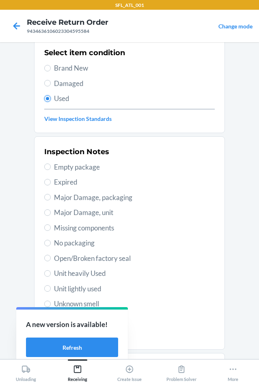
scroll to position [106, 0]
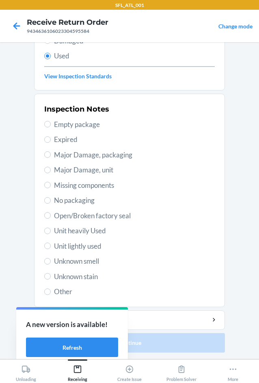
drag, startPoint x: 96, startPoint y: 229, endPoint x: 126, endPoint y: 264, distance: 46.5
click at [98, 231] on span "Unit heavily Used" at bounding box center [134, 230] width 161 height 11
click at [51, 231] on input "Unit heavily Used" at bounding box center [47, 230] width 6 height 6
radio input "true"
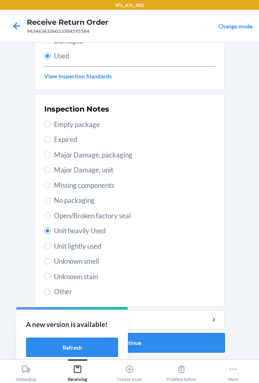
click at [183, 340] on button "Continue" at bounding box center [129, 342] width 191 height 19
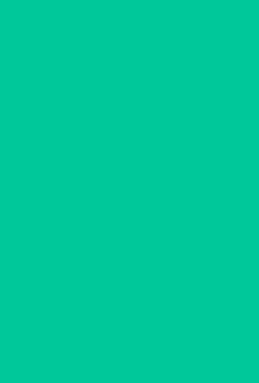
scroll to position [0, 0]
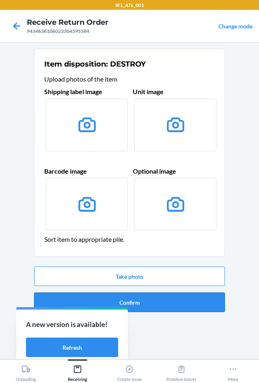
click at [167, 302] on button "Confirm" at bounding box center [129, 301] width 191 height 19
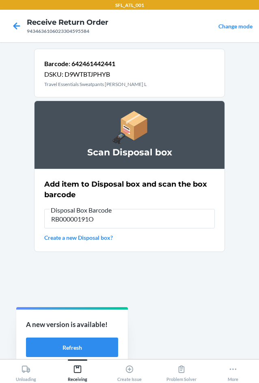
type input "RB00000191O"
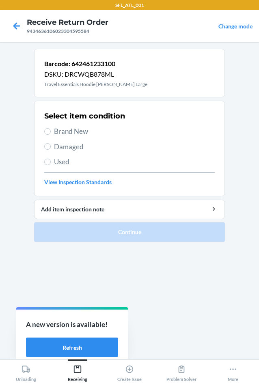
click at [57, 126] on span "Brand New" at bounding box center [134, 131] width 161 height 11
click at [51, 128] on input "Brand New" at bounding box center [47, 131] width 6 height 6
radio input "true"
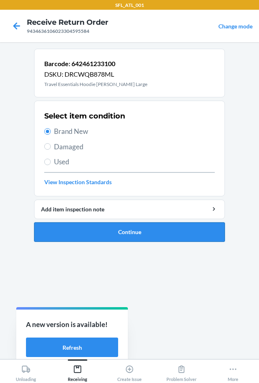
click at [105, 232] on button "Continue" at bounding box center [129, 231] width 191 height 19
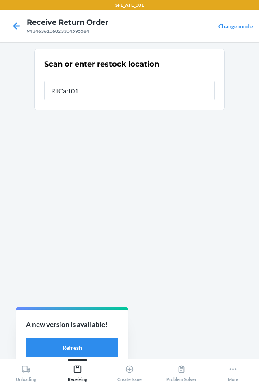
type input "RTCart010"
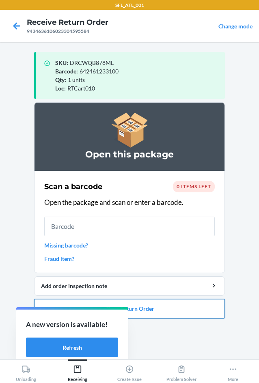
click at [163, 306] on button "Close Return Order" at bounding box center [129, 308] width 191 height 19
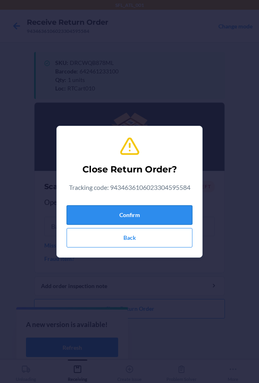
click at [149, 212] on button "Confirm" at bounding box center [129, 214] width 126 height 19
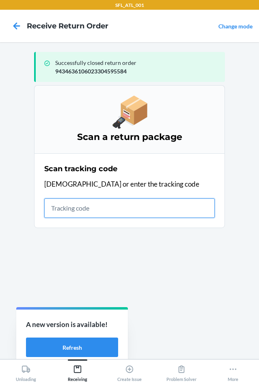
click at [79, 211] on input "text" at bounding box center [129, 207] width 170 height 19
type input "42030259943463610602330"
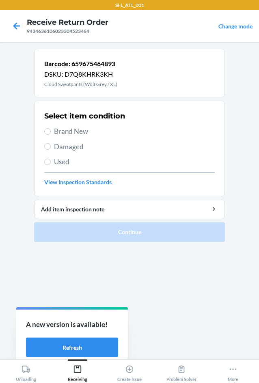
click at [64, 135] on span "Brand New" at bounding box center [134, 131] width 161 height 11
click at [51, 135] on input "Brand New" at bounding box center [47, 131] width 6 height 6
radio input "true"
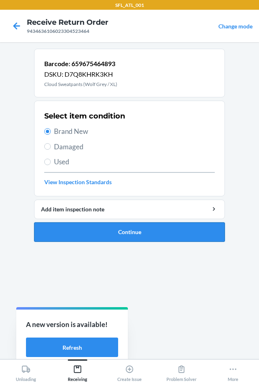
click at [81, 237] on button "Continue" at bounding box center [129, 231] width 191 height 19
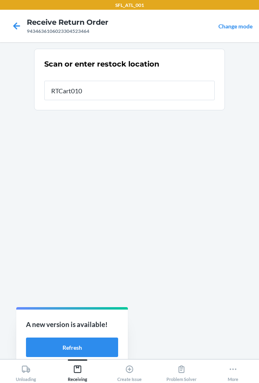
type input "RTCart010"
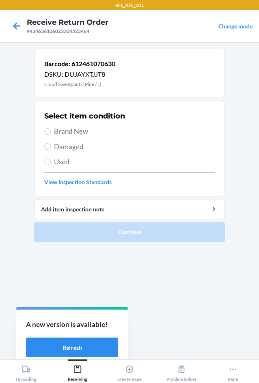
drag, startPoint x: 46, startPoint y: 128, endPoint x: 52, endPoint y: 178, distance: 50.2
click at [47, 131] on label "Brand New" at bounding box center [129, 131] width 170 height 11
click at [47, 131] on input "Brand New" at bounding box center [47, 131] width 6 height 6
radio input "true"
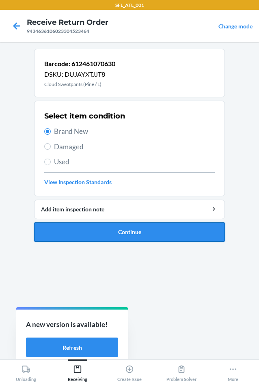
click at [77, 232] on button "Continue" at bounding box center [129, 231] width 191 height 19
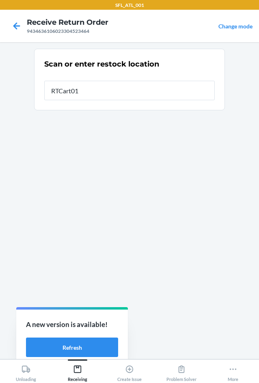
type input "RTCart010"
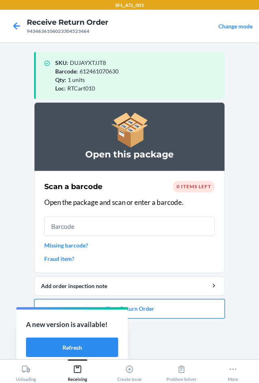
click at [185, 310] on button "Close Return Order" at bounding box center [129, 308] width 191 height 19
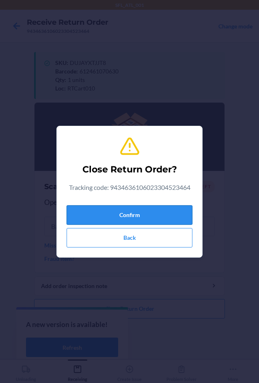
click at [177, 211] on button "Confirm" at bounding box center [129, 214] width 126 height 19
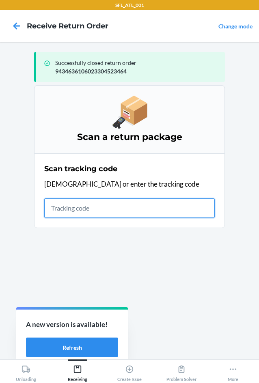
click at [49, 206] on input "text" at bounding box center [129, 207] width 170 height 19
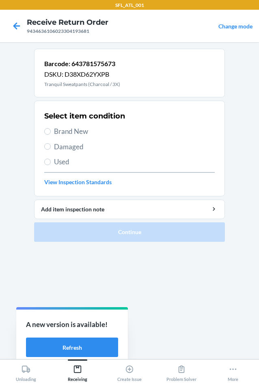
drag, startPoint x: 66, startPoint y: 128, endPoint x: 82, endPoint y: 143, distance: 22.9
click at [67, 130] on span "Brand New" at bounding box center [134, 131] width 161 height 11
drag, startPoint x: 47, startPoint y: 130, endPoint x: 61, endPoint y: 184, distance: 55.7
click at [49, 131] on input "Brand New" at bounding box center [47, 131] width 6 height 6
radio input "true"
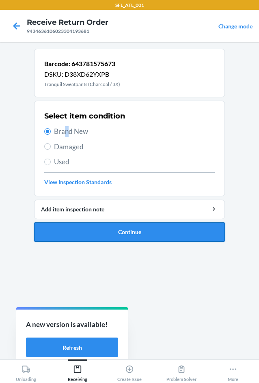
click at [84, 238] on button "Continue" at bounding box center [129, 231] width 191 height 19
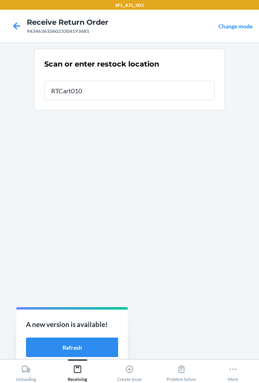
type input "RTCart010"
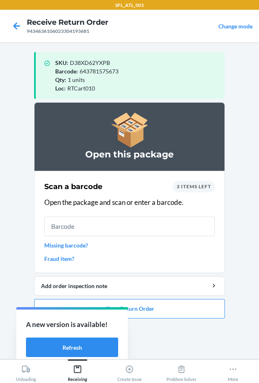
click at [206, 183] on span "3 items left" at bounding box center [193, 186] width 34 height 6
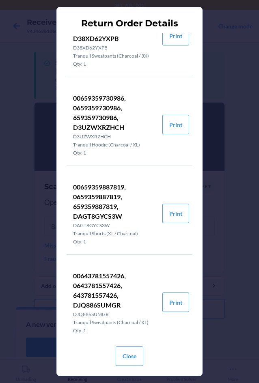
scroll to position [49, 0]
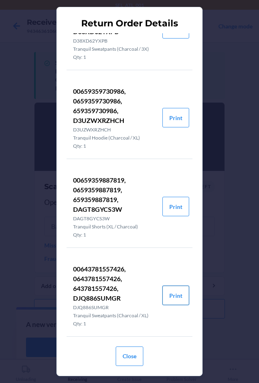
click at [173, 291] on button "Print" at bounding box center [175, 294] width 27 height 19
click at [136, 357] on button "Close" at bounding box center [130, 355] width 28 height 19
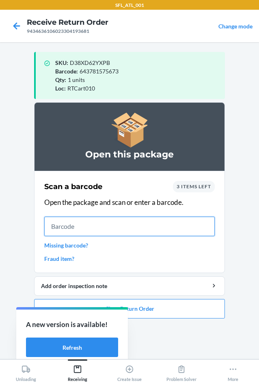
click at [97, 225] on input "text" at bounding box center [129, 225] width 170 height 19
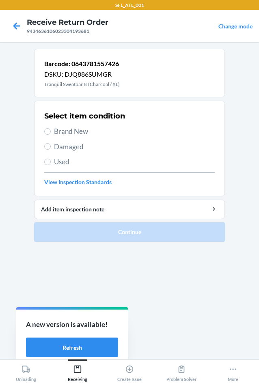
click at [57, 128] on span "Brand New" at bounding box center [134, 131] width 161 height 11
click at [51, 128] on input "Brand New" at bounding box center [47, 131] width 6 height 6
radio input "true"
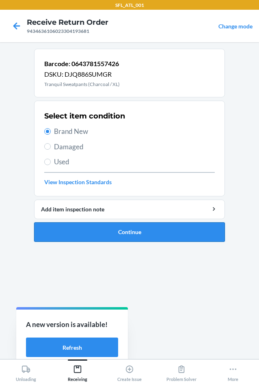
click at [101, 235] on button "Continue" at bounding box center [129, 231] width 191 height 19
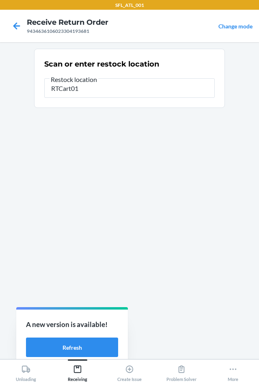
type input "RTCart010"
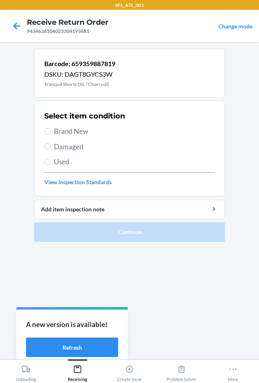
click at [68, 133] on span "Brand New" at bounding box center [134, 131] width 161 height 11
click at [51, 133] on input "Brand New" at bounding box center [47, 131] width 6 height 6
radio input "true"
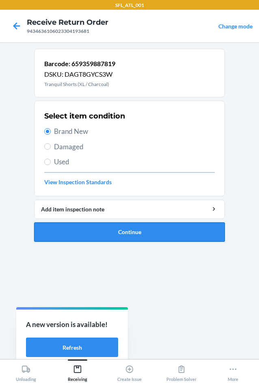
click at [92, 232] on button "Continue" at bounding box center [129, 231] width 191 height 19
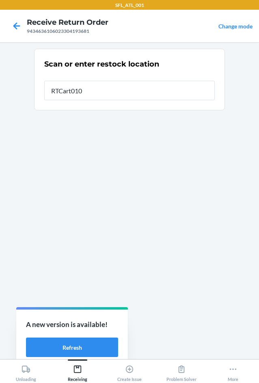
type input "RTCart010"
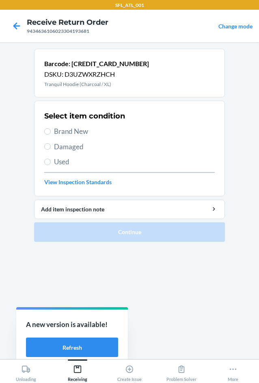
click at [77, 133] on span "Brand New" at bounding box center [134, 131] width 161 height 11
click at [51, 133] on input "Brand New" at bounding box center [47, 131] width 6 height 6
radio input "true"
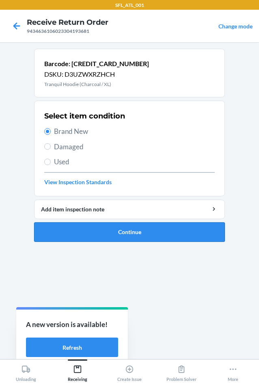
click at [101, 230] on button "Continue" at bounding box center [129, 231] width 191 height 19
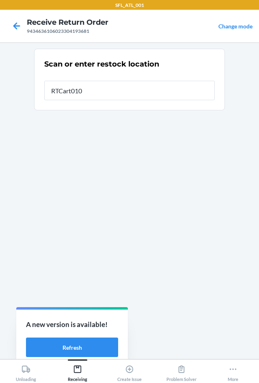
type input "RTCart010"
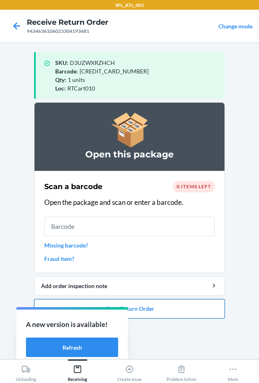
click at [171, 307] on button "Close Return Order" at bounding box center [129, 308] width 191 height 19
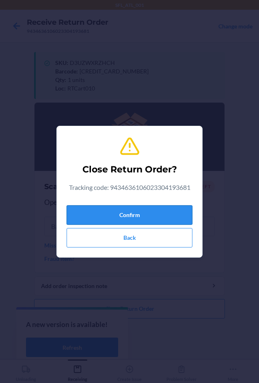
click at [150, 211] on button "Confirm" at bounding box center [129, 214] width 126 height 19
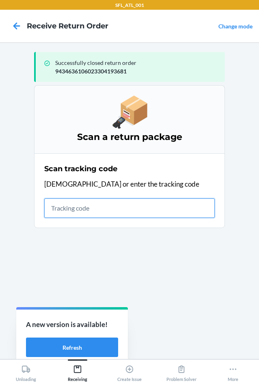
click at [81, 207] on input "text" at bounding box center [129, 207] width 170 height 19
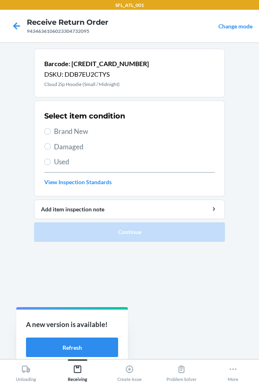
drag, startPoint x: 58, startPoint y: 163, endPoint x: 68, endPoint y: 178, distance: 17.5
click at [60, 165] on span "Used" at bounding box center [134, 161] width 161 height 11
click at [51, 165] on input "Used" at bounding box center [47, 161] width 6 height 6
radio input "true"
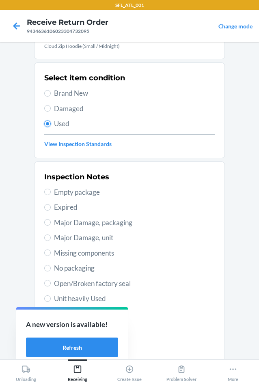
scroll to position [106, 0]
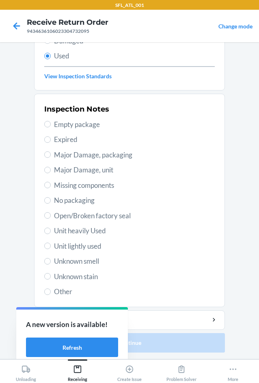
click at [102, 246] on span "Unit lightly used" at bounding box center [134, 246] width 161 height 11
click at [51, 246] on input "Unit lightly used" at bounding box center [47, 245] width 6 height 6
radio input "true"
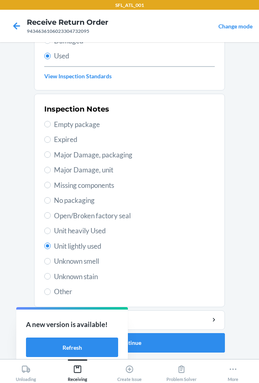
click at [99, 233] on span "Unit heavily Used" at bounding box center [134, 230] width 161 height 11
click at [51, 233] on input "Unit heavily Used" at bounding box center [47, 230] width 6 height 6
radio input "true"
radio input "false"
click at [169, 336] on button "Continue" at bounding box center [129, 342] width 191 height 19
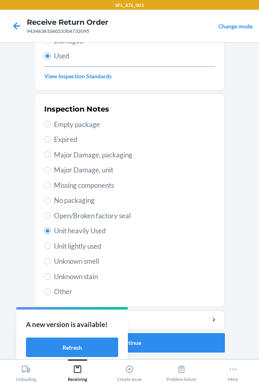
scroll to position [0, 0]
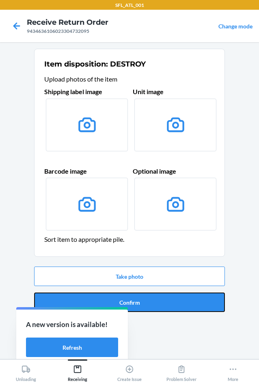
click at [170, 309] on button "Confirm" at bounding box center [129, 301] width 191 height 19
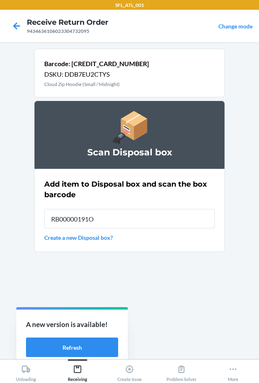
type input "RB00000191O"
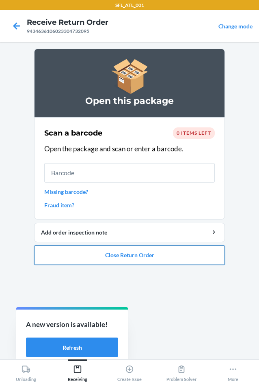
click at [139, 259] on button "Close Return Order" at bounding box center [129, 254] width 191 height 19
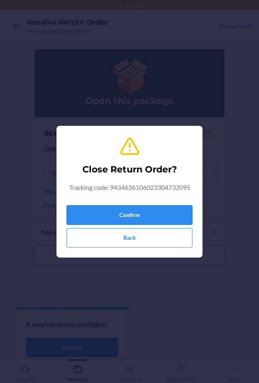
click at [135, 216] on button "Confirm" at bounding box center [129, 214] width 126 height 19
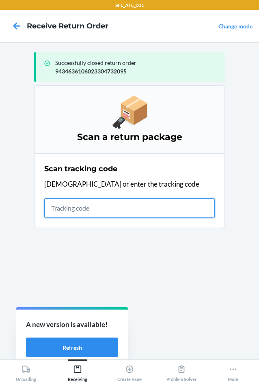
click at [74, 205] on input "text" at bounding box center [129, 207] width 170 height 19
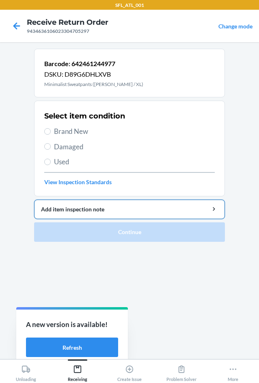
drag, startPoint x: 58, startPoint y: 132, endPoint x: 94, endPoint y: 203, distance: 79.9
click at [59, 133] on span "Brand New" at bounding box center [134, 131] width 161 height 11
click at [51, 133] on input "Brand New" at bounding box center [47, 131] width 6 height 6
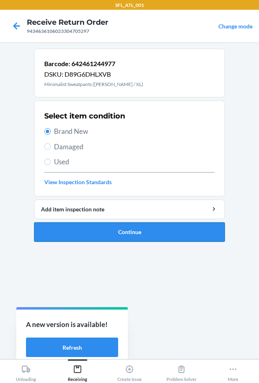
click at [105, 231] on button "Continue" at bounding box center [129, 231] width 191 height 19
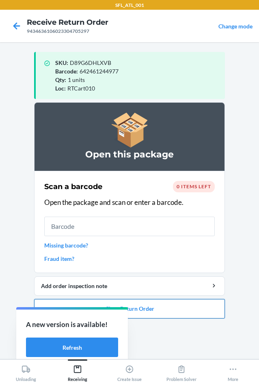
click at [167, 310] on button "Close Return Order" at bounding box center [129, 308] width 191 height 19
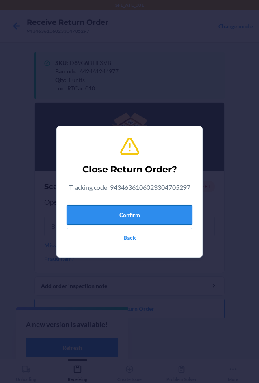
click at [136, 208] on button "Confirm" at bounding box center [129, 214] width 126 height 19
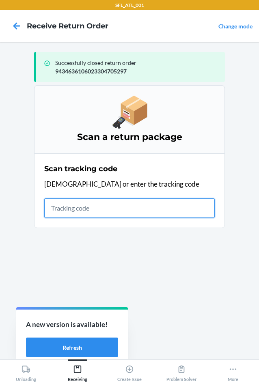
click at [73, 211] on input "text" at bounding box center [129, 207] width 170 height 19
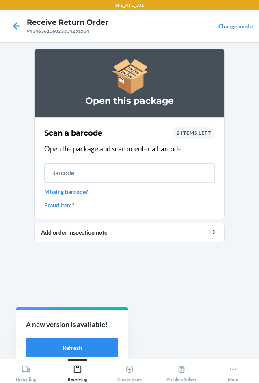
click at [195, 131] on span "2 items left" at bounding box center [193, 133] width 34 height 6
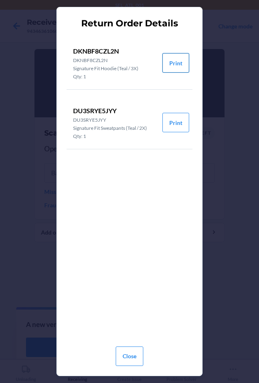
click at [175, 63] on button "Print" at bounding box center [175, 62] width 27 height 19
click at [140, 361] on button "Close" at bounding box center [130, 355] width 28 height 19
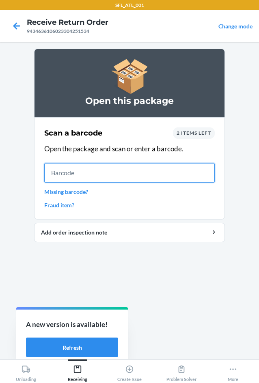
click at [93, 166] on input "text" at bounding box center [129, 172] width 170 height 19
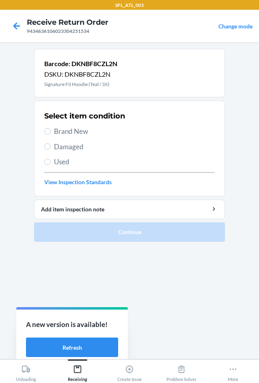
click at [74, 133] on span "Brand New" at bounding box center [134, 131] width 161 height 11
click at [51, 133] on input "Brand New" at bounding box center [47, 131] width 6 height 6
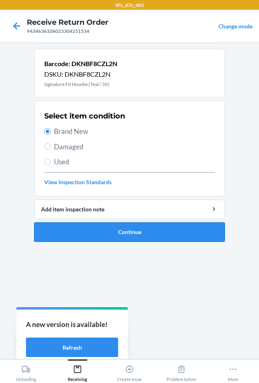
click at [94, 229] on button "Continue" at bounding box center [129, 231] width 191 height 19
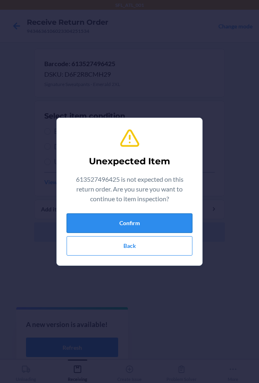
click at [117, 224] on button "Confirm" at bounding box center [129, 222] width 126 height 19
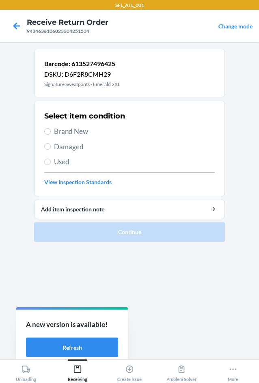
drag, startPoint x: 55, startPoint y: 128, endPoint x: 55, endPoint y: 138, distance: 9.7
click at [54, 133] on span "Brand New" at bounding box center [134, 131] width 161 height 11
click at [51, 133] on input "Brand New" at bounding box center [47, 131] width 6 height 6
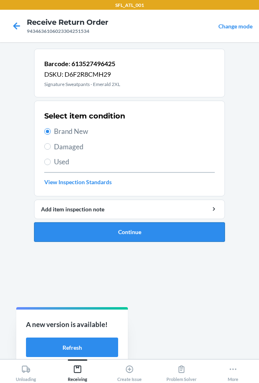
click at [98, 234] on button "Continue" at bounding box center [129, 231] width 191 height 19
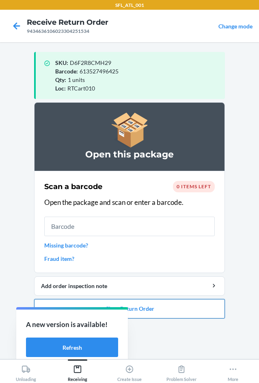
click at [178, 314] on button "Close Return Order" at bounding box center [129, 308] width 191 height 19
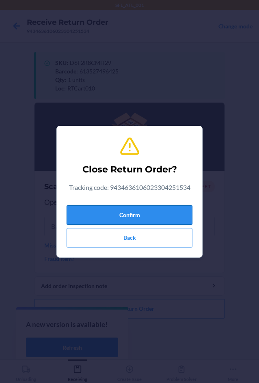
click at [168, 208] on button "Confirm" at bounding box center [129, 214] width 126 height 19
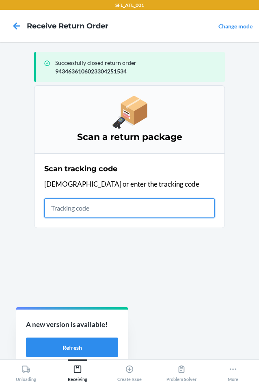
click at [97, 208] on input "text" at bounding box center [129, 207] width 170 height 19
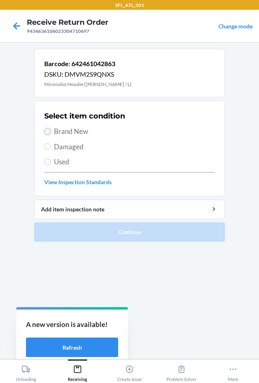
click at [49, 131] on input "Brand New" at bounding box center [47, 131] width 6 height 6
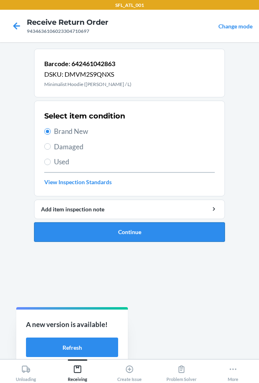
click at [105, 223] on button "Continue" at bounding box center [129, 231] width 191 height 19
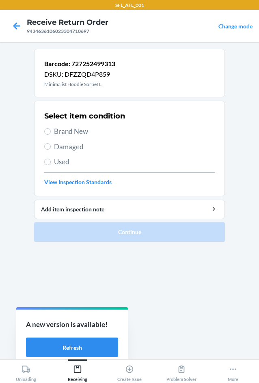
click at [74, 131] on span "Brand New" at bounding box center [134, 131] width 161 height 11
click at [51, 131] on input "Brand New" at bounding box center [47, 131] width 6 height 6
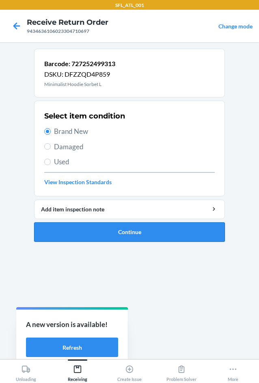
click at [106, 238] on button "Continue" at bounding box center [129, 231] width 191 height 19
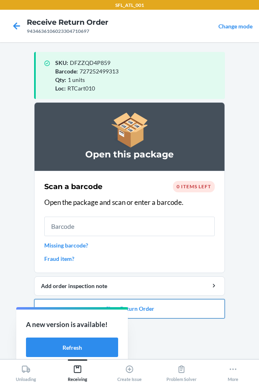
click at [181, 309] on button "Close Return Order" at bounding box center [129, 308] width 191 height 19
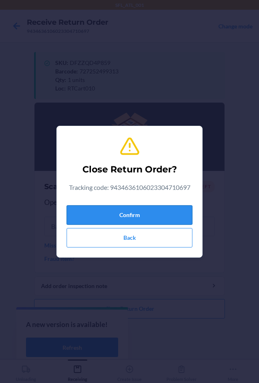
click at [157, 214] on button "Confirm" at bounding box center [129, 214] width 126 height 19
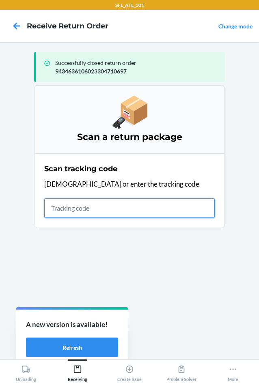
click at [72, 201] on input "text" at bounding box center [129, 207] width 170 height 19
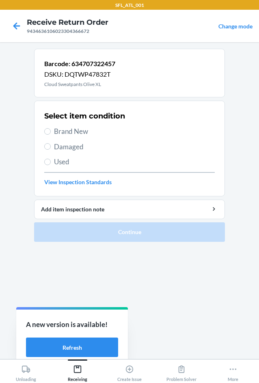
click at [60, 161] on span "Used" at bounding box center [134, 161] width 161 height 11
click at [51, 161] on input "Used" at bounding box center [47, 161] width 6 height 6
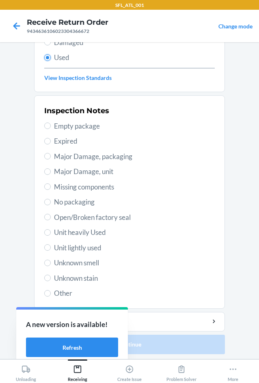
scroll to position [106, 0]
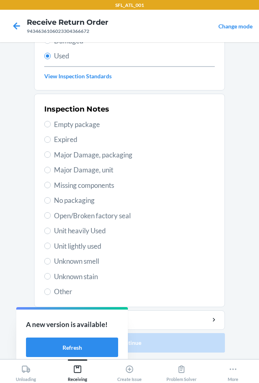
drag, startPoint x: 94, startPoint y: 243, endPoint x: 100, endPoint y: 244, distance: 5.8
click at [96, 243] on span "Unit lightly used" at bounding box center [134, 246] width 161 height 11
click at [96, 233] on span "Unit heavily Used" at bounding box center [134, 230] width 161 height 11
click at [51, 233] on input "Unit heavily Used" at bounding box center [47, 230] width 6 height 6
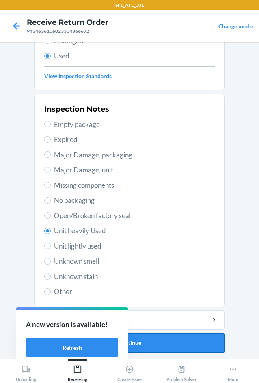
click at [170, 340] on button "Continue" at bounding box center [129, 342] width 191 height 19
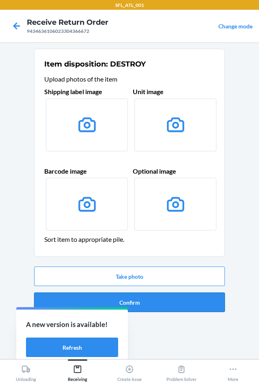
click at [169, 302] on button "Confirm" at bounding box center [129, 301] width 191 height 19
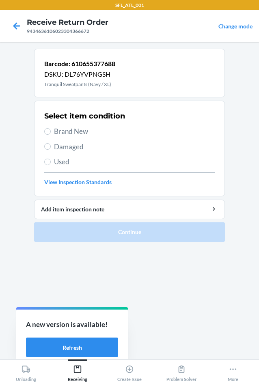
click at [58, 163] on span "Used" at bounding box center [134, 161] width 161 height 11
click at [51, 163] on input "Used" at bounding box center [47, 161] width 6 height 6
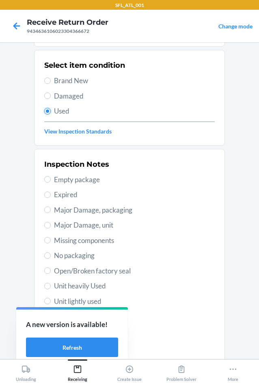
scroll to position [106, 0]
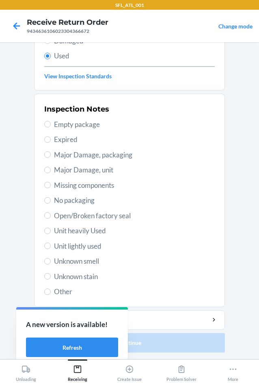
drag, startPoint x: 92, startPoint y: 232, endPoint x: 143, endPoint y: 309, distance: 92.2
click at [93, 233] on span "Unit heavily Used" at bounding box center [134, 230] width 161 height 11
click at [51, 233] on input "Unit heavily Used" at bounding box center [47, 230] width 6 height 6
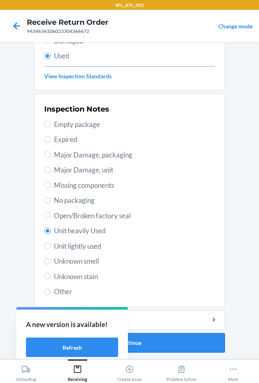
click at [169, 345] on button "Continue" at bounding box center [129, 342] width 191 height 19
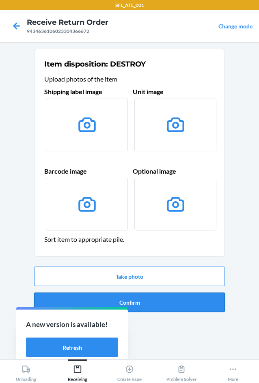
click at [146, 305] on button "Confirm" at bounding box center [129, 301] width 191 height 19
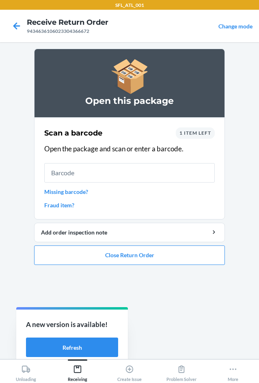
click at [191, 131] on span "1 item left" at bounding box center [195, 133] width 32 height 6
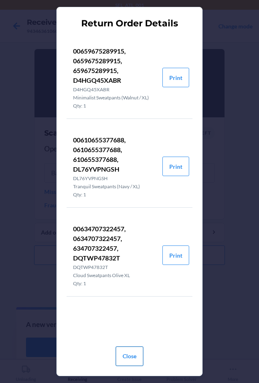
click at [129, 355] on button "Close" at bounding box center [130, 355] width 28 height 19
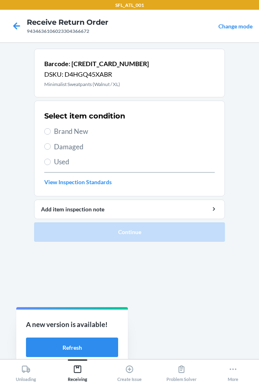
click at [64, 162] on span "Used" at bounding box center [134, 161] width 161 height 11
click at [51, 162] on input "Used" at bounding box center [47, 161] width 6 height 6
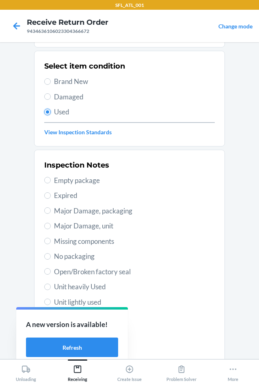
scroll to position [106, 0]
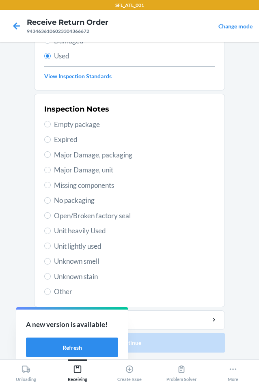
drag, startPoint x: 90, startPoint y: 232, endPoint x: 135, endPoint y: 277, distance: 63.1
click at [90, 232] on span "Unit heavily Used" at bounding box center [134, 230] width 161 height 11
click at [51, 232] on input "Unit heavily Used" at bounding box center [47, 230] width 6 height 6
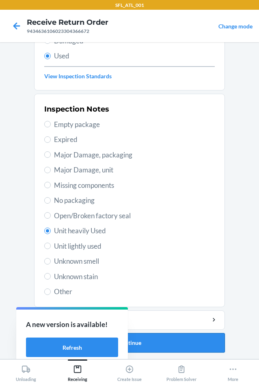
click at [196, 343] on button "Continue" at bounding box center [129, 342] width 191 height 19
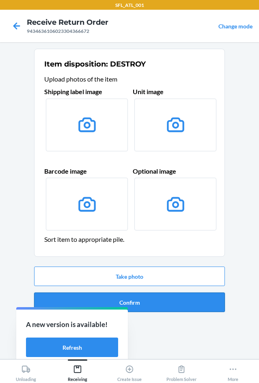
click at [188, 308] on button "Confirm" at bounding box center [129, 301] width 191 height 19
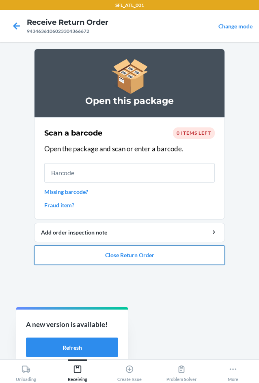
click at [165, 263] on button "Close Return Order" at bounding box center [129, 254] width 191 height 19
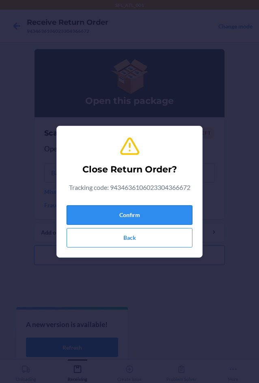
click at [154, 211] on button "Confirm" at bounding box center [129, 214] width 126 height 19
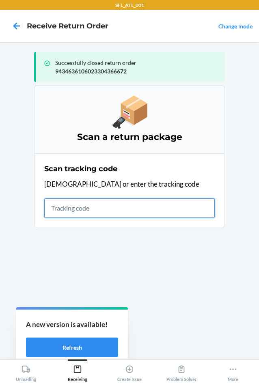
click at [81, 205] on input "text" at bounding box center [129, 207] width 170 height 19
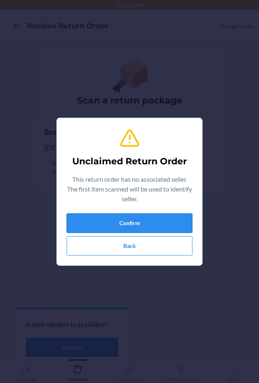
click at [103, 227] on button "Confirm" at bounding box center [129, 222] width 126 height 19
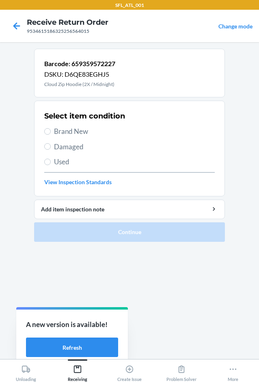
click at [61, 130] on span "Brand New" at bounding box center [134, 131] width 161 height 11
click at [51, 130] on input "Brand New" at bounding box center [47, 131] width 6 height 6
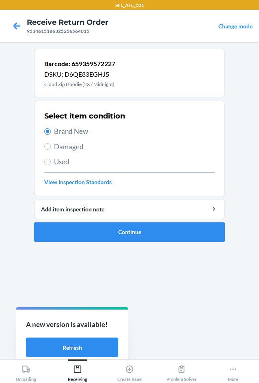
click at [59, 164] on span "Used" at bounding box center [134, 161] width 161 height 11
click at [51, 164] on input "Used" at bounding box center [47, 161] width 6 height 6
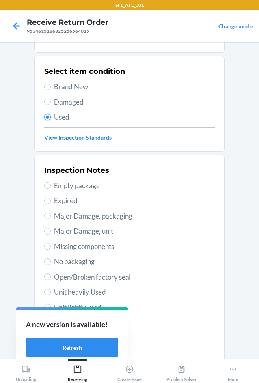
scroll to position [106, 0]
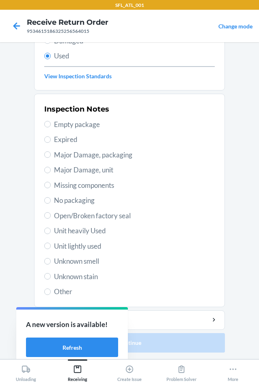
click at [72, 230] on span "Unit heavily Used" at bounding box center [134, 230] width 161 height 11
click at [51, 230] on input "Unit heavily Used" at bounding box center [47, 230] width 6 height 6
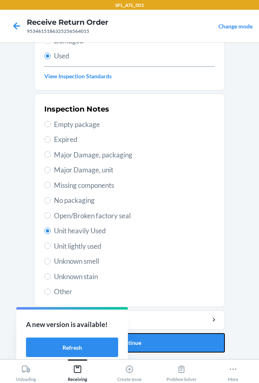
drag, startPoint x: 187, startPoint y: 343, endPoint x: 174, endPoint y: 315, distance: 30.6
click at [187, 342] on button "Continue" at bounding box center [129, 342] width 191 height 19
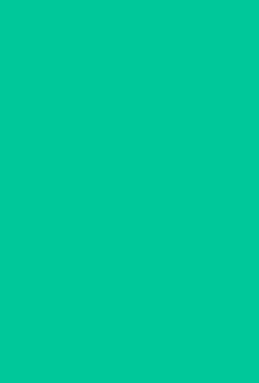
scroll to position [0, 0]
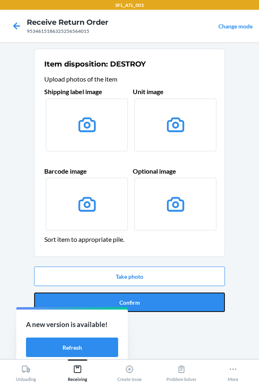
click at [173, 308] on button "Confirm" at bounding box center [129, 301] width 191 height 19
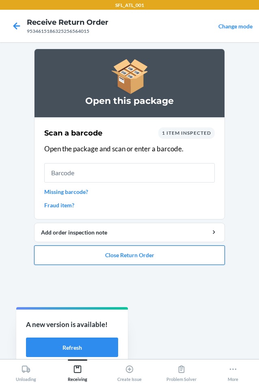
click at [104, 260] on button "Close Return Order" at bounding box center [129, 254] width 191 height 19
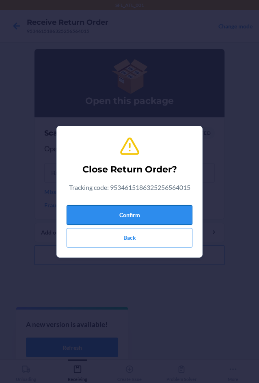
click at [95, 212] on button "Confirm" at bounding box center [129, 214] width 126 height 19
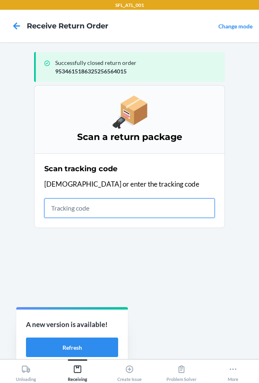
click at [101, 208] on input "text" at bounding box center [129, 207] width 170 height 19
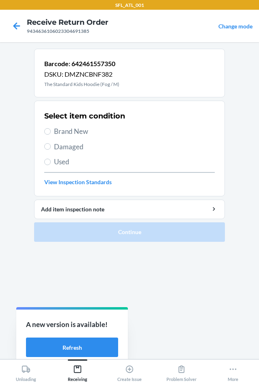
click at [74, 131] on span "Brand New" at bounding box center [134, 131] width 161 height 11
click at [51, 131] on input "Brand New" at bounding box center [47, 131] width 6 height 6
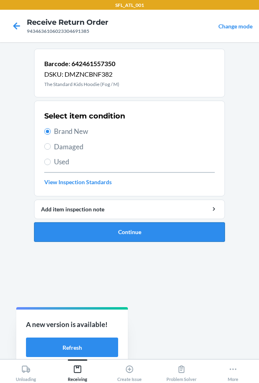
click at [112, 237] on button "Continue" at bounding box center [129, 231] width 191 height 19
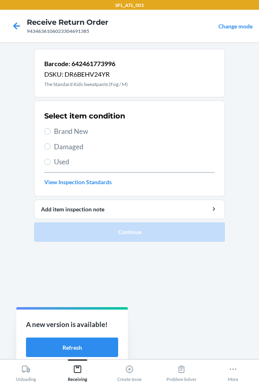
click at [75, 133] on span "Brand New" at bounding box center [134, 131] width 161 height 11
click at [51, 133] on input "Brand New" at bounding box center [47, 131] width 6 height 6
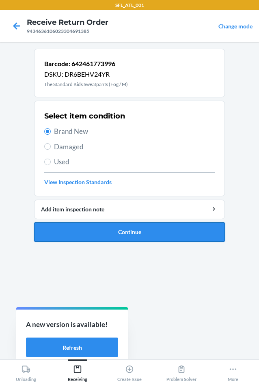
click at [106, 240] on button "Continue" at bounding box center [129, 231] width 191 height 19
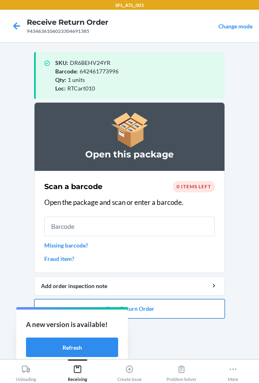
click at [165, 304] on button "Close Return Order" at bounding box center [129, 308] width 191 height 19
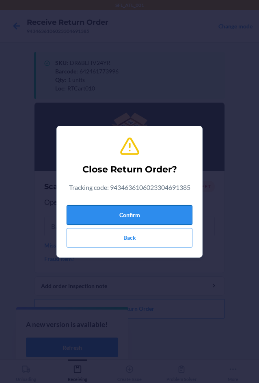
click at [154, 214] on button "Confirm" at bounding box center [129, 214] width 126 height 19
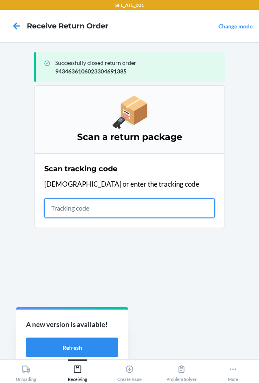
click at [90, 210] on input "text" at bounding box center [129, 207] width 170 height 19
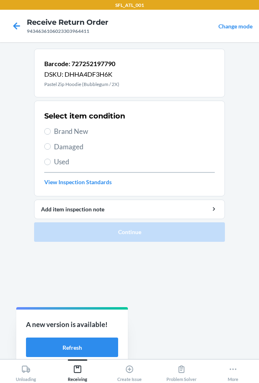
click at [83, 133] on div "Select item condition Brand New Damaged Used View Inspection Standards" at bounding box center [129, 148] width 170 height 80
click at [60, 133] on span "Brand New" at bounding box center [134, 131] width 161 height 11
click at [51, 133] on input "Brand New" at bounding box center [47, 131] width 6 height 6
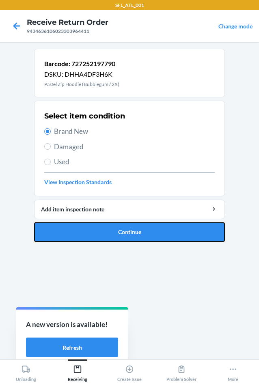
click at [91, 224] on button "Continue" at bounding box center [129, 231] width 191 height 19
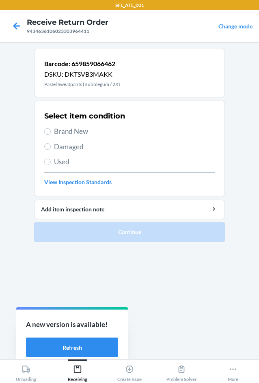
click at [69, 129] on span "Brand New" at bounding box center [134, 131] width 161 height 11
click at [51, 129] on input "Brand New" at bounding box center [47, 131] width 6 height 6
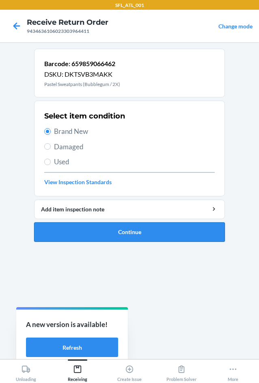
click at [93, 233] on button "Continue" at bounding box center [129, 231] width 191 height 19
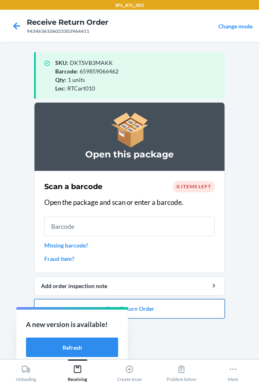
click at [169, 312] on button "Close Return Order" at bounding box center [129, 308] width 191 height 19
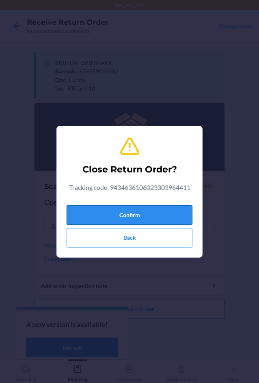
click at [158, 215] on button "Confirm" at bounding box center [129, 214] width 126 height 19
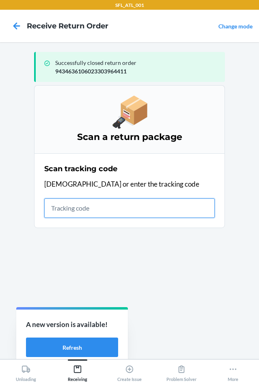
click at [83, 199] on input "text" at bounding box center [129, 207] width 170 height 19
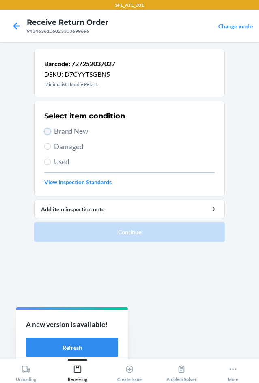
click at [47, 129] on input "Brand New" at bounding box center [47, 131] width 6 height 6
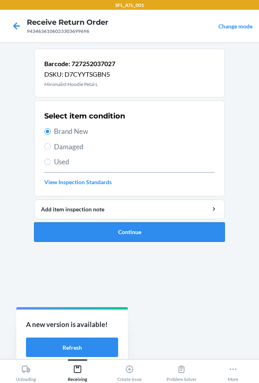
click at [112, 233] on button "Continue" at bounding box center [129, 231] width 191 height 19
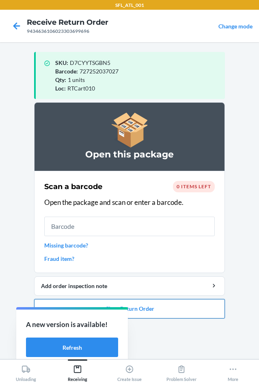
click at [187, 308] on button "Close Return Order" at bounding box center [129, 308] width 191 height 19
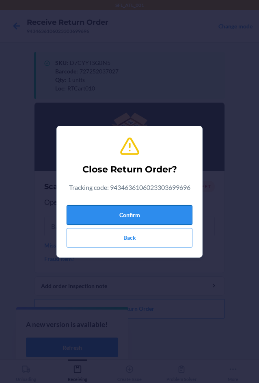
click at [149, 221] on button "Confirm" at bounding box center [129, 214] width 126 height 19
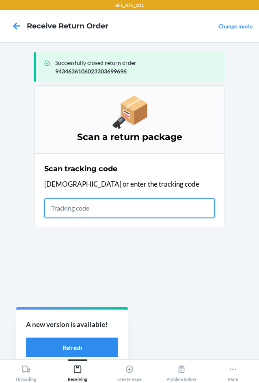
click at [119, 205] on input "text" at bounding box center [129, 207] width 170 height 19
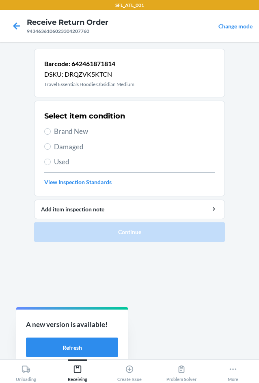
click at [76, 128] on span "Brand New" at bounding box center [134, 131] width 161 height 11
click at [51, 128] on input "Brand New" at bounding box center [47, 131] width 6 height 6
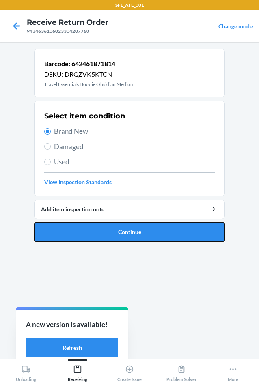
click at [96, 232] on button "Continue" at bounding box center [129, 231] width 191 height 19
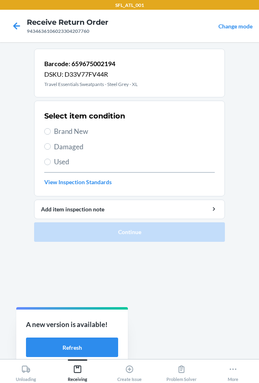
drag, startPoint x: 69, startPoint y: 131, endPoint x: 87, endPoint y: 196, distance: 68.1
click at [69, 131] on span "Brand New" at bounding box center [134, 131] width 161 height 11
click at [51, 131] on input "Brand New" at bounding box center [47, 131] width 6 height 6
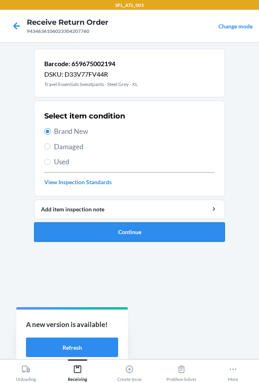
click at [99, 232] on button "Continue" at bounding box center [129, 231] width 191 height 19
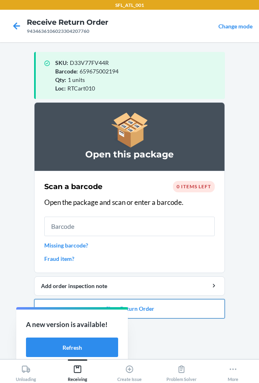
click at [178, 301] on button "Close Return Order" at bounding box center [129, 308] width 191 height 19
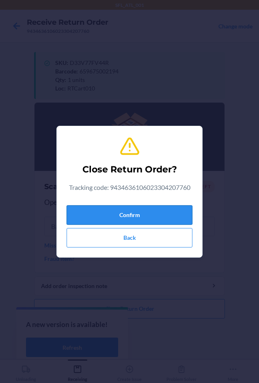
click at [146, 215] on button "Confirm" at bounding box center [129, 214] width 126 height 19
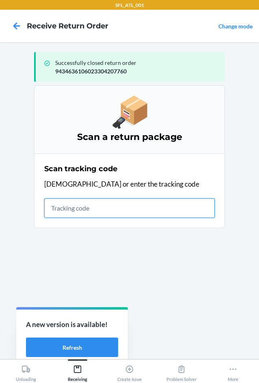
click at [74, 208] on input "text" at bounding box center [129, 207] width 170 height 19
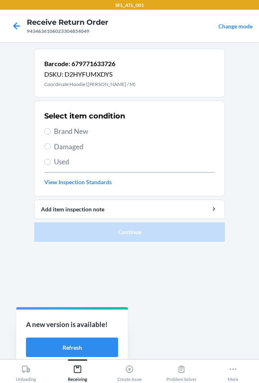
drag, startPoint x: 83, startPoint y: 131, endPoint x: 88, endPoint y: 228, distance: 97.0
click at [83, 131] on span "Brand New" at bounding box center [134, 131] width 161 height 11
click at [51, 131] on input "Brand New" at bounding box center [47, 131] width 6 height 6
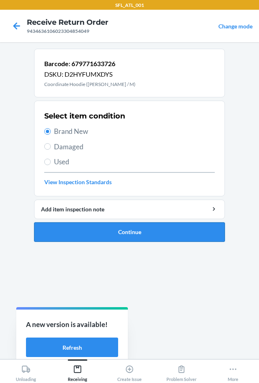
click at [101, 233] on button "Continue" at bounding box center [129, 231] width 191 height 19
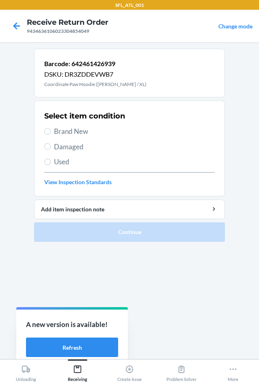
click at [81, 135] on span "Brand New" at bounding box center [134, 131] width 161 height 11
click at [51, 135] on input "Brand New" at bounding box center [47, 131] width 6 height 6
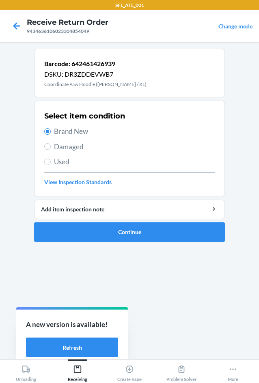
drag, startPoint x: 71, startPoint y: 161, endPoint x: 75, endPoint y: 176, distance: 15.9
click at [71, 161] on span "Used" at bounding box center [134, 161] width 161 height 11
click at [51, 161] on input "Used" at bounding box center [47, 161] width 6 height 6
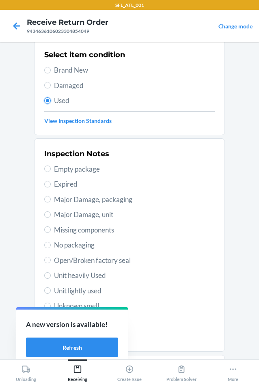
scroll to position [106, 0]
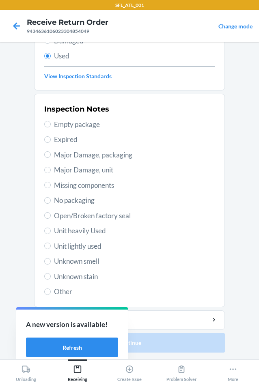
click at [90, 234] on span "Unit heavily Used" at bounding box center [134, 230] width 161 height 11
click at [51, 234] on input "Unit heavily Used" at bounding box center [47, 230] width 6 height 6
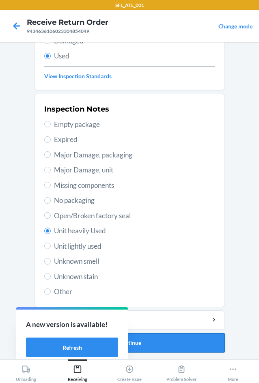
click at [185, 342] on button "Continue" at bounding box center [129, 342] width 191 height 19
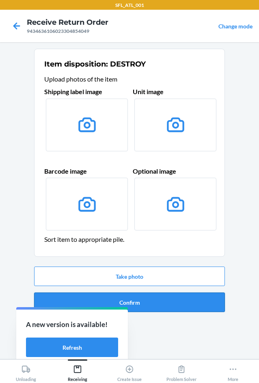
click at [171, 309] on button "Confirm" at bounding box center [129, 301] width 191 height 19
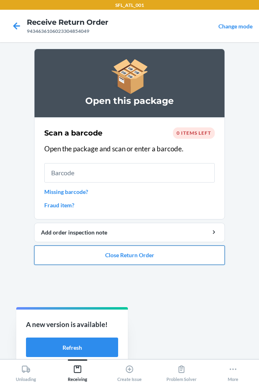
click at [131, 255] on button "Close Return Order" at bounding box center [129, 254] width 191 height 19
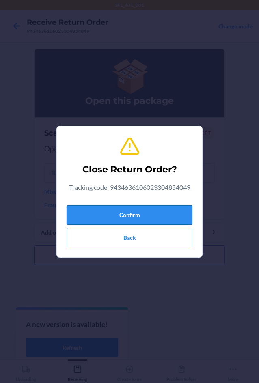
click at [120, 209] on button "Confirm" at bounding box center [129, 214] width 126 height 19
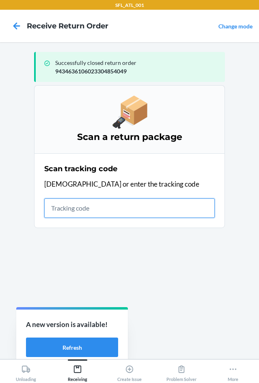
click at [64, 205] on input "text" at bounding box center [129, 207] width 170 height 19
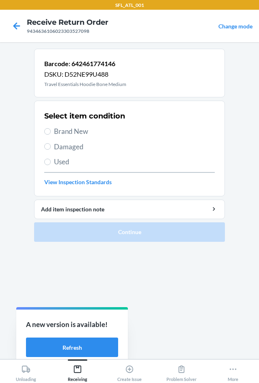
click at [56, 158] on span "Used" at bounding box center [134, 161] width 161 height 11
click at [51, 158] on input "Used" at bounding box center [47, 161] width 6 height 6
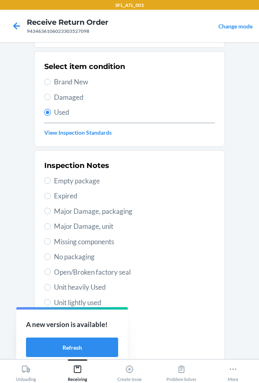
scroll to position [106, 0]
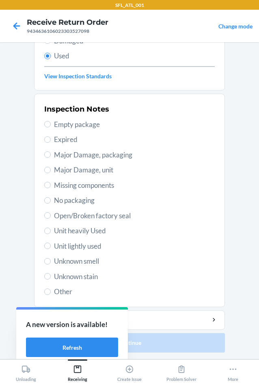
click at [84, 233] on span "Unit heavily Used" at bounding box center [134, 230] width 161 height 11
click at [51, 233] on input "Unit heavily Used" at bounding box center [47, 230] width 6 height 6
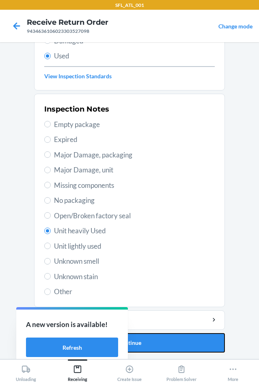
click at [189, 347] on button "Continue" at bounding box center [129, 342] width 191 height 19
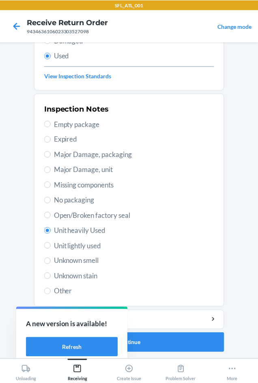
scroll to position [0, 0]
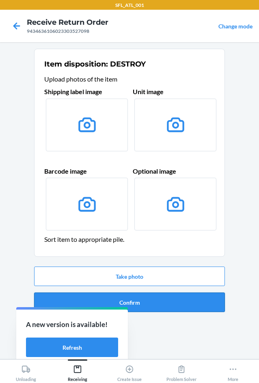
click at [172, 303] on button "Confirm" at bounding box center [129, 301] width 191 height 19
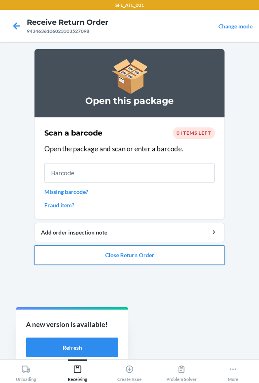
click at [118, 258] on button "Close Return Order" at bounding box center [129, 254] width 191 height 19
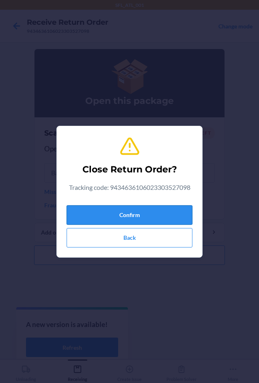
click at [105, 217] on button "Confirm" at bounding box center [129, 214] width 126 height 19
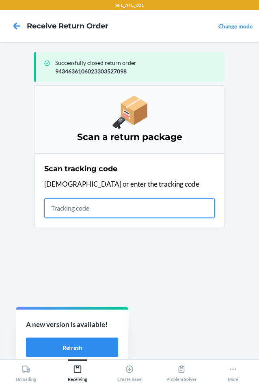
click at [85, 205] on input "text" at bounding box center [129, 207] width 170 height 19
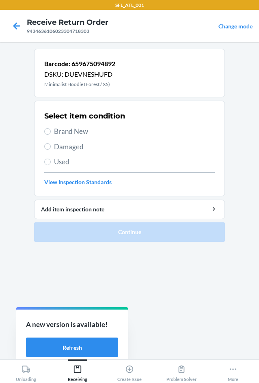
click at [59, 131] on span "Brand New" at bounding box center [134, 131] width 161 height 11
click at [51, 131] on input "Brand New" at bounding box center [47, 131] width 6 height 6
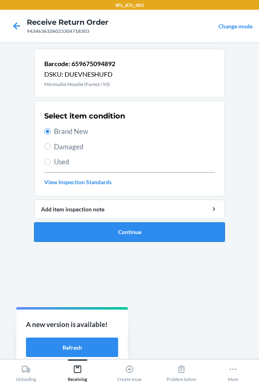
click at [83, 223] on button "Continue" at bounding box center [129, 231] width 191 height 19
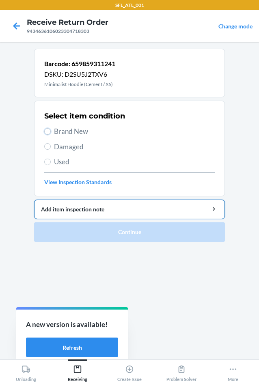
drag, startPoint x: 49, startPoint y: 133, endPoint x: 66, endPoint y: 214, distance: 82.4
click at [49, 133] on input "Brand New" at bounding box center [47, 131] width 6 height 6
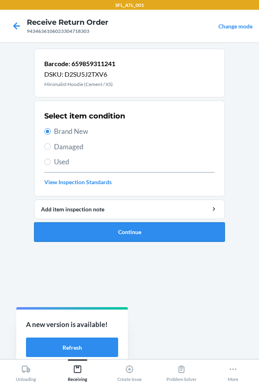
click at [73, 236] on button "Continue" at bounding box center [129, 231] width 191 height 19
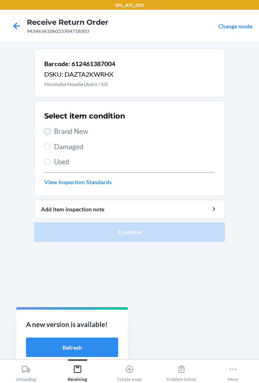
click at [45, 131] on input "Brand New" at bounding box center [47, 131] width 6 height 6
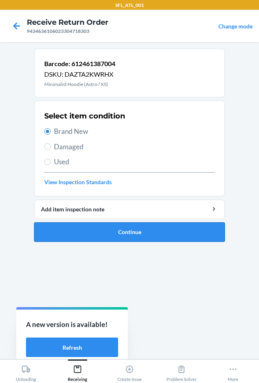
click at [66, 228] on button "Continue" at bounding box center [129, 231] width 191 height 19
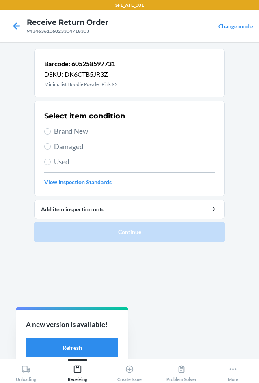
click at [64, 129] on span "Brand New" at bounding box center [134, 131] width 161 height 11
click at [51, 129] on input "Brand New" at bounding box center [47, 131] width 6 height 6
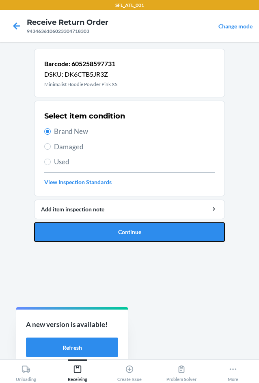
click at [99, 228] on button "Continue" at bounding box center [129, 231] width 191 height 19
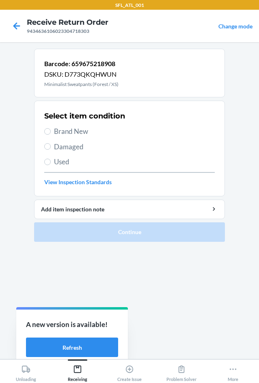
click at [66, 137] on div "Select item condition Brand New Damaged Used View Inspection Standards" at bounding box center [129, 148] width 170 height 80
click at [68, 132] on span "Brand New" at bounding box center [134, 131] width 161 height 11
click at [51, 132] on input "Brand New" at bounding box center [47, 131] width 6 height 6
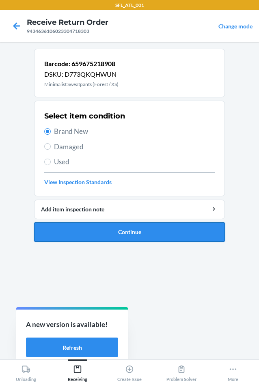
click at [100, 231] on button "Continue" at bounding box center [129, 231] width 191 height 19
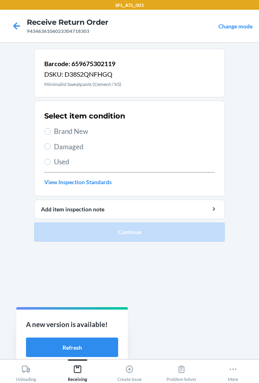
drag, startPoint x: 53, startPoint y: 131, endPoint x: 86, endPoint y: 204, distance: 80.7
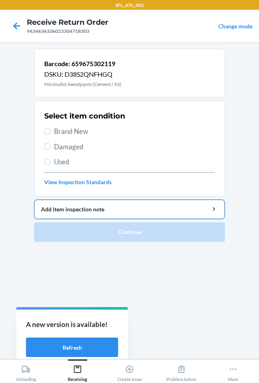
click at [53, 132] on label "Brand New" at bounding box center [129, 131] width 170 height 11
click at [51, 132] on input "Brand New" at bounding box center [47, 131] width 6 height 6
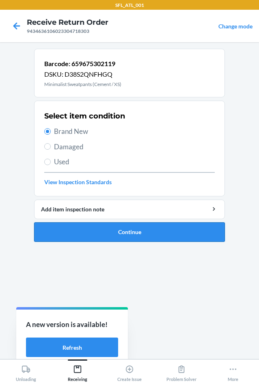
click at [96, 226] on button "Continue" at bounding box center [129, 231] width 191 height 19
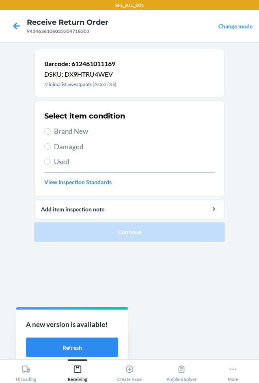
click at [65, 131] on span "Brand New" at bounding box center [134, 131] width 161 height 11
click at [51, 131] on input "Brand New" at bounding box center [47, 131] width 6 height 6
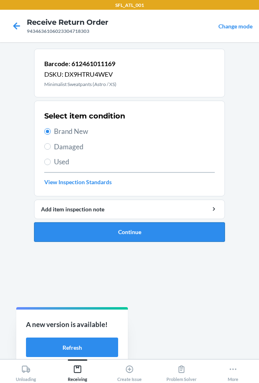
click at [82, 227] on button "Continue" at bounding box center [129, 231] width 191 height 19
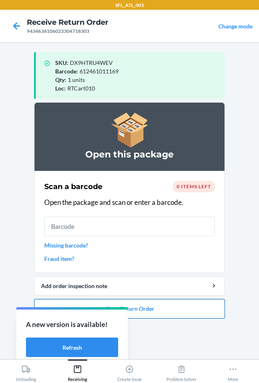
click at [150, 306] on button "Close Return Order" at bounding box center [129, 308] width 191 height 19
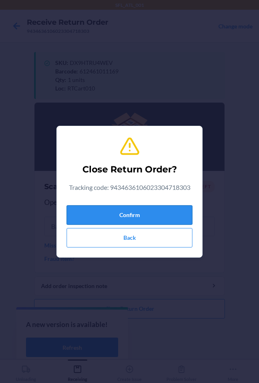
click at [156, 217] on button "Confirm" at bounding box center [129, 214] width 126 height 19
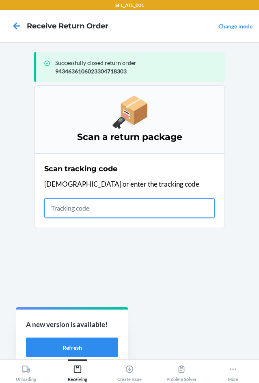
click at [139, 209] on input "text" at bounding box center [129, 207] width 170 height 19
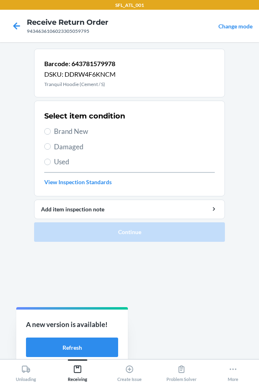
click at [65, 133] on span "Brand New" at bounding box center [134, 131] width 161 height 11
click at [51, 133] on input "Brand New" at bounding box center [47, 131] width 6 height 6
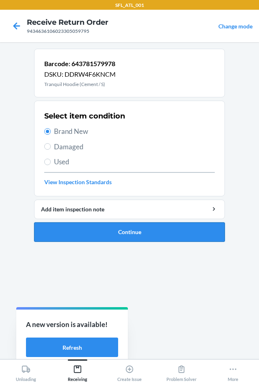
click at [132, 233] on button "Continue" at bounding box center [129, 231] width 191 height 19
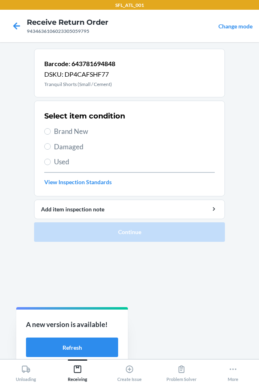
click at [70, 131] on span "Brand New" at bounding box center [134, 131] width 161 height 11
click at [51, 131] on input "Brand New" at bounding box center [47, 131] width 6 height 6
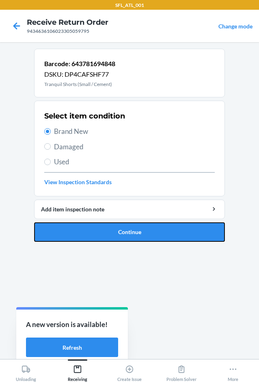
drag, startPoint x: 90, startPoint y: 235, endPoint x: 66, endPoint y: 235, distance: 23.9
click at [88, 235] on button "Continue" at bounding box center [129, 231] width 191 height 19
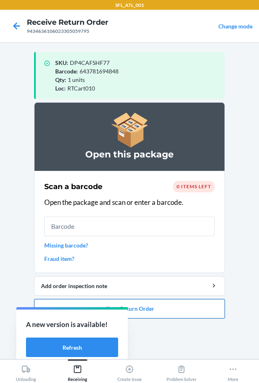
click at [168, 310] on button "Close Return Order" at bounding box center [129, 308] width 191 height 19
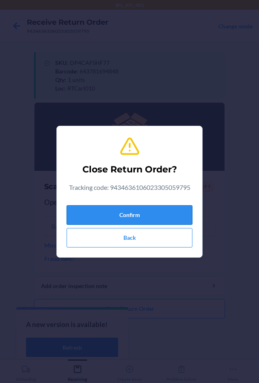
click at [148, 219] on button "Confirm" at bounding box center [129, 214] width 126 height 19
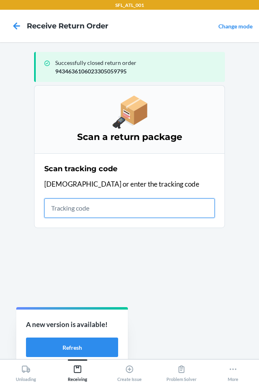
click at [86, 203] on input "text" at bounding box center [129, 207] width 170 height 19
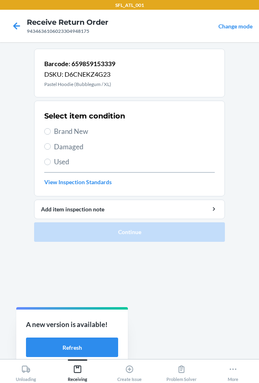
drag, startPoint x: 74, startPoint y: 134, endPoint x: 75, endPoint y: 150, distance: 15.4
click at [74, 136] on span "Brand New" at bounding box center [134, 131] width 161 height 11
click at [51, 135] on input "Brand New" at bounding box center [47, 131] width 6 height 6
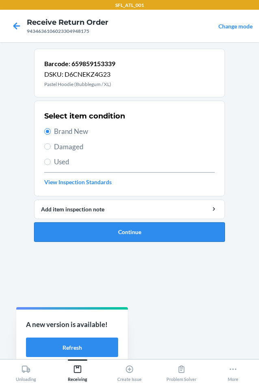
click at [87, 224] on button "Continue" at bounding box center [129, 231] width 191 height 19
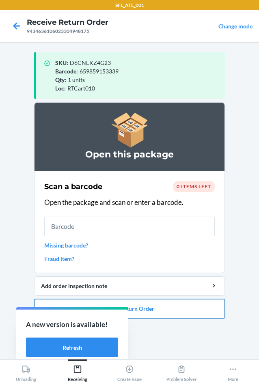
click at [166, 308] on button "Close Return Order" at bounding box center [129, 308] width 191 height 19
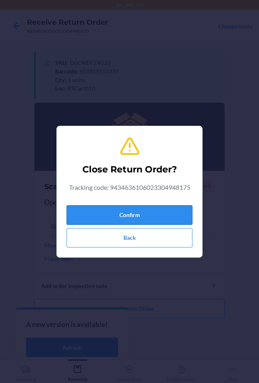
click at [137, 208] on button "Confirm" at bounding box center [129, 214] width 126 height 19
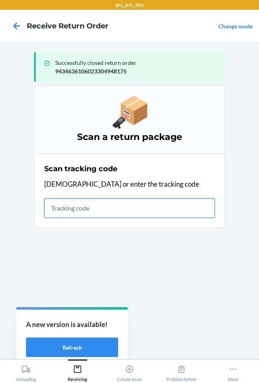
click at [83, 209] on input "text" at bounding box center [129, 207] width 170 height 19
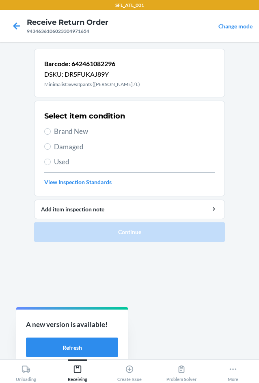
click at [61, 128] on span "Brand New" at bounding box center [134, 131] width 161 height 11
click at [51, 128] on input "Brand New" at bounding box center [47, 131] width 6 height 6
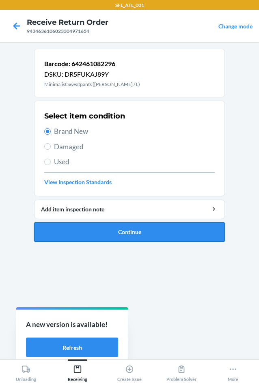
click at [88, 226] on button "Continue" at bounding box center [129, 231] width 191 height 19
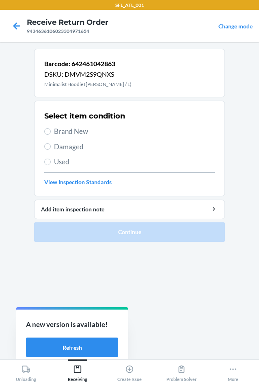
drag, startPoint x: 56, startPoint y: 131, endPoint x: 68, endPoint y: 178, distance: 49.1
click at [56, 133] on span "Brand New" at bounding box center [134, 131] width 161 height 11
click at [51, 133] on input "Brand New" at bounding box center [47, 131] width 6 height 6
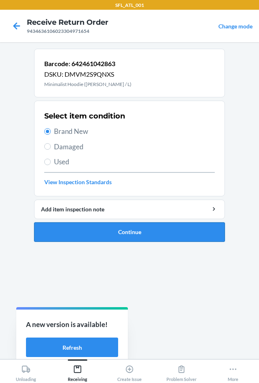
click at [81, 235] on button "Continue" at bounding box center [129, 231] width 191 height 19
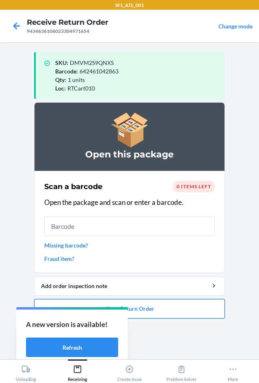
click at [174, 302] on button "Close Return Order" at bounding box center [129, 308] width 191 height 19
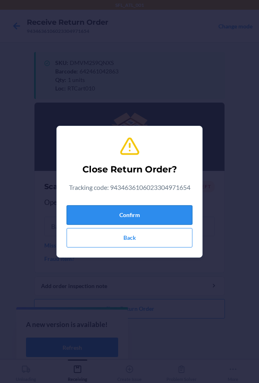
click at [154, 215] on button "Confirm" at bounding box center [129, 214] width 126 height 19
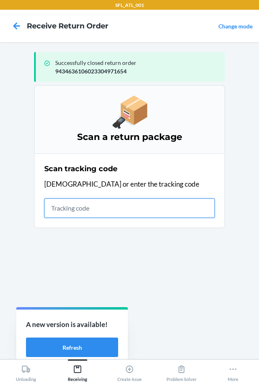
click at [74, 208] on input "text" at bounding box center [129, 207] width 170 height 19
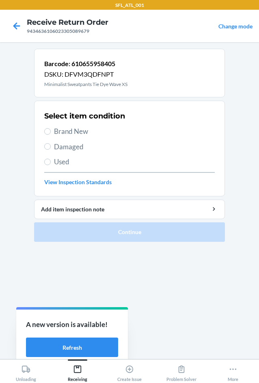
click at [63, 134] on span "Brand New" at bounding box center [134, 131] width 161 height 11
click at [51, 134] on input "Brand New" at bounding box center [47, 131] width 6 height 6
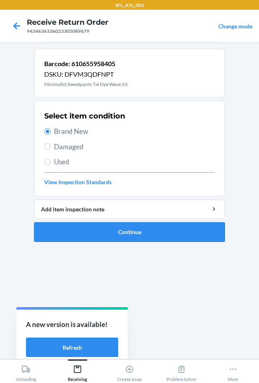
click at [75, 230] on button "Continue" at bounding box center [129, 231] width 191 height 19
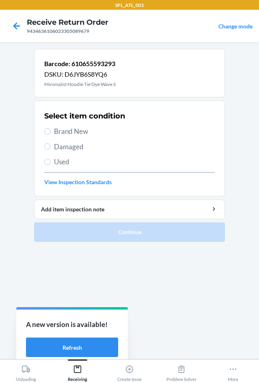
drag, startPoint x: 68, startPoint y: 129, endPoint x: 80, endPoint y: 164, distance: 36.8
click at [69, 131] on span "Brand New" at bounding box center [134, 131] width 161 height 11
click at [51, 131] on input "Brand New" at bounding box center [47, 131] width 6 height 6
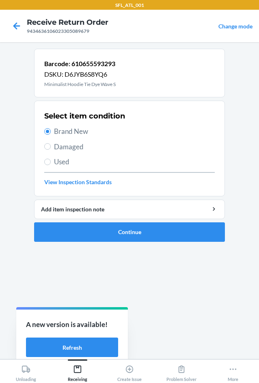
click at [85, 219] on li "Barcode: 610655593293 DSKU: D6JYB6S8YQ6 Minimalist Hoodie Tie Dye Wave S Select…" at bounding box center [129, 145] width 191 height 193
click at [86, 240] on button "Continue" at bounding box center [129, 231] width 191 height 19
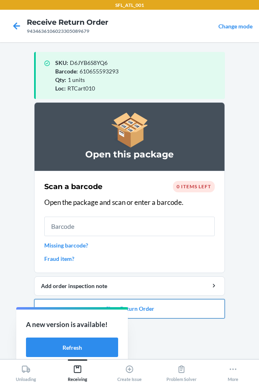
click at [195, 313] on button "Close Return Order" at bounding box center [129, 308] width 191 height 19
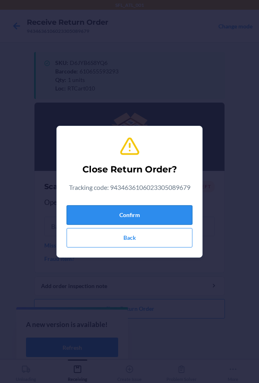
click at [167, 208] on button "Confirm" at bounding box center [129, 214] width 126 height 19
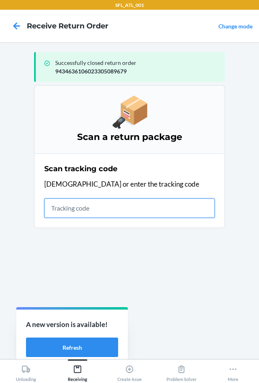
click at [59, 201] on input "text" at bounding box center [129, 207] width 170 height 19
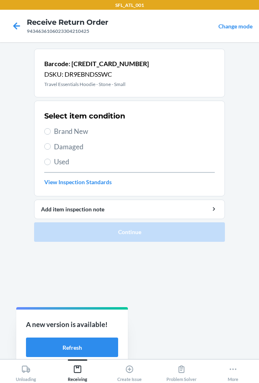
drag, startPoint x: 82, startPoint y: 128, endPoint x: 90, endPoint y: 149, distance: 22.2
click at [82, 128] on span "Brand New" at bounding box center [134, 131] width 161 height 11
click at [51, 128] on input "Brand New" at bounding box center [47, 131] width 6 height 6
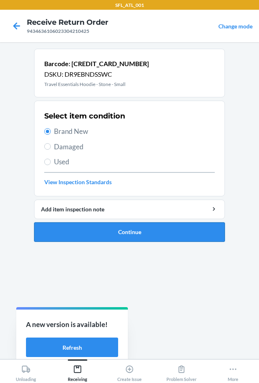
click at [96, 227] on button "Continue" at bounding box center [129, 231] width 191 height 19
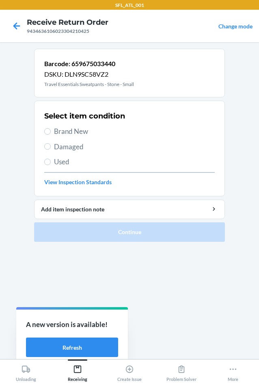
click at [71, 131] on span "Brand New" at bounding box center [134, 131] width 161 height 11
click at [51, 131] on input "Brand New" at bounding box center [47, 131] width 6 height 6
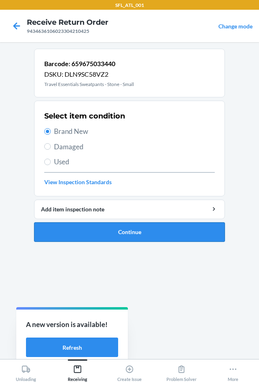
click at [99, 232] on button "Continue" at bounding box center [129, 231] width 191 height 19
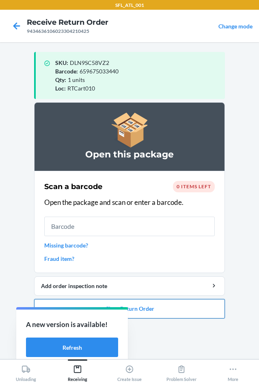
click at [178, 315] on button "Close Return Order" at bounding box center [129, 308] width 191 height 19
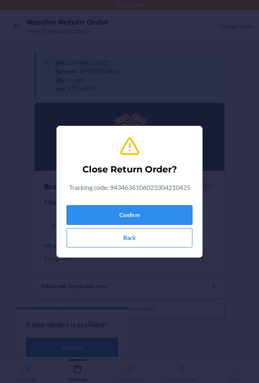
click at [178, 216] on button "Confirm" at bounding box center [129, 214] width 126 height 19
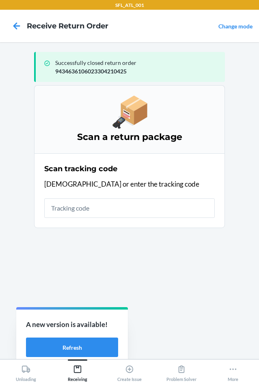
click at [2, 182] on main "Successfully closed return order 9434636106023304210425 Scan a return package S…" at bounding box center [129, 200] width 259 height 317
click at [248, 196] on main "Successfully closed return order 9434636106023304210425 Scan a return package S…" at bounding box center [129, 200] width 258 height 317
click at [236, 367] on icon at bounding box center [231, 368] width 9 height 9
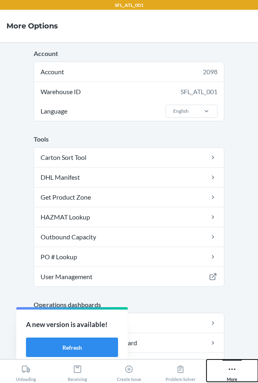
scroll to position [225, 0]
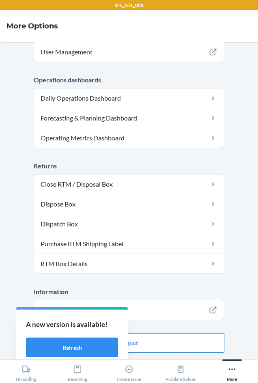
click at [206, 339] on button "Logout" at bounding box center [129, 342] width 191 height 19
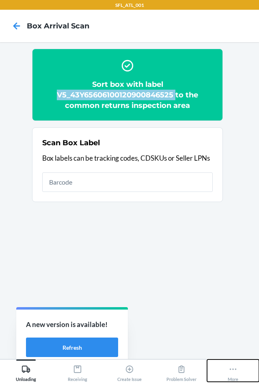
click at [227, 369] on div "More" at bounding box center [232, 371] width 11 height 20
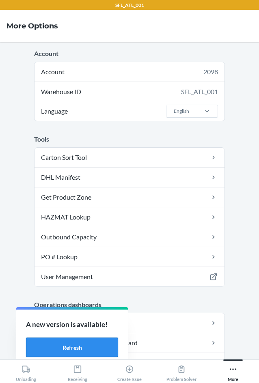
drag, startPoint x: 86, startPoint y: 345, endPoint x: 94, endPoint y: 345, distance: 8.6
click at [86, 345] on button "Refresh" at bounding box center [72, 346] width 92 height 19
drag, startPoint x: 25, startPoint y: 370, endPoint x: 103, endPoint y: 323, distance: 90.7
click at [28, 370] on icon at bounding box center [25, 368] width 9 height 9
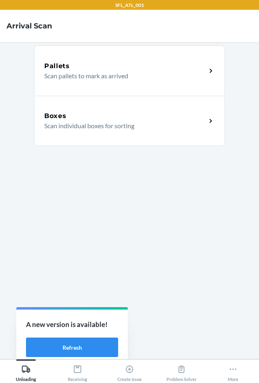
click at [155, 139] on div "Boxes Scan individual boxes for sorting" at bounding box center [129, 121] width 191 height 50
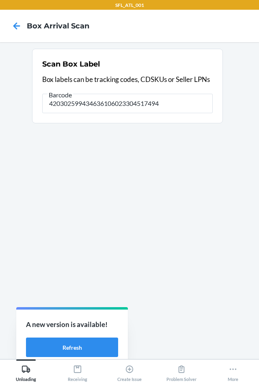
type input "420302599434636106023304517494"
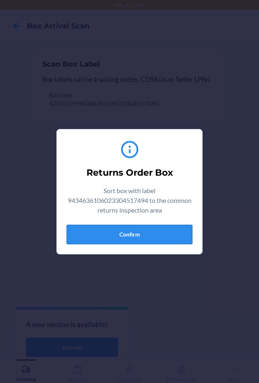
click at [176, 230] on button "Confirm" at bounding box center [129, 234] width 126 height 19
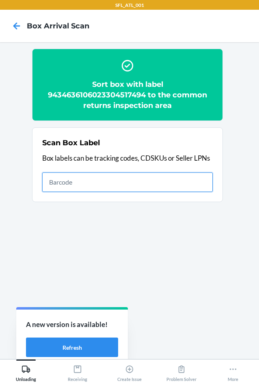
click at [126, 182] on input "text" at bounding box center [127, 181] width 170 height 19
type input "420302599434636106023303549335"
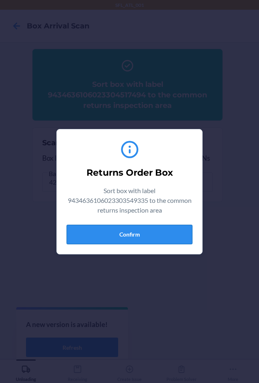
click at [139, 237] on button "Confirm" at bounding box center [129, 234] width 126 height 19
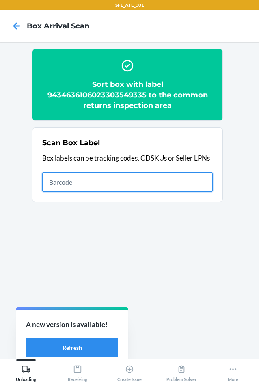
click at [79, 183] on input "text" at bounding box center [127, 181] width 170 height 19
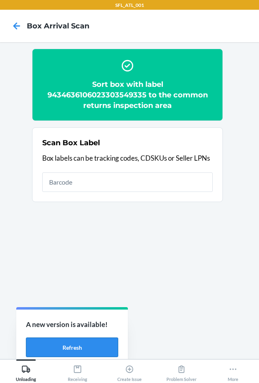
click at [86, 350] on button "Refresh" at bounding box center [72, 346] width 92 height 19
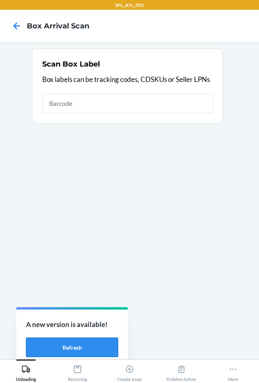
click at [105, 349] on button "Refresh" at bounding box center [72, 346] width 92 height 19
click at [102, 107] on input "text" at bounding box center [127, 103] width 170 height 19
type input "420302599434636106023304402301"
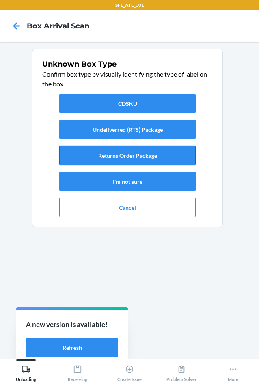
click at [126, 159] on button "Returns Order Package" at bounding box center [127, 155] width 136 height 19
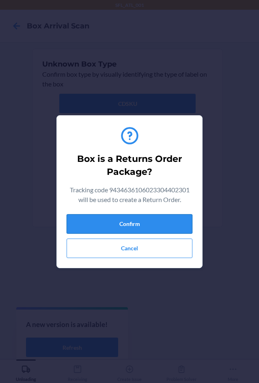
click at [151, 229] on button "Confirm" at bounding box center [129, 223] width 126 height 19
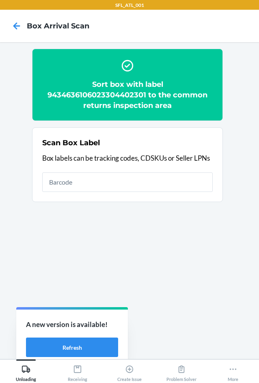
click at [79, 93] on h2 "Sort box with label 9434636106023304402301 to the common returns inspection area" at bounding box center [127, 95] width 170 height 32
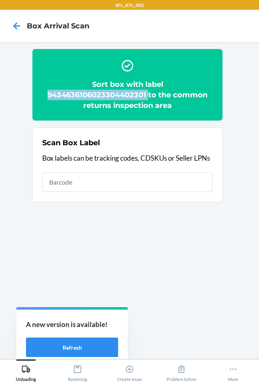
click at [79, 93] on h2 "Sort box with label 9434636106023304402301 to the common returns inspection area" at bounding box center [127, 95] width 170 height 32
copy h2 "9434636106023304402301"
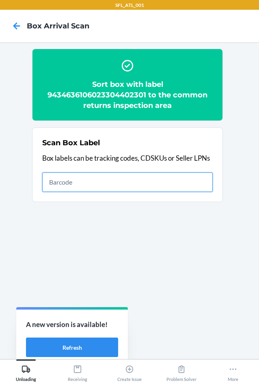
click at [151, 186] on input "text" at bounding box center [127, 181] width 170 height 19
type input "420302599434636106023304377043"
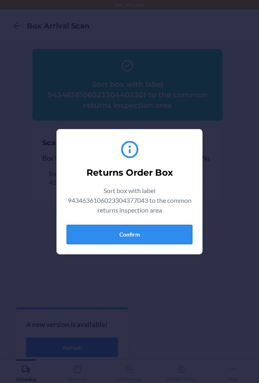
click at [122, 238] on button "Confirm" at bounding box center [129, 234] width 126 height 19
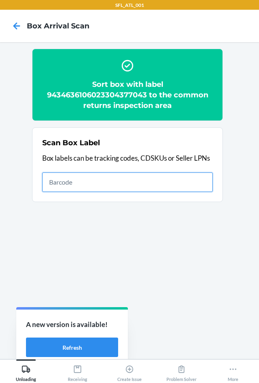
click at [167, 177] on input "text" at bounding box center [127, 181] width 170 height 19
type input "420302599434636106023304360977"
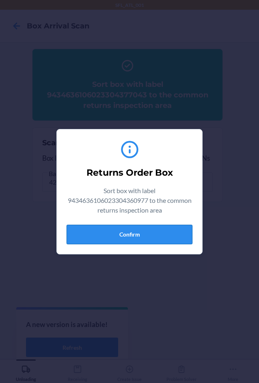
click at [167, 236] on button "Confirm" at bounding box center [129, 234] width 126 height 19
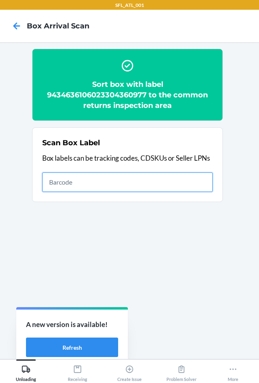
click at [179, 186] on input "text" at bounding box center [127, 181] width 170 height 19
type input "420302599434636106023305193635"
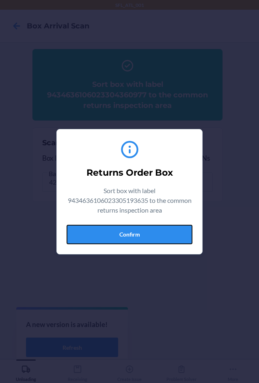
click at [172, 231] on button "Confirm" at bounding box center [129, 234] width 126 height 19
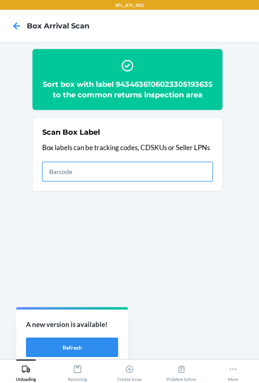
drag, startPoint x: 180, startPoint y: 183, endPoint x: 206, endPoint y: 190, distance: 27.3
click at [180, 181] on input "text" at bounding box center [127, 171] width 170 height 19
type input "420302599434636106023304424747"
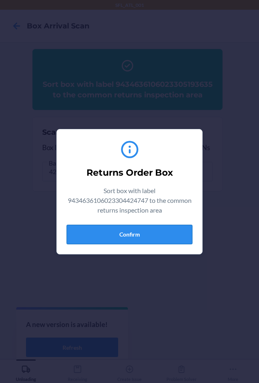
click at [176, 229] on button "Confirm" at bounding box center [129, 234] width 126 height 19
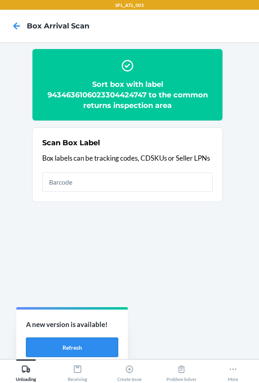
click at [89, 342] on button "Refresh" at bounding box center [72, 346] width 92 height 19
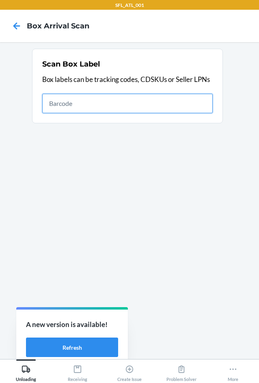
drag, startPoint x: 96, startPoint y: 93, endPoint x: 103, endPoint y: 92, distance: 7.4
click at [96, 94] on input "text" at bounding box center [127, 103] width 170 height 19
type input "420302599434636106023305118188"
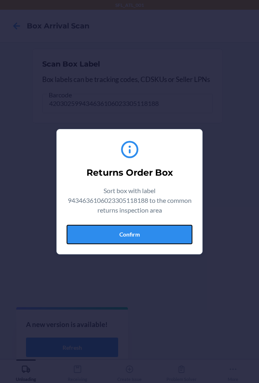
drag, startPoint x: 154, startPoint y: 240, endPoint x: 191, endPoint y: 209, distance: 47.7
click at [155, 240] on button "Confirm" at bounding box center [129, 234] width 126 height 19
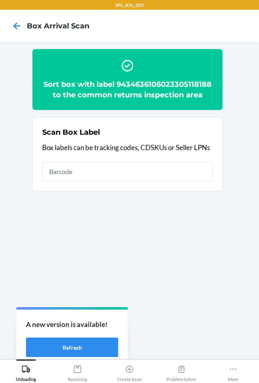
click at [128, 161] on div "Scan Box Label Box labels can be tracking codes, CDSKUs or Seller LPNs" at bounding box center [127, 153] width 170 height 59
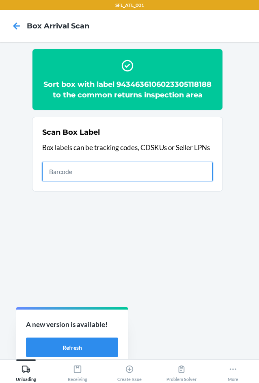
click at [133, 165] on input "text" at bounding box center [127, 171] width 170 height 19
type input "420302599434636106023304348111"
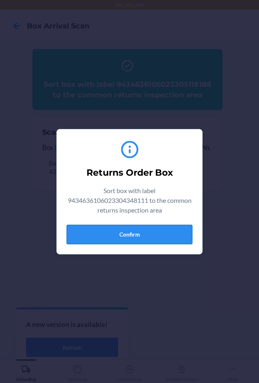
click at [176, 237] on button "Confirm" at bounding box center [129, 234] width 126 height 19
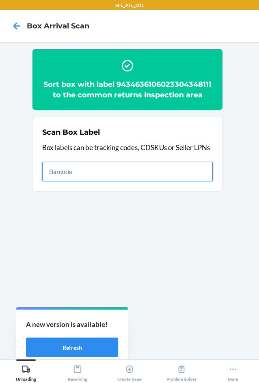
click at [184, 178] on input "text" at bounding box center [127, 171] width 170 height 19
type input "420302599434636106023303989766"
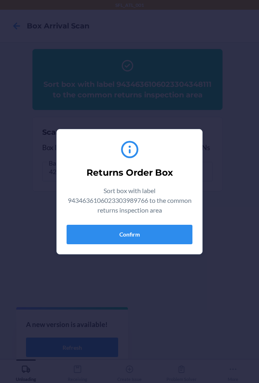
click at [182, 245] on div "Returns Order Box Sort box with label 9434636106023303989766 to the common retu…" at bounding box center [129, 191] width 126 height 111
click at [176, 231] on button "Confirm" at bounding box center [129, 234] width 126 height 19
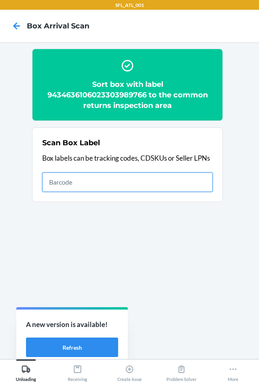
click at [73, 184] on input "text" at bounding box center [127, 181] width 170 height 19
type input "420302599434636106023304200082"
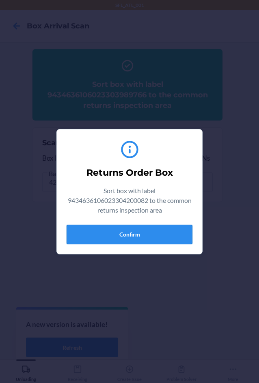
click at [159, 242] on button "Confirm" at bounding box center [129, 234] width 126 height 19
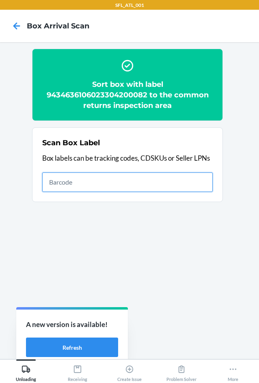
click at [171, 181] on input "text" at bounding box center [127, 181] width 170 height 19
type input "420302599434636106023304496362"
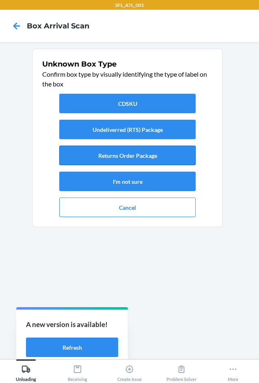
click at [161, 154] on button "Returns Order Package" at bounding box center [127, 155] width 136 height 19
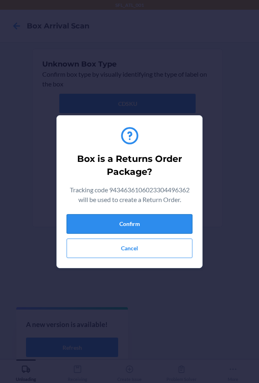
click at [181, 216] on button "Confirm" at bounding box center [129, 223] width 126 height 19
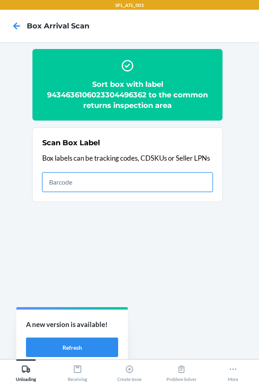
click at [170, 182] on input "text" at bounding box center [127, 181] width 170 height 19
type input "420302599434636106023304513113"
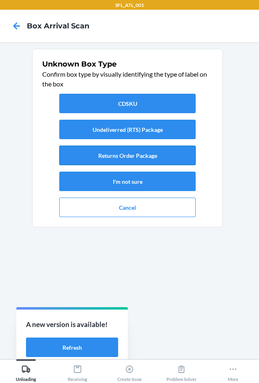
click at [135, 158] on button "Returns Order Package" at bounding box center [127, 155] width 136 height 19
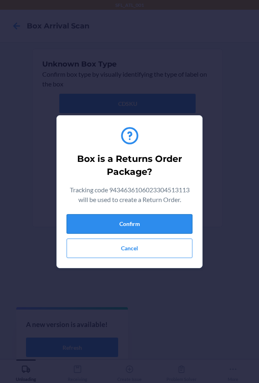
click at [150, 218] on button "Confirm" at bounding box center [129, 223] width 126 height 19
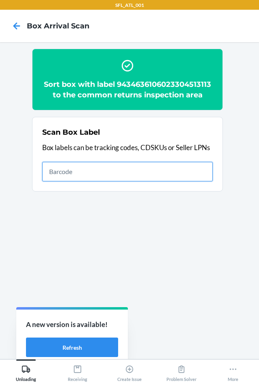
click at [138, 169] on input "text" at bounding box center [127, 171] width 170 height 19
type input "420302599434636106023303995552"
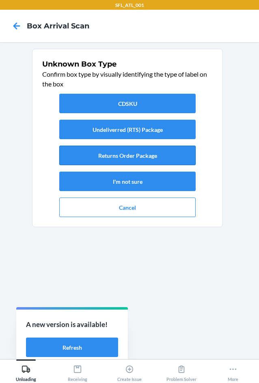
click at [105, 153] on button "Returns Order Package" at bounding box center [127, 155] width 136 height 19
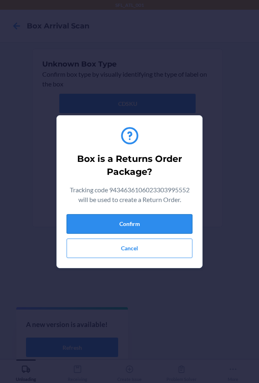
click at [144, 222] on button "Confirm" at bounding box center [129, 223] width 126 height 19
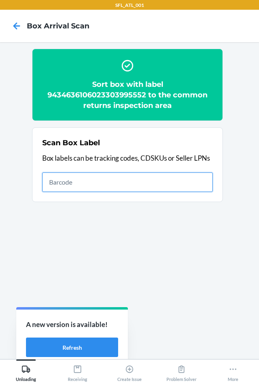
click at [102, 179] on input "text" at bounding box center [127, 181] width 170 height 19
type input "420302599434636106023304916600"
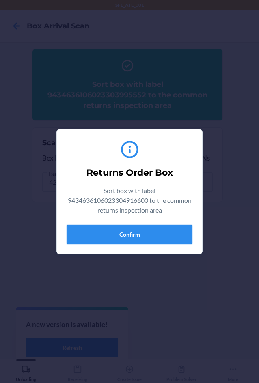
click at [150, 233] on button "Confirm" at bounding box center [129, 234] width 126 height 19
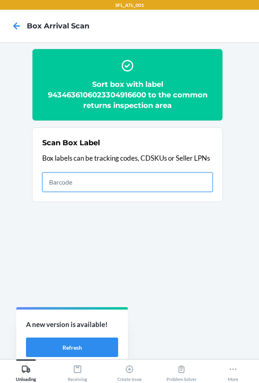
click at [88, 187] on input "text" at bounding box center [127, 181] width 170 height 19
type input "420302599434636106023304065575"
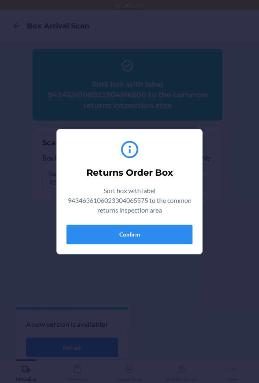
click at [170, 240] on button "Confirm" at bounding box center [129, 234] width 126 height 19
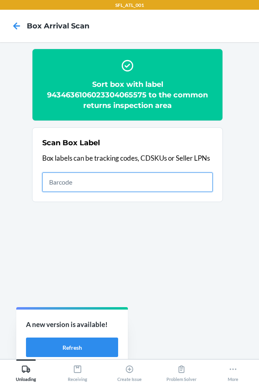
click at [75, 181] on input "text" at bounding box center [127, 181] width 170 height 19
type input "420302599434636106023304616951"
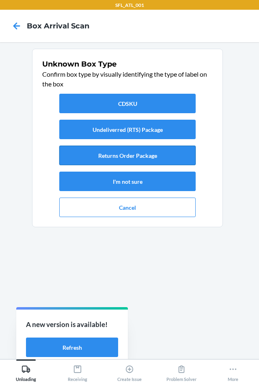
click at [90, 158] on button "Returns Order Package" at bounding box center [127, 155] width 136 height 19
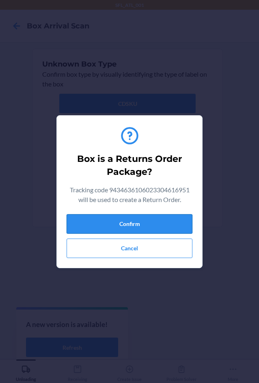
click at [107, 227] on button "Confirm" at bounding box center [129, 223] width 126 height 19
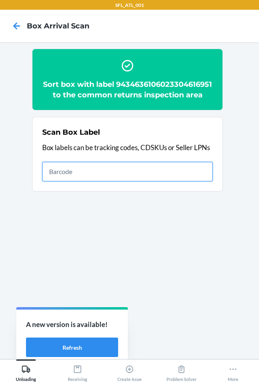
click at [77, 181] on input "text" at bounding box center [127, 171] width 170 height 19
type input "420302599434636106023304248008"
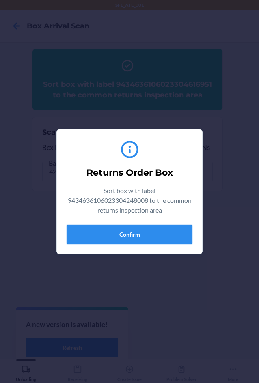
click at [123, 229] on button "Confirm" at bounding box center [129, 234] width 126 height 19
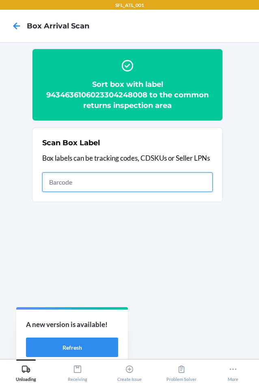
click at [107, 185] on input "text" at bounding box center [127, 181] width 170 height 19
type input "420302599434636106023304204400"
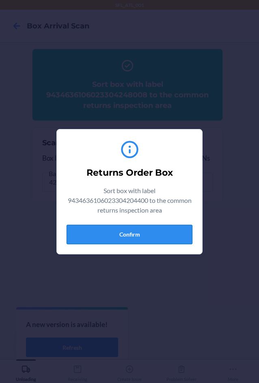
click at [147, 236] on button "Confirm" at bounding box center [129, 234] width 126 height 19
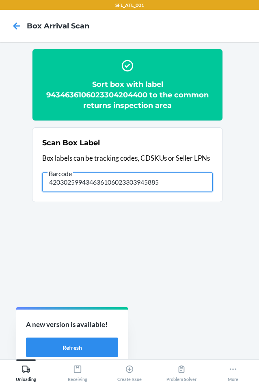
type input "420302599434636106023303945885"
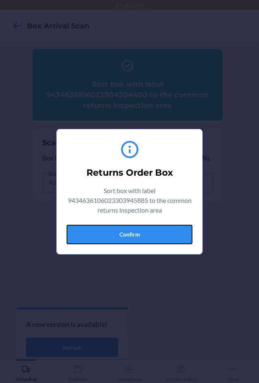
drag, startPoint x: 140, startPoint y: 235, endPoint x: 257, endPoint y: 226, distance: 117.1
click at [143, 235] on button "Confirm" at bounding box center [129, 234] width 126 height 19
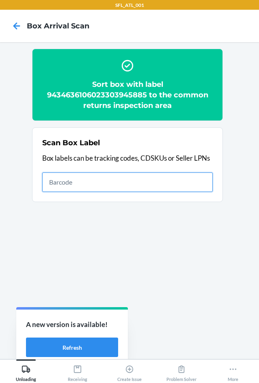
drag, startPoint x: 81, startPoint y: 186, endPoint x: 89, endPoint y: 184, distance: 8.0
click at [83, 184] on input "text" at bounding box center [127, 181] width 170 height 19
type input "420302599434636106023303945885"
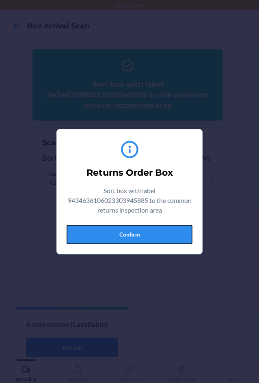
drag, startPoint x: 158, startPoint y: 241, endPoint x: 192, endPoint y: 224, distance: 37.9
click at [161, 240] on button "Confirm" at bounding box center [129, 234] width 126 height 19
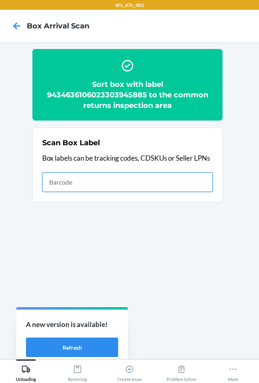
click at [170, 181] on input "text" at bounding box center [127, 181] width 170 height 19
type input "420302599434636106023304359179"
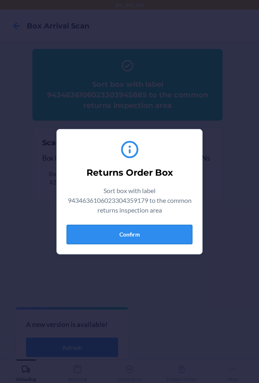
click at [176, 234] on button "Confirm" at bounding box center [129, 234] width 126 height 19
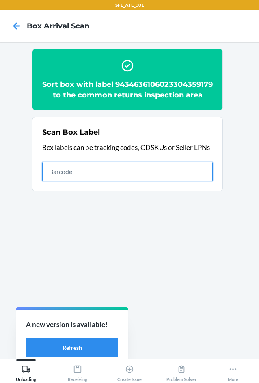
click at [162, 181] on input "text" at bounding box center [127, 171] width 170 height 19
type input "420302599434636106023304586674"
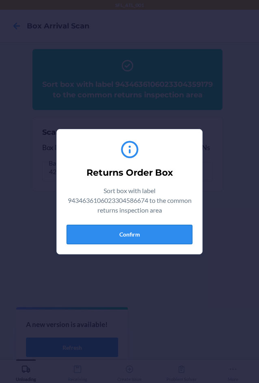
click at [167, 235] on button "Confirm" at bounding box center [129, 234] width 126 height 19
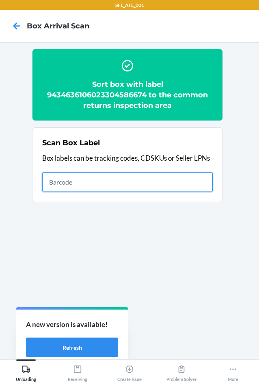
click at [134, 175] on input "text" at bounding box center [127, 181] width 170 height 19
type input "420302599434636106023302821296"
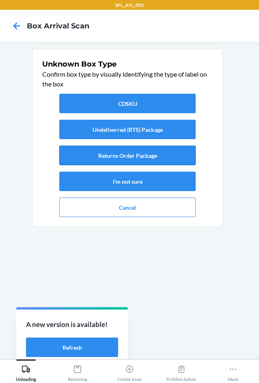
drag, startPoint x: 138, startPoint y: 155, endPoint x: 139, endPoint y: 159, distance: 4.1
click at [139, 159] on button "Returns Order Package" at bounding box center [127, 155] width 136 height 19
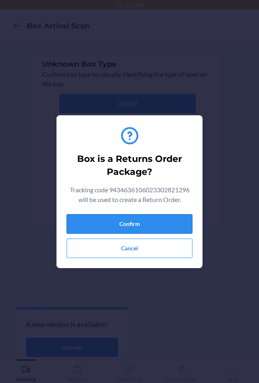
click at [148, 220] on button "Confirm" at bounding box center [129, 223] width 126 height 19
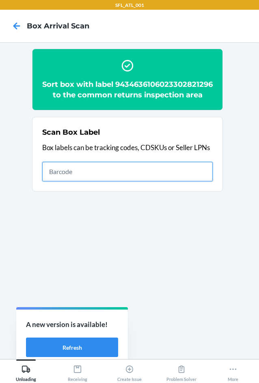
click at [131, 181] on input "text" at bounding box center [127, 171] width 170 height 19
type input "420302599434636106023303108617"
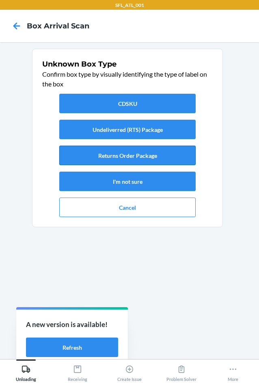
click at [157, 158] on button "Returns Order Package" at bounding box center [127, 155] width 136 height 19
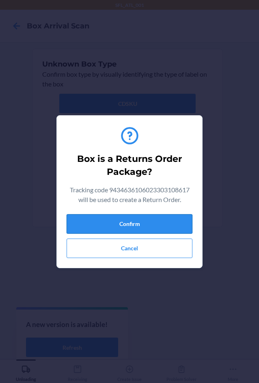
drag, startPoint x: 167, startPoint y: 229, endPoint x: 254, endPoint y: 213, distance: 88.2
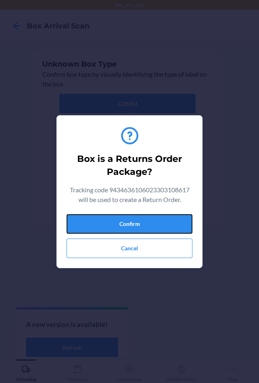
click at [168, 229] on button "Confirm" at bounding box center [129, 223] width 126 height 19
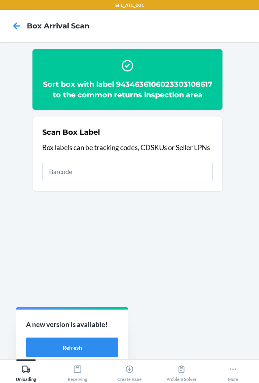
click at [98, 191] on section "Scan Box Label Box labels can be tracking codes, CDSKUs or Seller LPNs" at bounding box center [127, 154] width 191 height 75
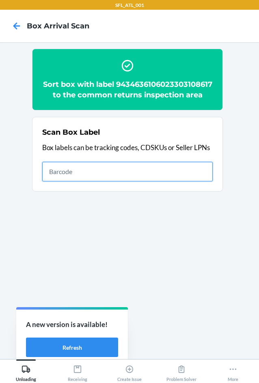
click at [98, 181] on input "text" at bounding box center [127, 171] width 170 height 19
type input "420302599434636106023304884091"
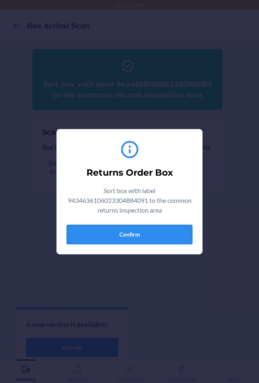
drag, startPoint x: 164, startPoint y: 222, endPoint x: 170, endPoint y: 232, distance: 12.2
click at [167, 225] on div "Returns Order Box Sort box with label 9434636106023304884091 to the common retu…" at bounding box center [129, 191] width 126 height 111
click at [171, 232] on button "Confirm" at bounding box center [129, 234] width 126 height 19
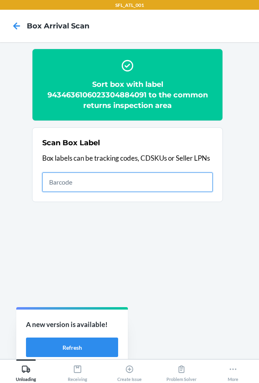
click at [194, 184] on input "text" at bounding box center [127, 181] width 170 height 19
type input "420302599434636106023304001832"
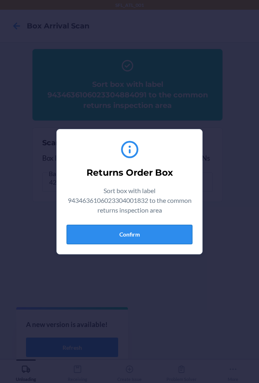
click at [153, 235] on button "Confirm" at bounding box center [129, 234] width 126 height 19
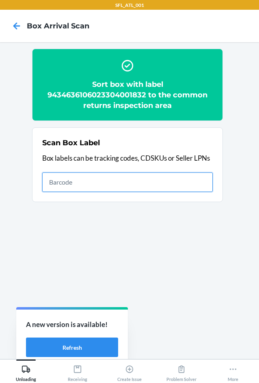
click at [141, 177] on input "text" at bounding box center [127, 181] width 170 height 19
type input "420302599434636106023303641664"
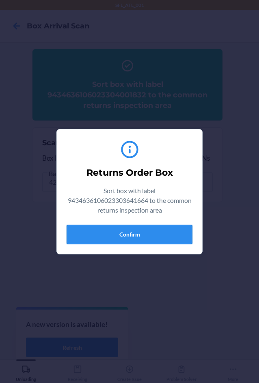
drag, startPoint x: 143, startPoint y: 229, endPoint x: 163, endPoint y: 231, distance: 20.4
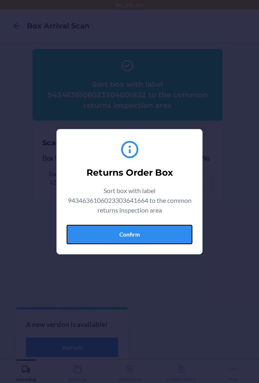
click at [147, 229] on button "Confirm" at bounding box center [129, 234] width 126 height 19
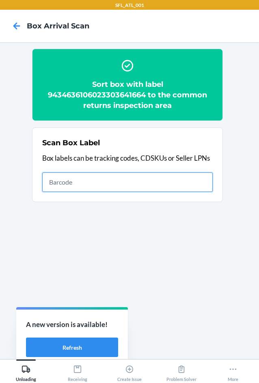
click at [100, 176] on input "text" at bounding box center [127, 181] width 170 height 19
type input "420302599434636106023304387103"
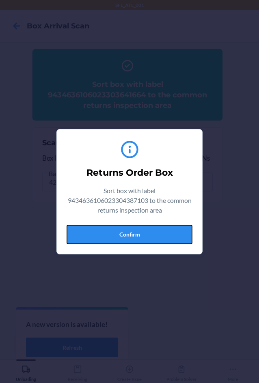
drag, startPoint x: 145, startPoint y: 233, endPoint x: 244, endPoint y: 212, distance: 101.1
click at [148, 233] on button "Confirm" at bounding box center [129, 234] width 126 height 19
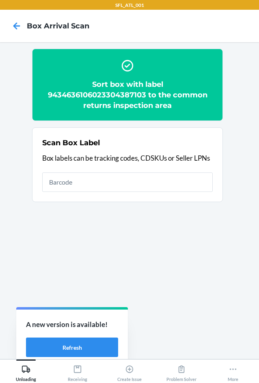
click at [129, 192] on div "Scan Box Label Box labels can be tracking codes, CDSKUs or Seller LPNs" at bounding box center [127, 164] width 170 height 59
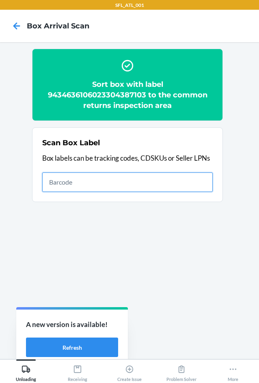
drag, startPoint x: 185, startPoint y: 184, endPoint x: 190, endPoint y: 184, distance: 4.9
click at [185, 185] on input "text" at bounding box center [127, 181] width 170 height 19
type input "420302599434636106023304348388"
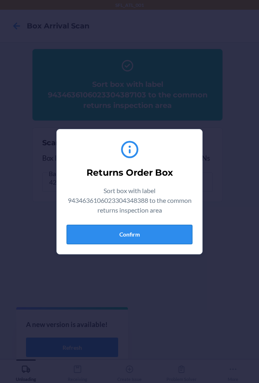
click at [168, 225] on button "Confirm" at bounding box center [129, 234] width 126 height 19
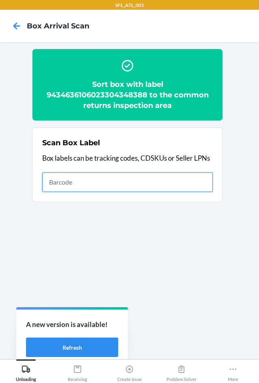
click at [110, 185] on input "text" at bounding box center [127, 181] width 170 height 19
type input "420302599434636106023304289186"
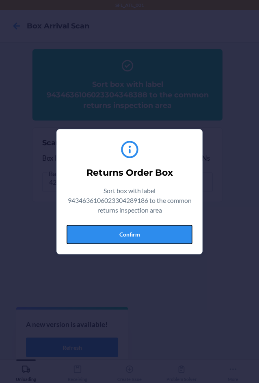
drag, startPoint x: 119, startPoint y: 232, endPoint x: 197, endPoint y: 228, distance: 78.3
click at [124, 232] on button "Confirm" at bounding box center [129, 234] width 126 height 19
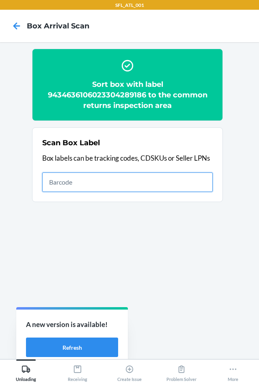
click at [110, 186] on input "text" at bounding box center [127, 181] width 170 height 19
type input "420302599434636106023304535917"
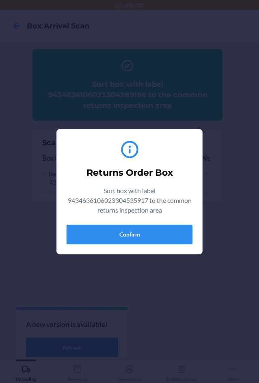
click at [160, 235] on button "Confirm" at bounding box center [129, 234] width 126 height 19
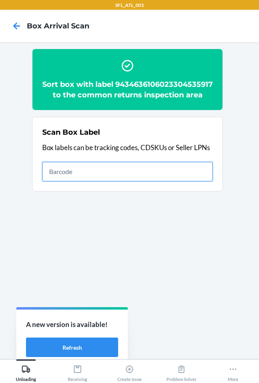
click at [116, 181] on input "text" at bounding box center [127, 171] width 170 height 19
type input "420302599434636106023301983391"
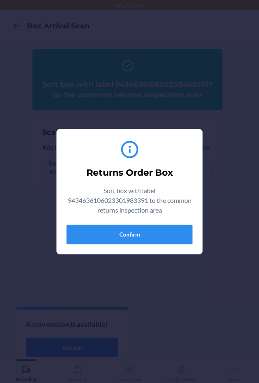
click at [98, 233] on button "Confirm" at bounding box center [129, 234] width 126 height 19
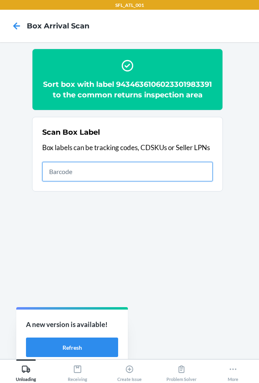
click at [74, 167] on input "text" at bounding box center [127, 171] width 170 height 19
type input "420302599434636106023304978318"
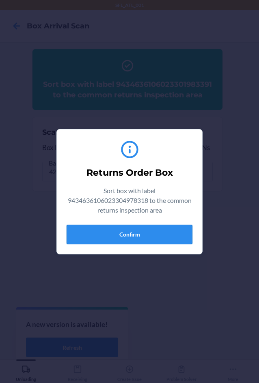
drag, startPoint x: 154, startPoint y: 237, endPoint x: 258, endPoint y: 221, distance: 105.3
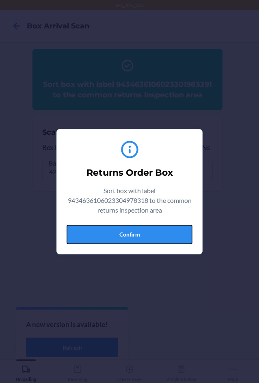
click at [155, 237] on button "Confirm" at bounding box center [129, 234] width 126 height 19
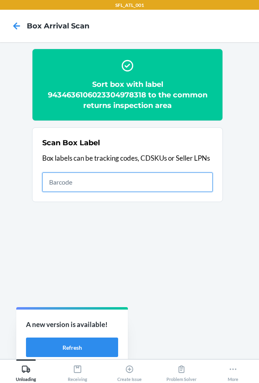
click at [148, 187] on input "text" at bounding box center [127, 181] width 170 height 19
type input "420302599434636106023304646118"
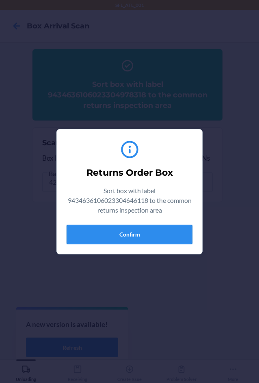
click at [171, 238] on button "Confirm" at bounding box center [129, 234] width 126 height 19
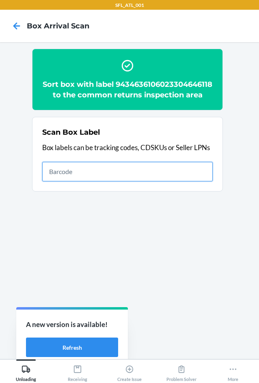
click at [190, 179] on input "text" at bounding box center [127, 171] width 170 height 19
type input "420302599434636106023304966896"
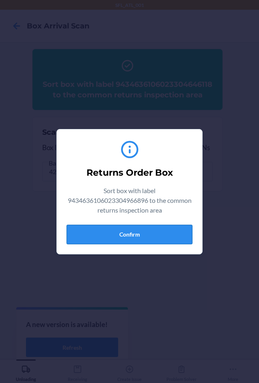
click at [163, 228] on button "Confirm" at bounding box center [129, 234] width 126 height 19
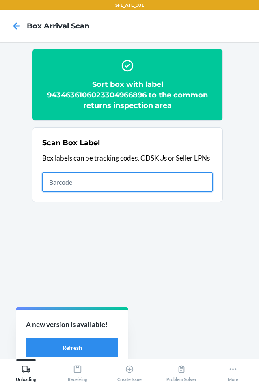
click at [139, 184] on input "text" at bounding box center [127, 181] width 170 height 19
type input "420302599434636106023304449245"
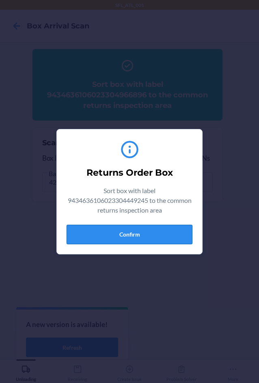
click at [163, 237] on button "Confirm" at bounding box center [129, 234] width 126 height 19
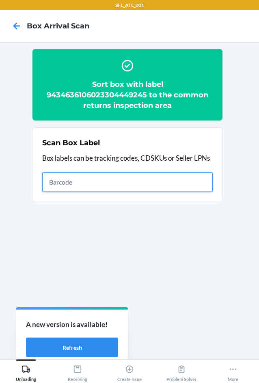
click at [129, 184] on input "text" at bounding box center [127, 181] width 170 height 19
type input "420302599434636106023305270923"
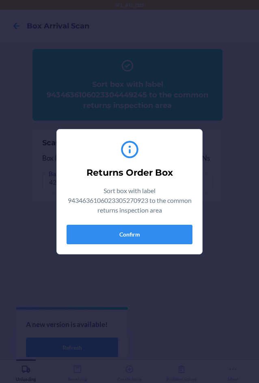
click at [169, 222] on div "Returns Order Box Sort box with label 9434636106023305270923 to the common retu…" at bounding box center [129, 191] width 126 height 111
click at [178, 242] on button "Confirm" at bounding box center [129, 234] width 126 height 19
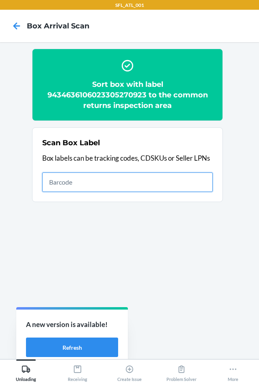
drag, startPoint x: 210, startPoint y: 182, endPoint x: 203, endPoint y: 181, distance: 7.3
click at [210, 182] on input "text" at bounding box center [127, 181] width 170 height 19
click at [200, 181] on input "text" at bounding box center [127, 181] width 170 height 19
type input "420302599434636106023303359101"
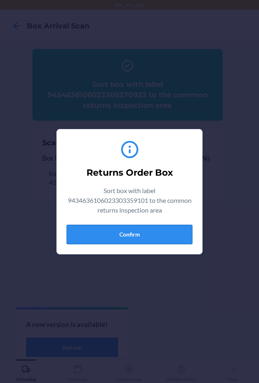
click at [169, 232] on button "Confirm" at bounding box center [129, 234] width 126 height 19
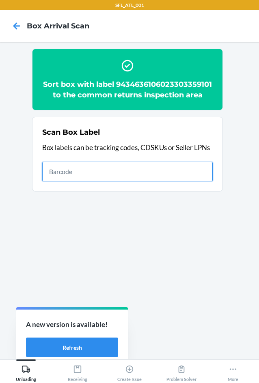
click at [136, 171] on input "text" at bounding box center [127, 171] width 170 height 19
type input "420302599434636106023304458094"
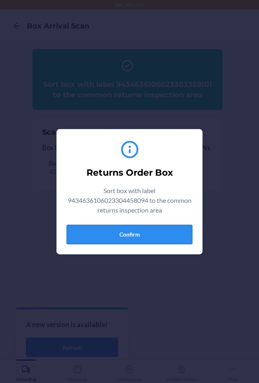
click at [169, 241] on button "Confirm" at bounding box center [129, 234] width 126 height 19
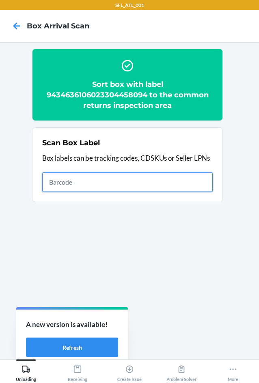
click at [119, 182] on input "text" at bounding box center [127, 181] width 170 height 19
type input "420302599434636106023304595584"
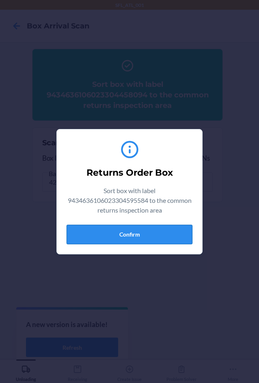
drag, startPoint x: 146, startPoint y: 238, endPoint x: 151, endPoint y: 238, distance: 4.5
click at [151, 238] on button "Confirm" at bounding box center [129, 234] width 126 height 19
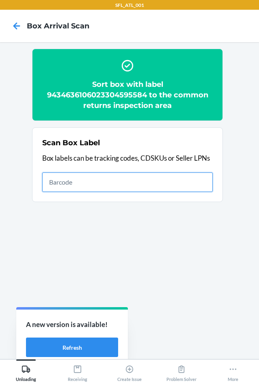
click at [143, 180] on input "text" at bounding box center [127, 181] width 170 height 19
type input "420302599434636106023304523464"
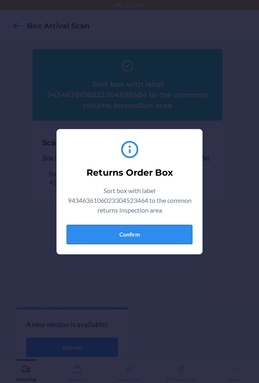
click at [160, 230] on button "Confirm" at bounding box center [129, 234] width 126 height 19
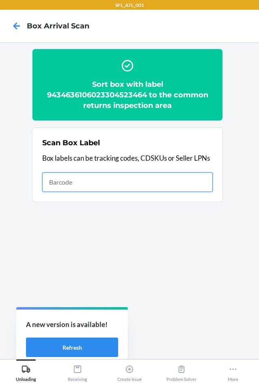
click at [148, 179] on input "text" at bounding box center [127, 181] width 170 height 19
type input "420302599434636106023304193681"
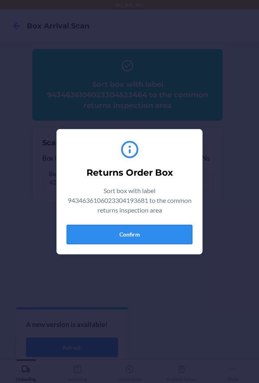
click at [169, 238] on button "Confirm" at bounding box center [129, 234] width 126 height 19
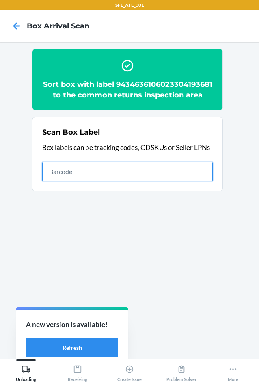
click at [98, 181] on input "text" at bounding box center [127, 171] width 170 height 19
type input "420302599434636106023304732095"
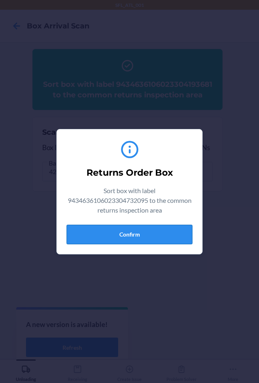
click at [159, 233] on button "Confirm" at bounding box center [129, 234] width 126 height 19
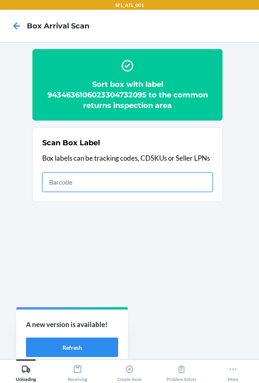
click at [135, 176] on input "text" at bounding box center [127, 181] width 170 height 19
type input "420302599434636106023304705297"
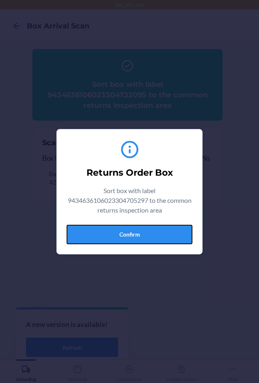
drag, startPoint x: 151, startPoint y: 239, endPoint x: 208, endPoint y: 229, distance: 58.0
click at [152, 238] on button "Confirm" at bounding box center [129, 234] width 126 height 19
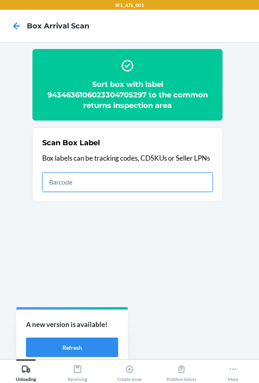
click at [145, 180] on input "text" at bounding box center [127, 181] width 170 height 19
type input "420302599434636106023304251534"
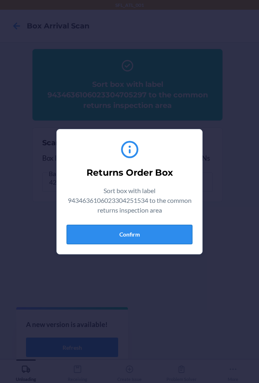
click at [151, 231] on button "Confirm" at bounding box center [129, 234] width 126 height 19
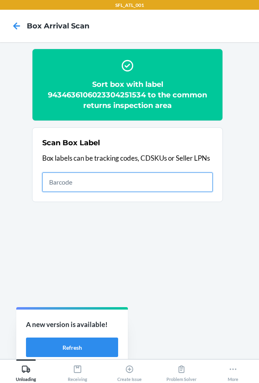
drag, startPoint x: 71, startPoint y: 175, endPoint x: 83, endPoint y: 183, distance: 14.3
click at [77, 179] on input "text" at bounding box center [127, 181] width 170 height 19
type input "420302599434636106023304710697"
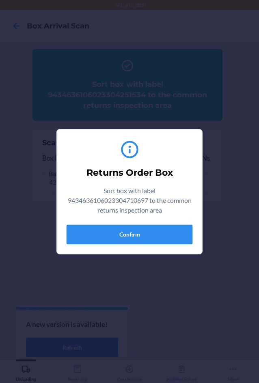
click at [146, 239] on button "Confirm" at bounding box center [129, 234] width 126 height 19
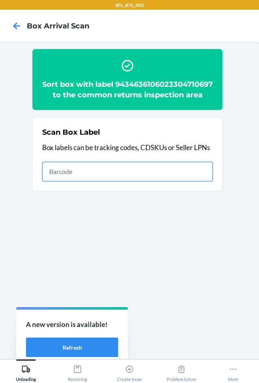
click at [168, 180] on input "text" at bounding box center [127, 171] width 170 height 19
type input "420302599434636106023304366672"
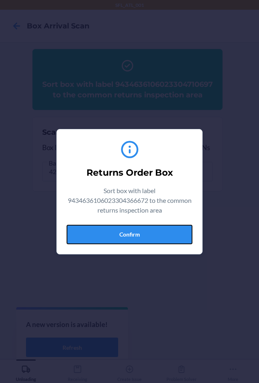
drag, startPoint x: 153, startPoint y: 229, endPoint x: 223, endPoint y: 239, distance: 70.7
click at [158, 231] on button "Confirm" at bounding box center [129, 234] width 126 height 19
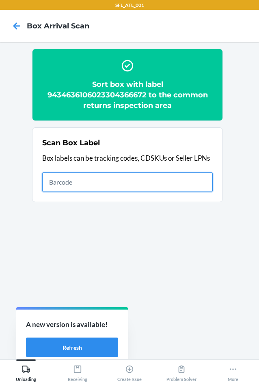
click at [143, 184] on input "text" at bounding box center [127, 181] width 170 height 19
type input "420302599534615186325256564015"
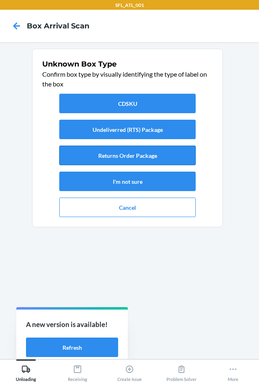
drag, startPoint x: 156, startPoint y: 152, endPoint x: 163, endPoint y: 163, distance: 12.2
click at [160, 159] on button "Returns Order Package" at bounding box center [127, 155] width 136 height 19
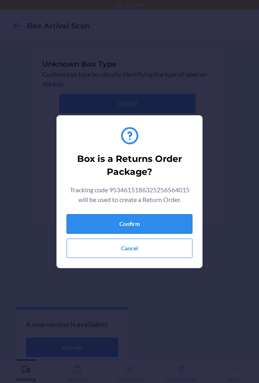
click at [182, 223] on button "Confirm" at bounding box center [129, 223] width 126 height 19
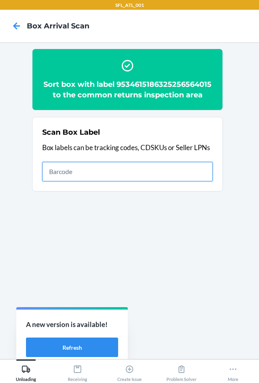
click at [167, 169] on input "text" at bounding box center [127, 171] width 170 height 19
type input "420302599434636106023304691385"
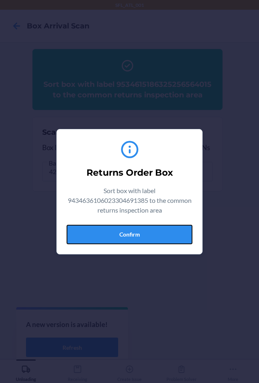
drag, startPoint x: 168, startPoint y: 236, endPoint x: 257, endPoint y: 222, distance: 90.7
click at [169, 236] on button "Confirm" at bounding box center [129, 234] width 126 height 19
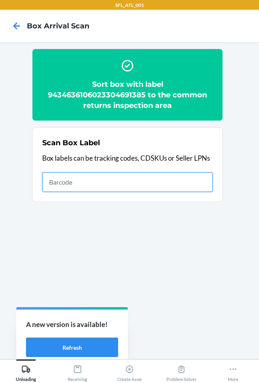
click at [108, 184] on input "text" at bounding box center [127, 181] width 170 height 19
type input "420302599434636106023303964411"
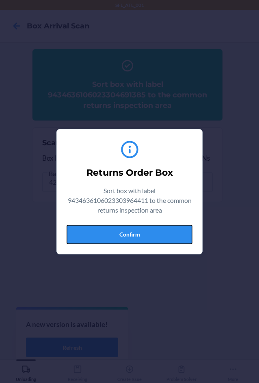
drag, startPoint x: 164, startPoint y: 239, endPoint x: 252, endPoint y: 231, distance: 88.7
click at [169, 239] on button "Confirm" at bounding box center [129, 234] width 126 height 19
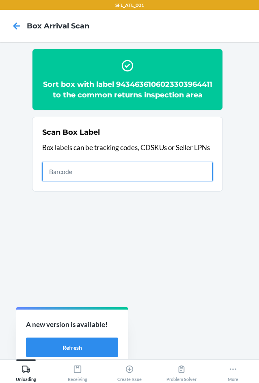
click at [186, 176] on input "text" at bounding box center [127, 171] width 170 height 19
type input "420302599434636106023303699696"
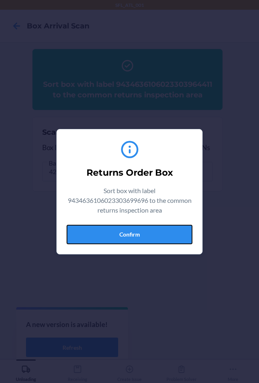
drag, startPoint x: 164, startPoint y: 231, endPoint x: 251, endPoint y: 218, distance: 88.2
click at [167, 230] on button "Confirm" at bounding box center [129, 234] width 126 height 19
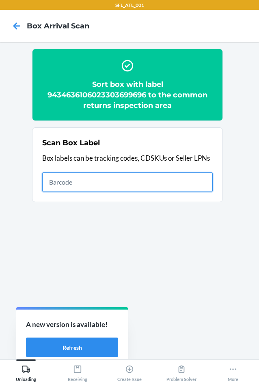
click at [116, 175] on input "text" at bounding box center [127, 181] width 170 height 19
type input "420302599434636106023304207760"
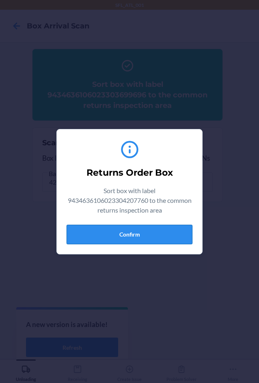
click at [167, 237] on button "Confirm" at bounding box center [129, 234] width 126 height 19
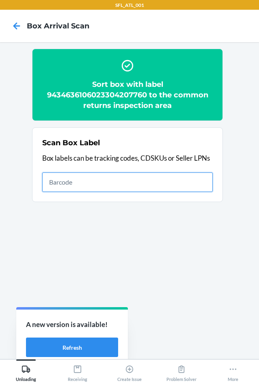
click at [157, 183] on input "text" at bounding box center [127, 181] width 170 height 19
type input "420302599434636106023304854049"
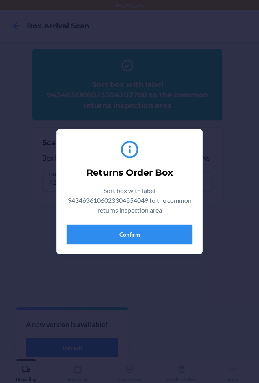
click at [165, 231] on button "Confirm" at bounding box center [129, 234] width 126 height 19
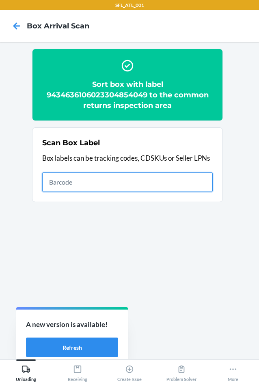
click at [153, 179] on input "text" at bounding box center [127, 181] width 170 height 19
click at [132, 188] on input "text" at bounding box center [127, 181] width 170 height 19
type input "420302599434636106023303527098"
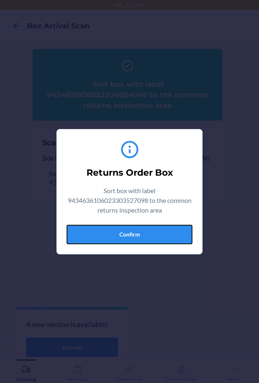
drag, startPoint x: 171, startPoint y: 235, endPoint x: 244, endPoint y: 222, distance: 74.6
click at [177, 233] on button "Confirm" at bounding box center [129, 234] width 126 height 19
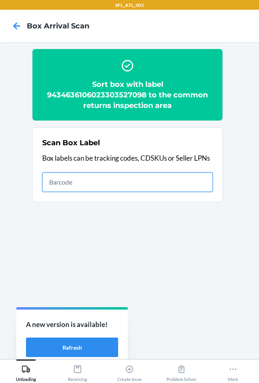
click at [101, 185] on input "text" at bounding box center [127, 181] width 170 height 19
type input "420302599434636106023304718303"
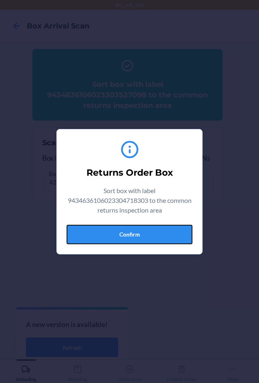
drag, startPoint x: 158, startPoint y: 234, endPoint x: 197, endPoint y: 227, distance: 39.3
click at [163, 233] on button "Confirm" at bounding box center [129, 234] width 126 height 19
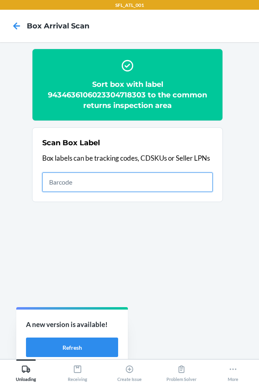
click at [158, 184] on input "text" at bounding box center [127, 181] width 170 height 19
type input "420302599434636106023305059795"
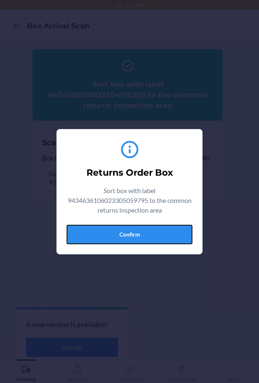
drag, startPoint x: 149, startPoint y: 226, endPoint x: 243, endPoint y: 223, distance: 93.7
click at [151, 226] on button "Confirm" at bounding box center [129, 234] width 126 height 19
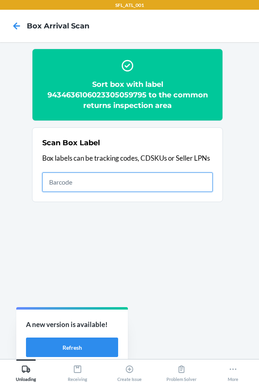
click at [184, 189] on input "text" at bounding box center [127, 181] width 170 height 19
type input "420302599434636106023304948175"
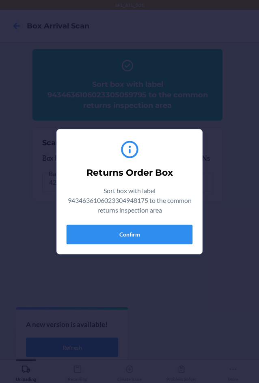
click at [179, 240] on button "Confirm" at bounding box center [129, 234] width 126 height 19
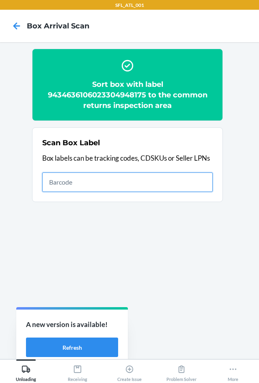
click at [135, 180] on input "text" at bounding box center [127, 181] width 170 height 19
type input "420302599434636106023304971654"
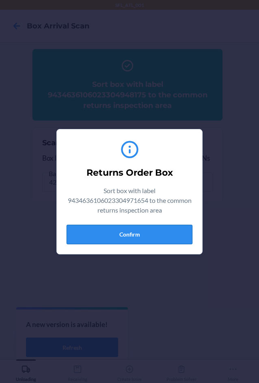
click at [184, 236] on button "Confirm" at bounding box center [129, 234] width 126 height 19
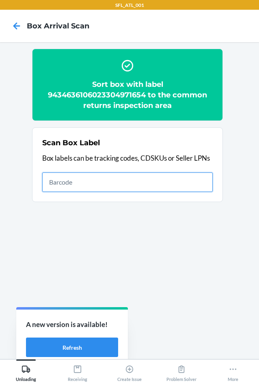
click at [163, 187] on input "text" at bounding box center [127, 181] width 170 height 19
type input "420302599434636106023305089679"
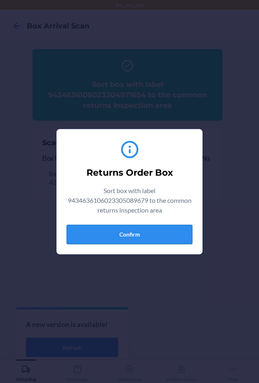
click at [169, 231] on button "Confirm" at bounding box center [129, 234] width 126 height 19
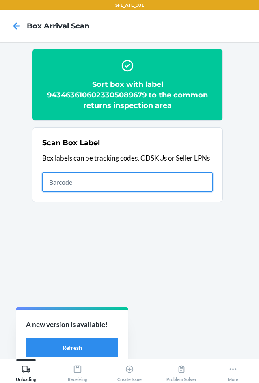
click at [185, 178] on input "text" at bounding box center [127, 181] width 170 height 19
type input "420302599434636106023304210425"
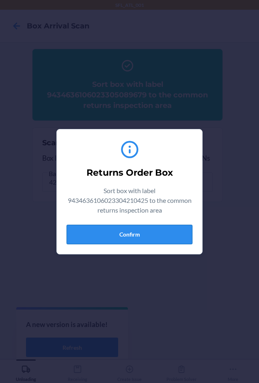
drag, startPoint x: 181, startPoint y: 243, endPoint x: 220, endPoint y: 214, distance: 49.2
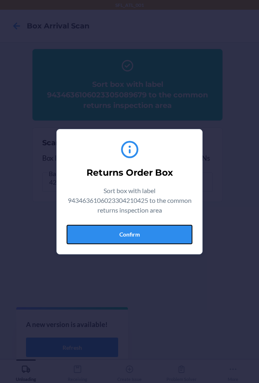
click at [182, 243] on button "Confirm" at bounding box center [129, 234] width 126 height 19
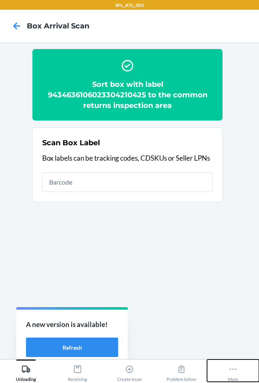
drag, startPoint x: 237, startPoint y: 371, endPoint x: 239, endPoint y: 366, distance: 6.2
click at [237, 371] on icon at bounding box center [232, 368] width 9 height 9
